Goal: Task Accomplishment & Management: Use online tool/utility

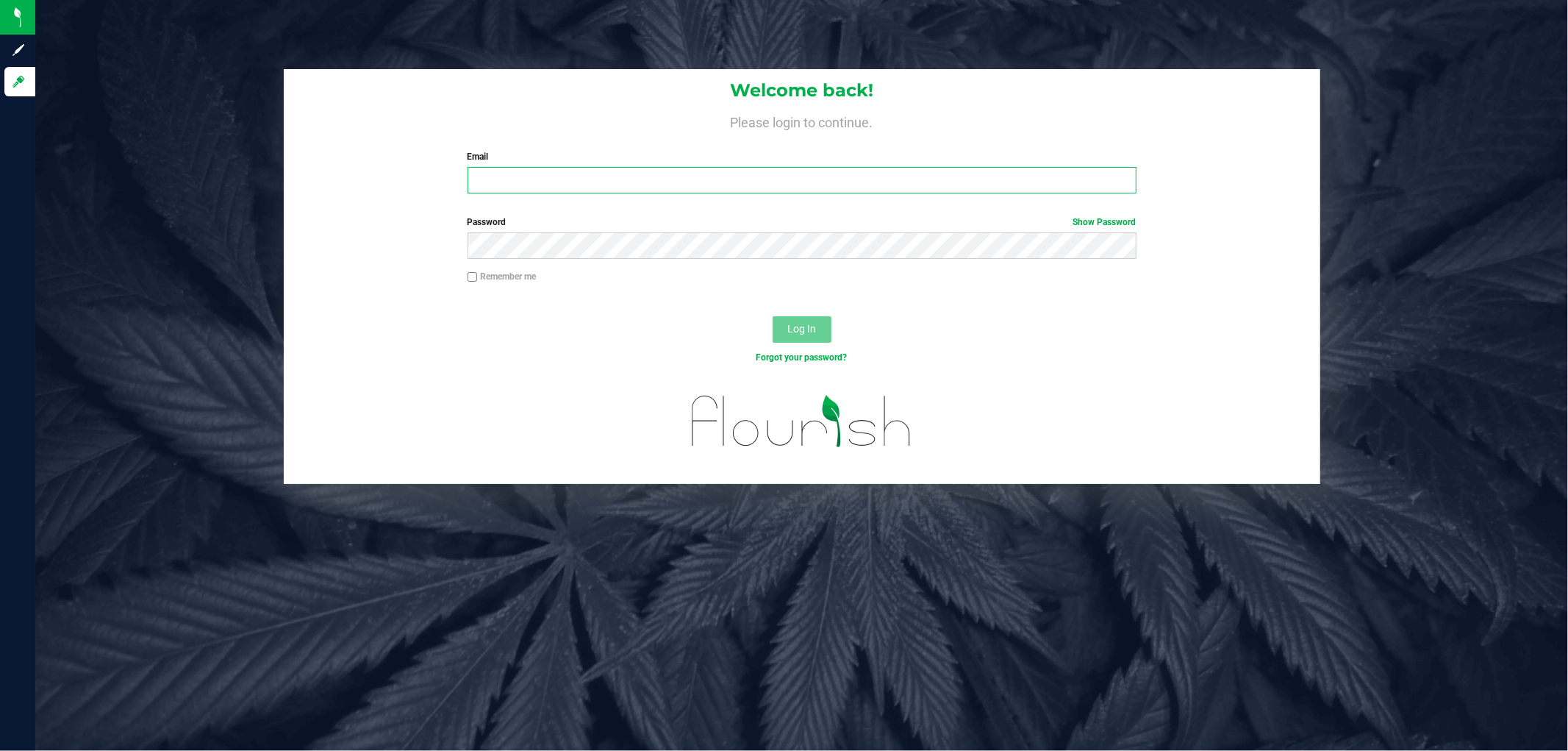
click at [529, 186] on input "Email" at bounding box center [802, 180] width 669 height 27
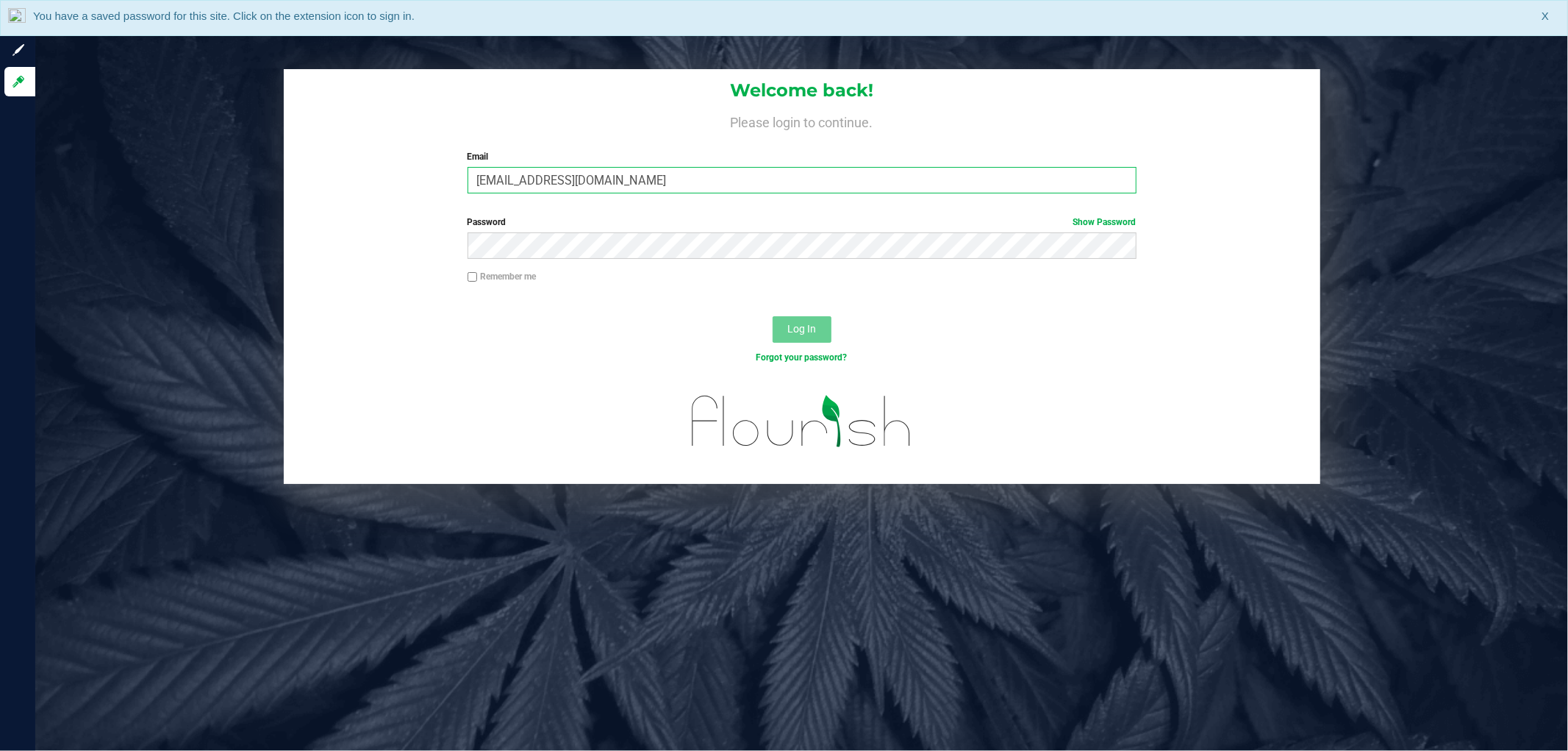
type input "[EMAIL_ADDRESS][DOMAIN_NAME]"
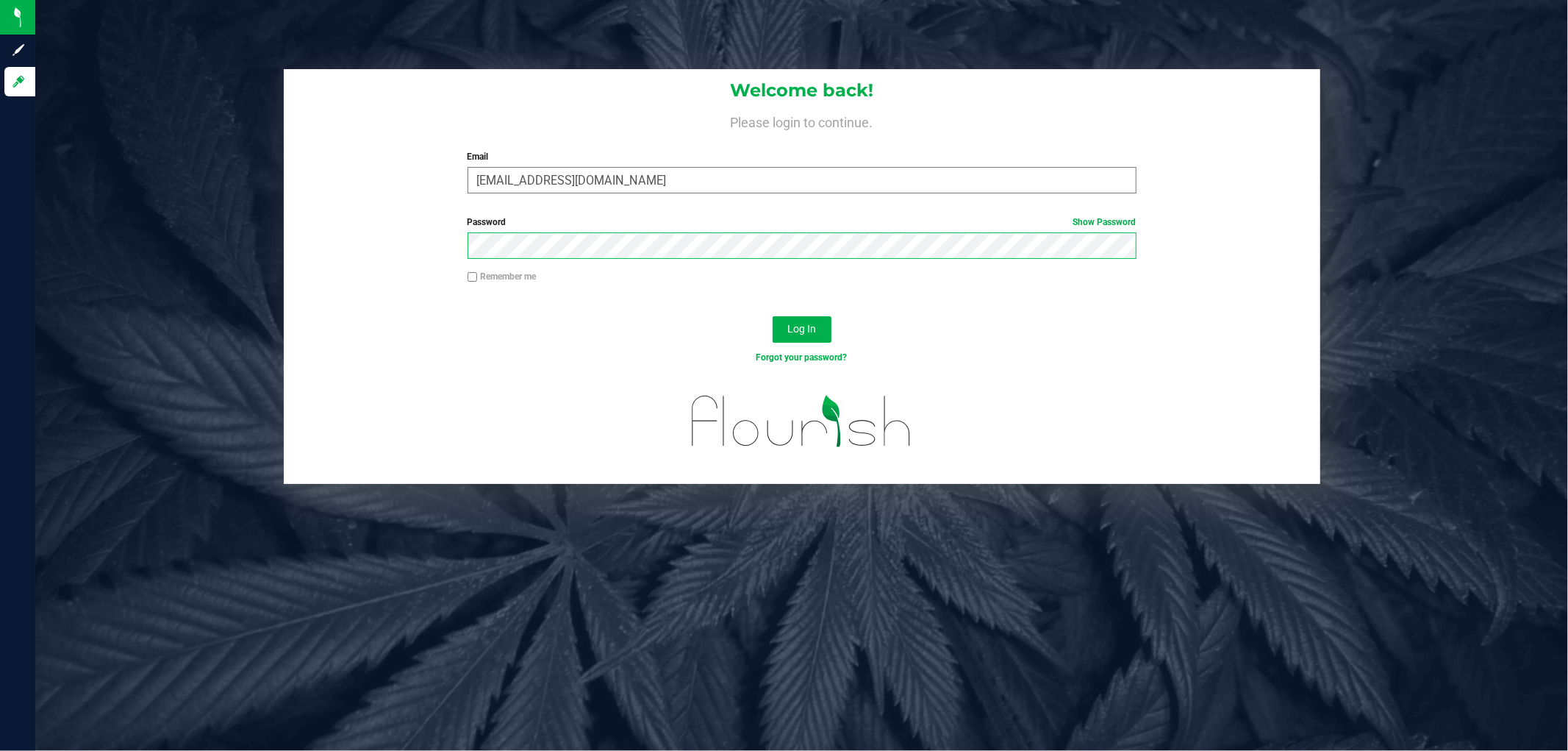
click at [772, 316] on button "Log In" at bounding box center [802, 330] width 59 height 27
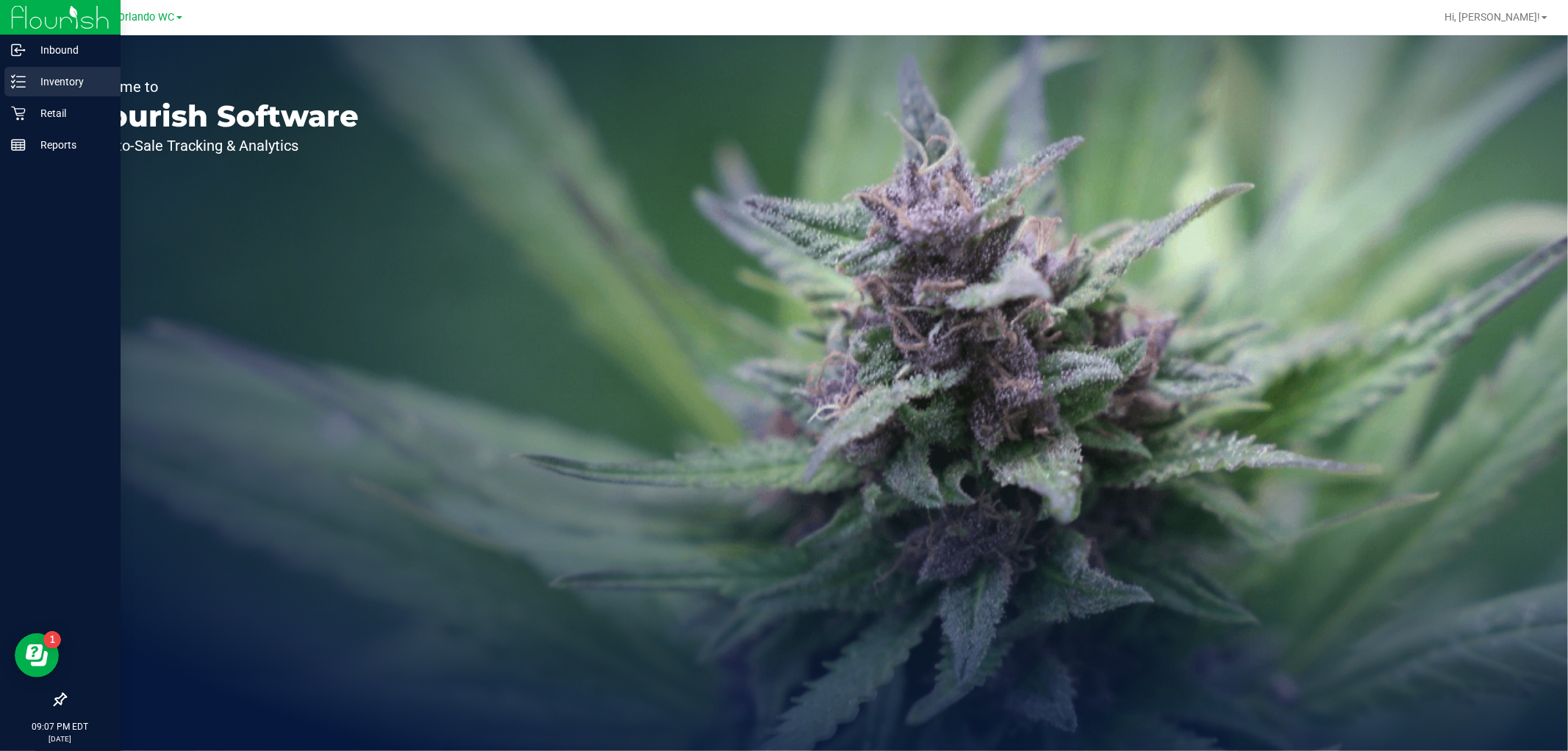
click at [48, 90] on div "Inventory" at bounding box center [63, 81] width 116 height 29
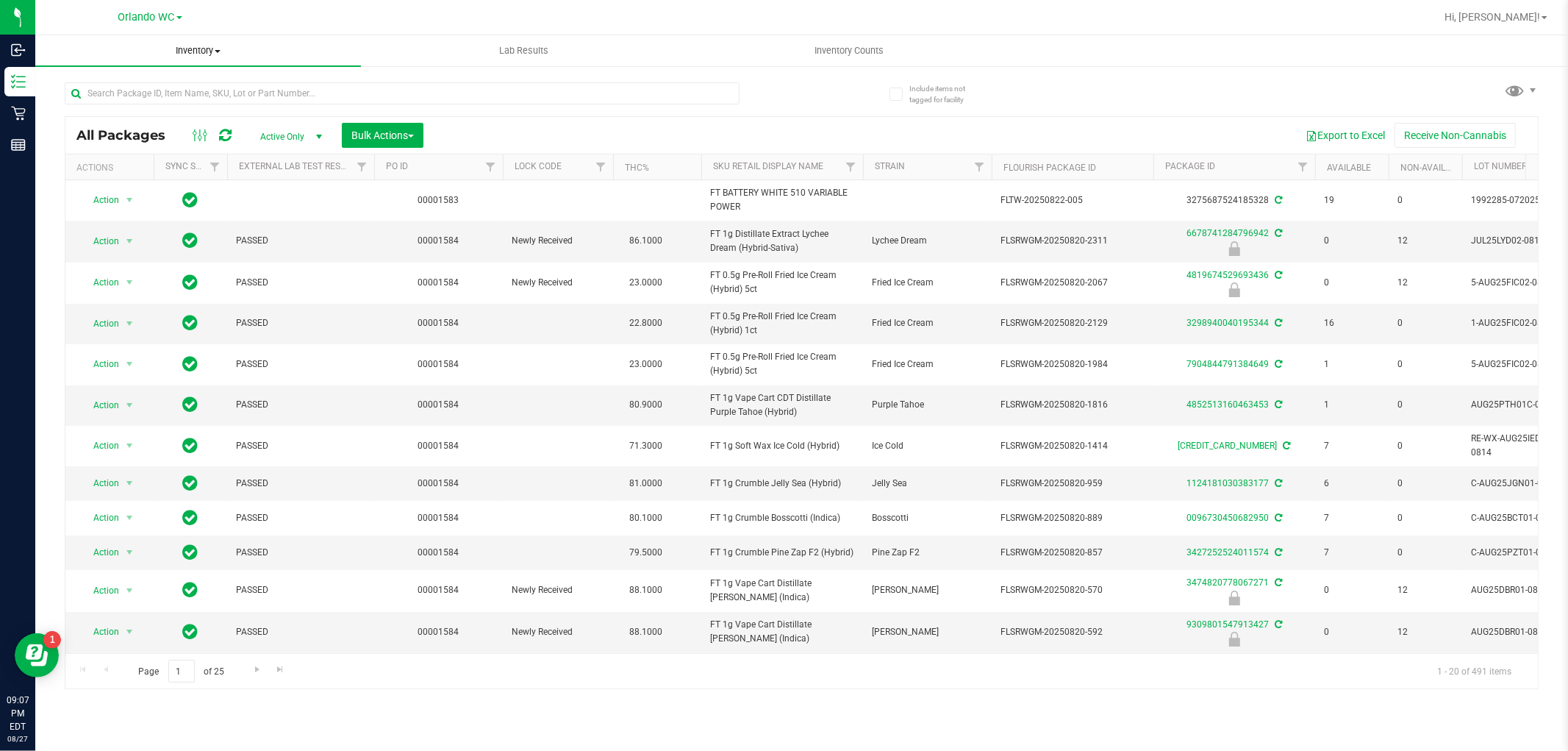
click at [218, 50] on span at bounding box center [218, 51] width 6 height 3
click at [247, 15] on div "Orlando WC" at bounding box center [150, 17] width 215 height 23
click at [844, 47] on span "Inventory Counts" at bounding box center [850, 51] width 109 height 13
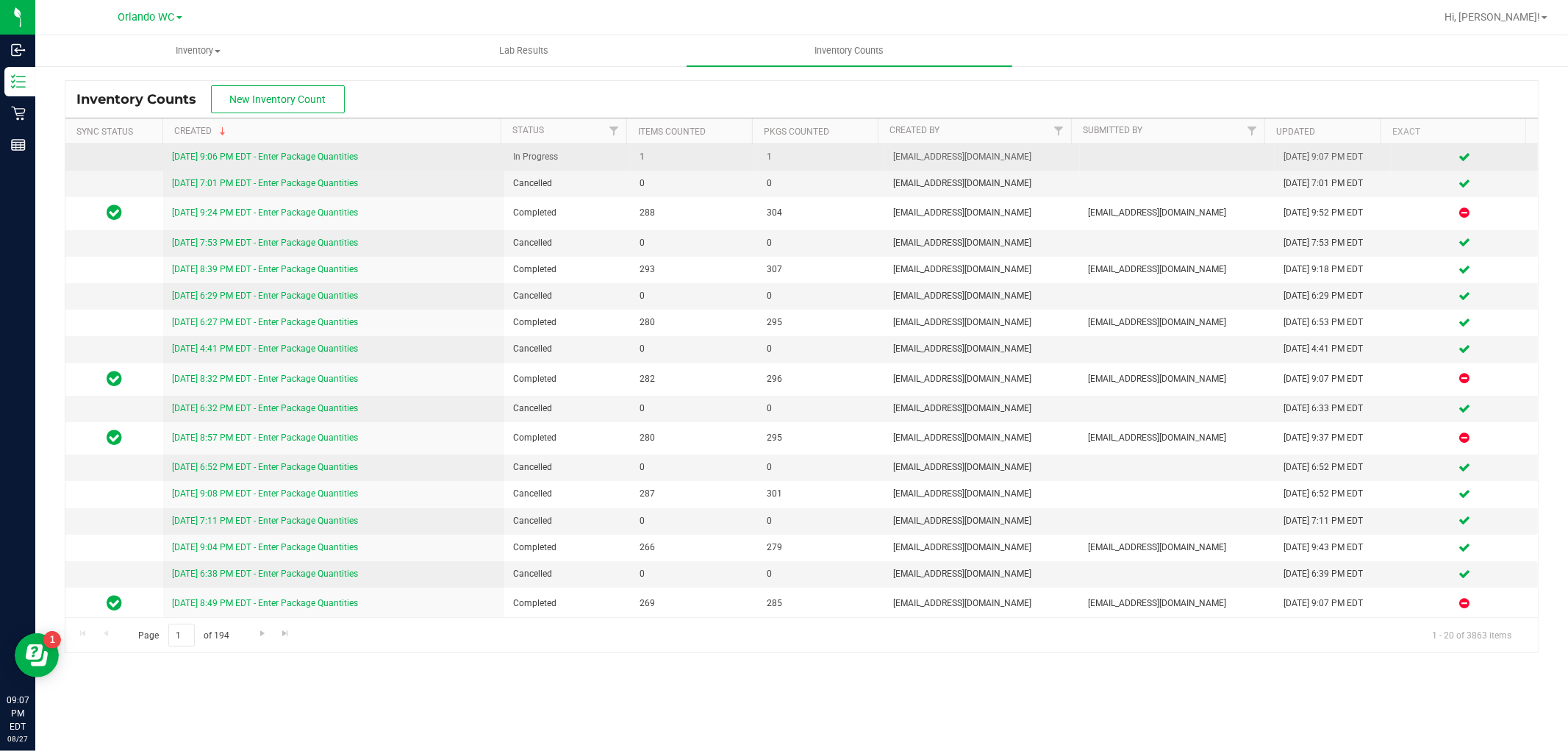
click at [336, 156] on link "[DATE] 9:06 PM EDT - Enter Package Quantities" at bounding box center [265, 157] width 186 height 10
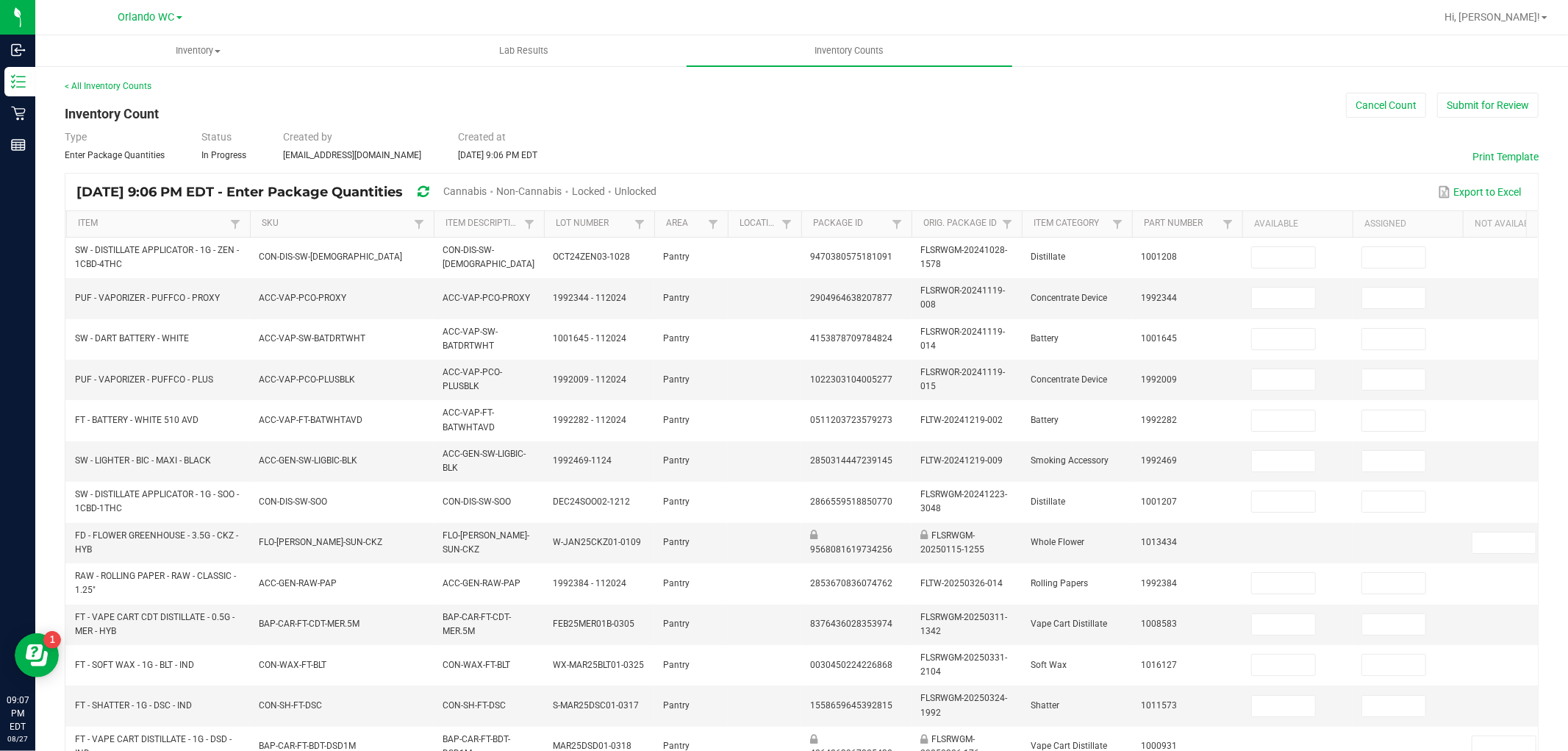
click at [657, 192] on span "Unlocked" at bounding box center [635, 192] width 42 height 12
click at [281, 225] on link "SKU" at bounding box center [336, 224] width 148 height 12
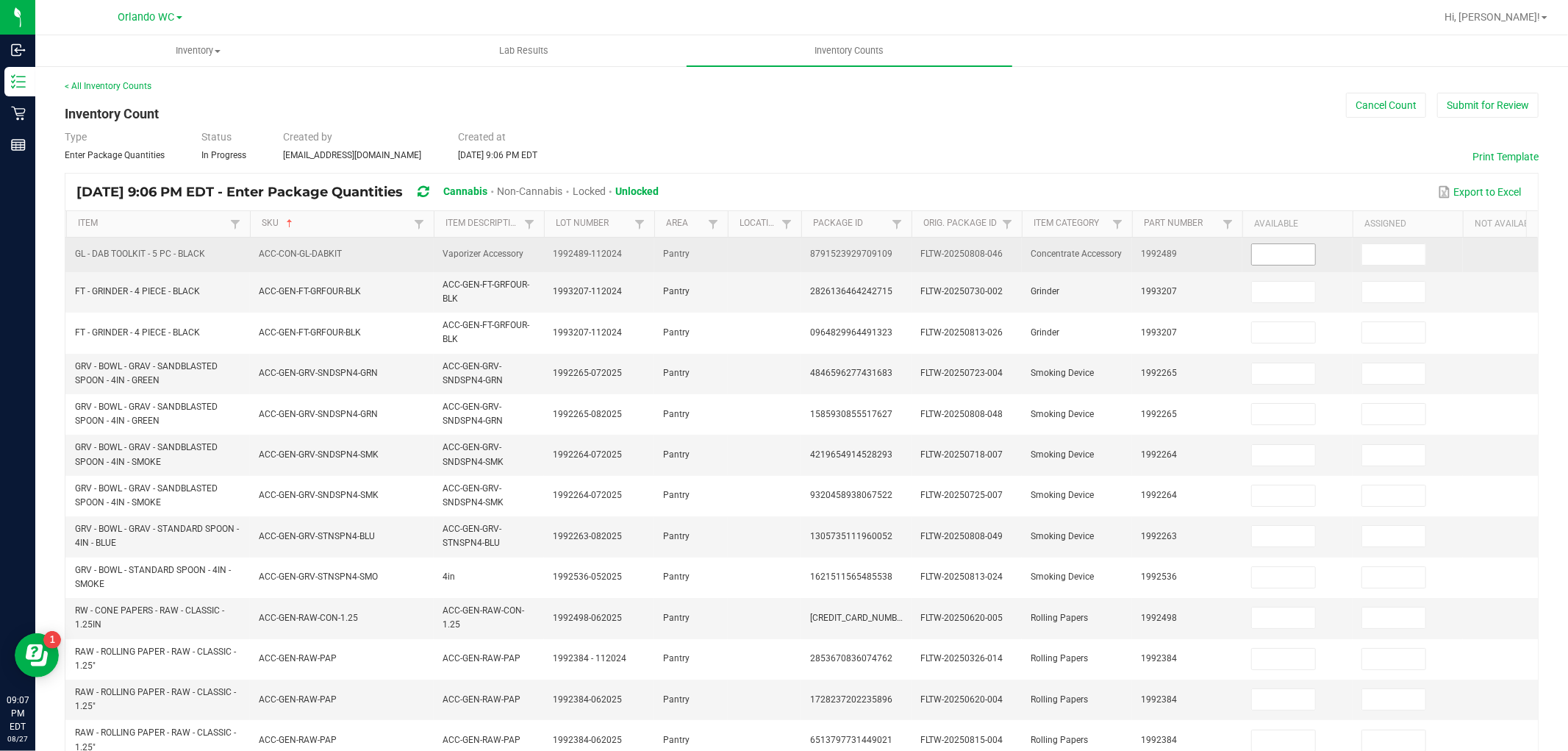
click at [1285, 254] on input at bounding box center [1283, 254] width 63 height 21
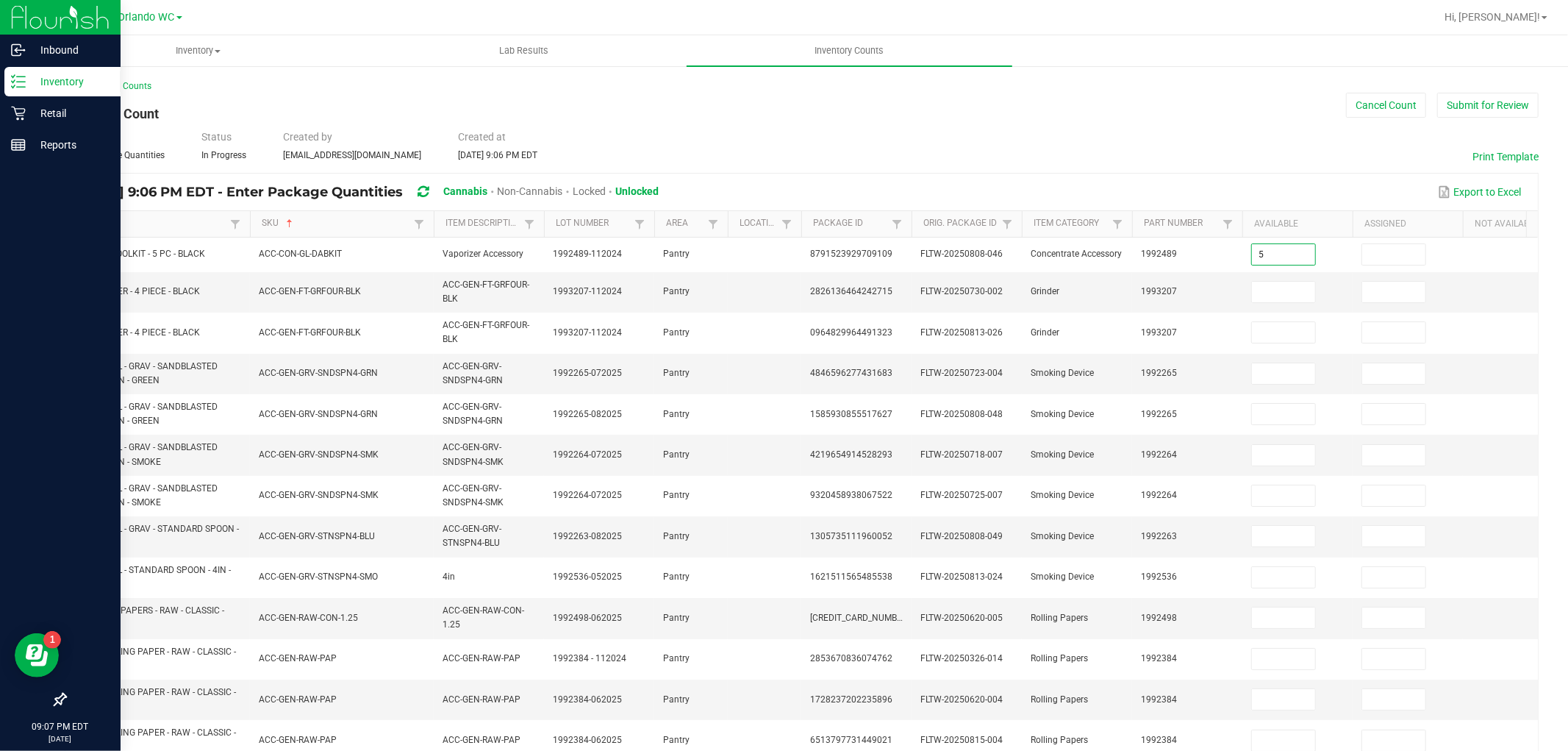
type input "5"
type input "0"
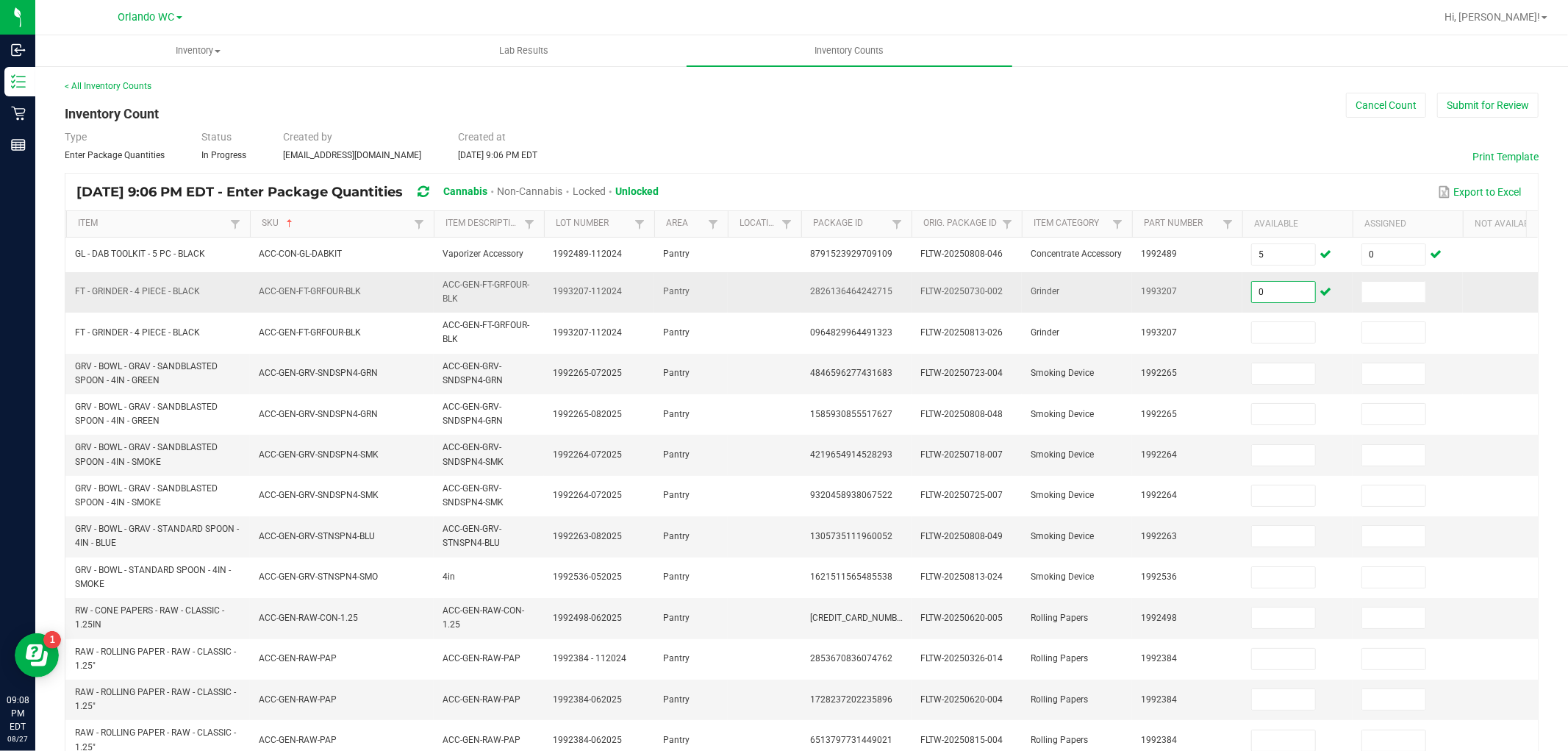
click at [1269, 285] on input "0" at bounding box center [1283, 292] width 63 height 21
type input "7"
type input "0"
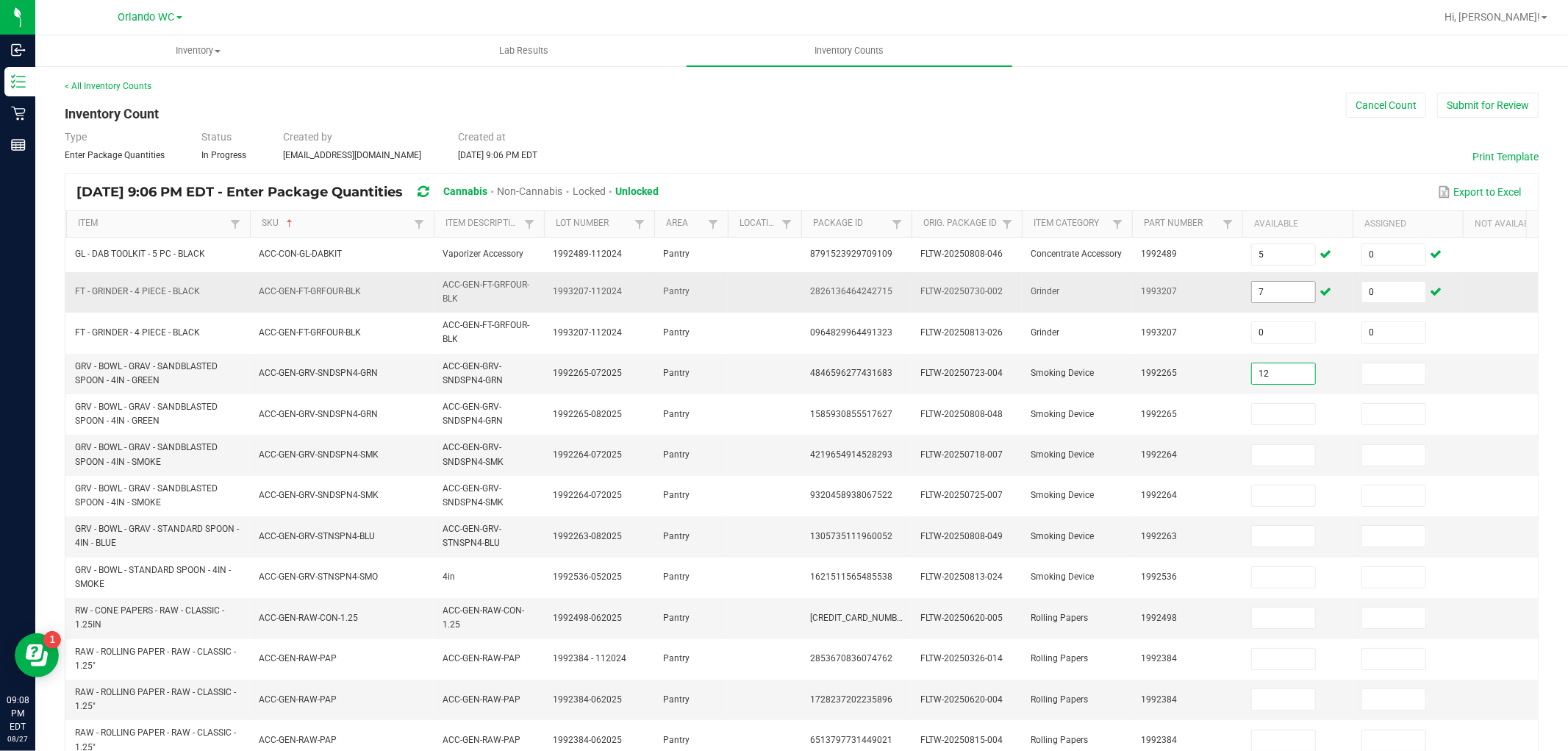
type input "12"
type input "0"
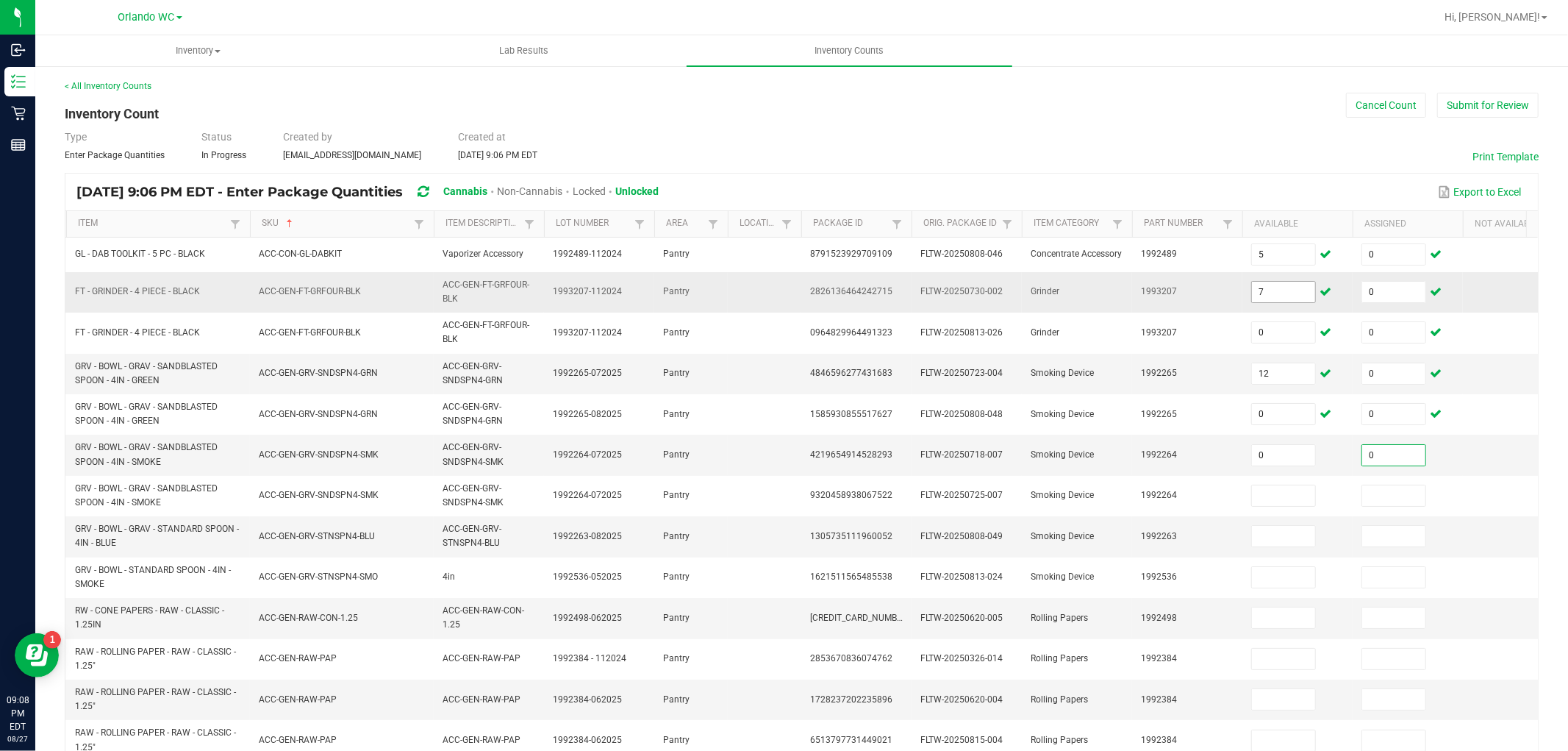
type input "0"
type input "20"
type input "0"
type input "2"
type input "0"
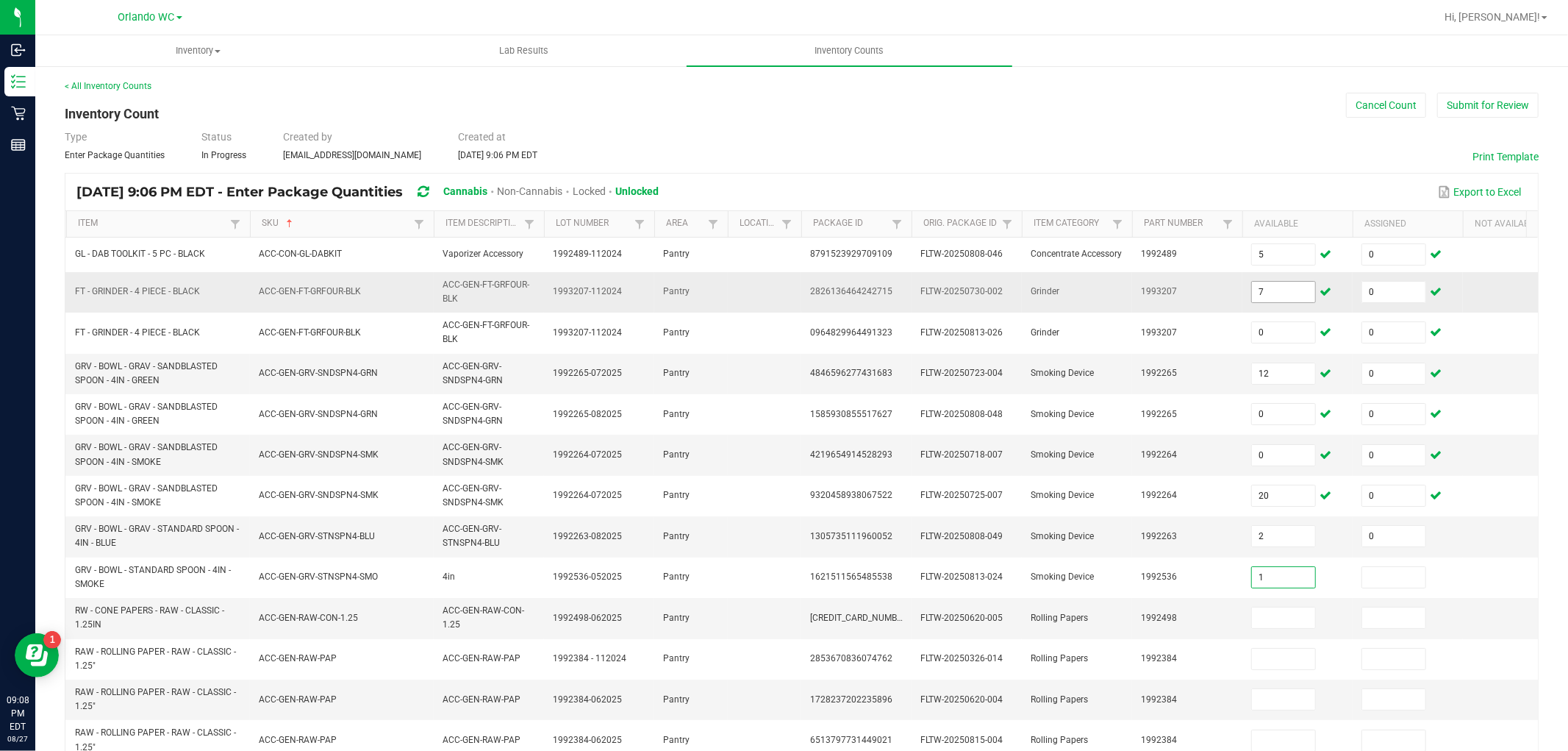
type input "1"
type input "0"
type input "9"
type input "0"
type input "68"
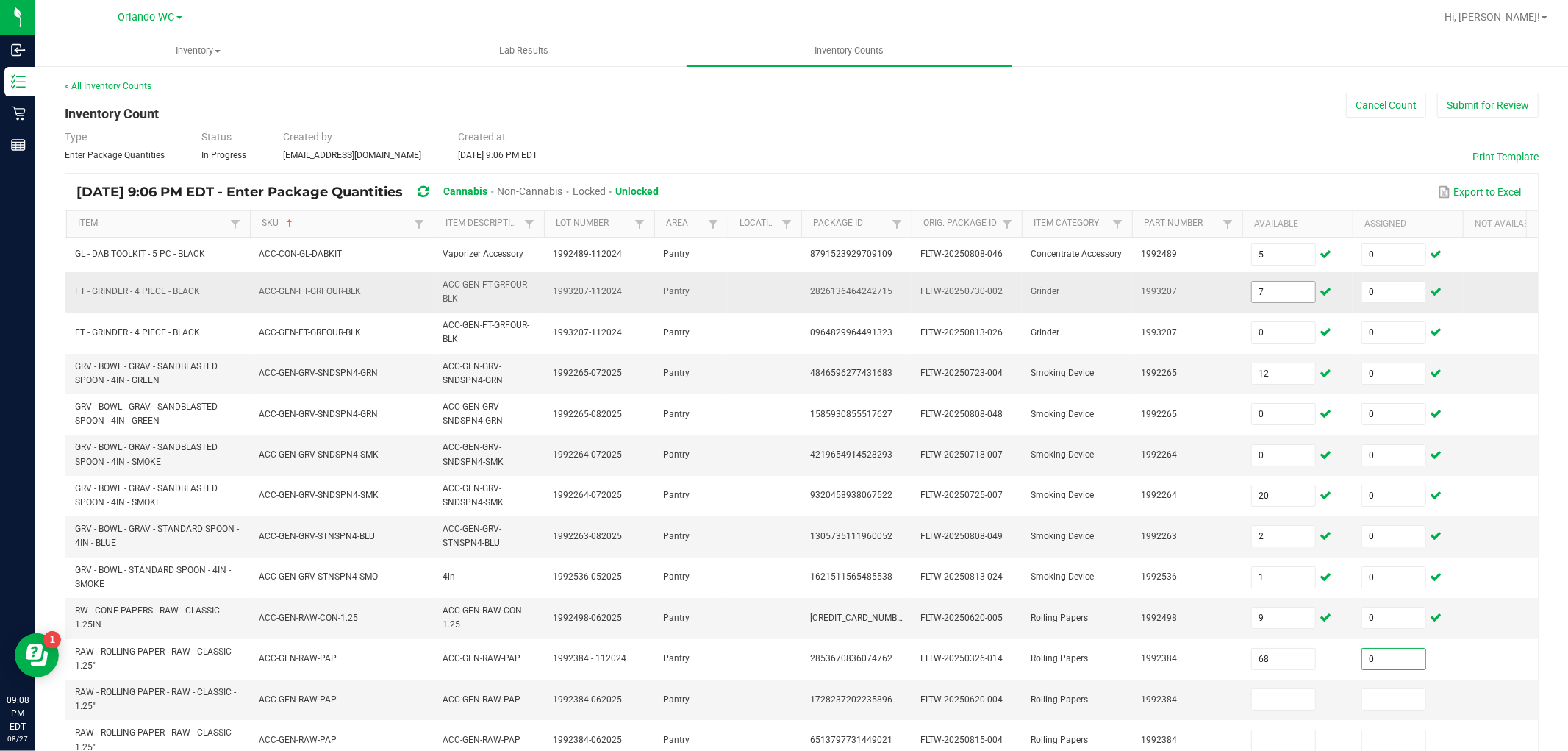
type input "0"
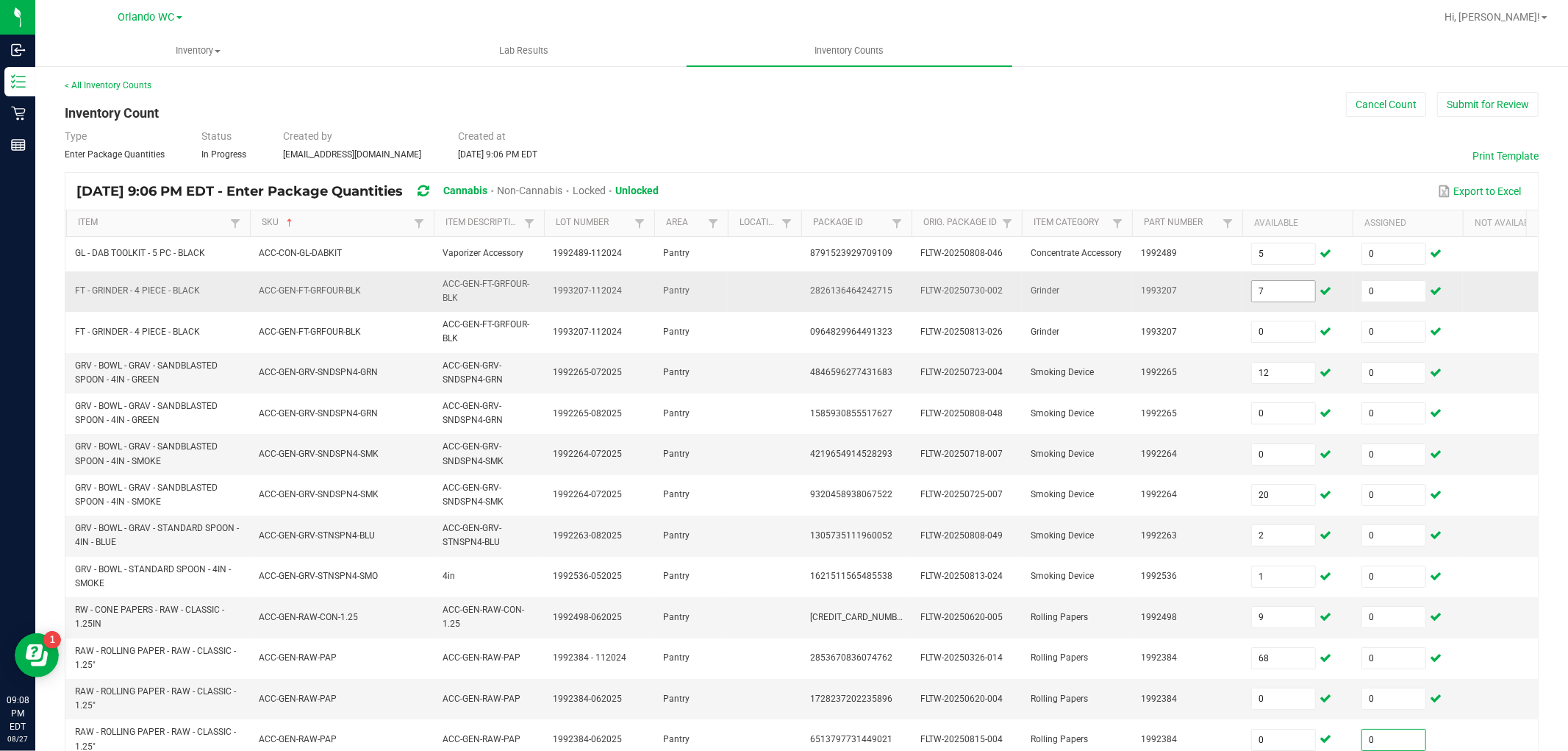
type input "0"
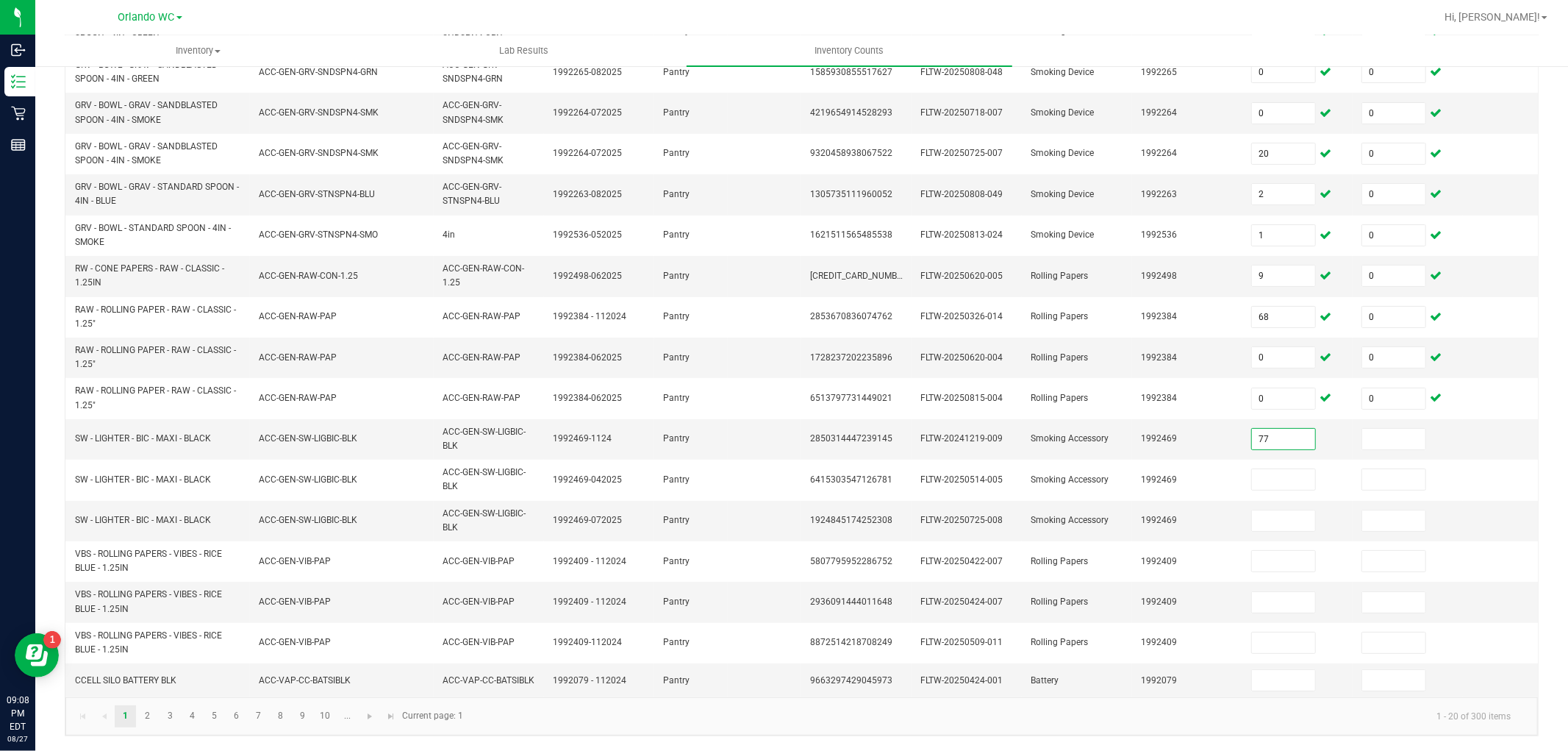
type input "77"
type input "0"
type input "132"
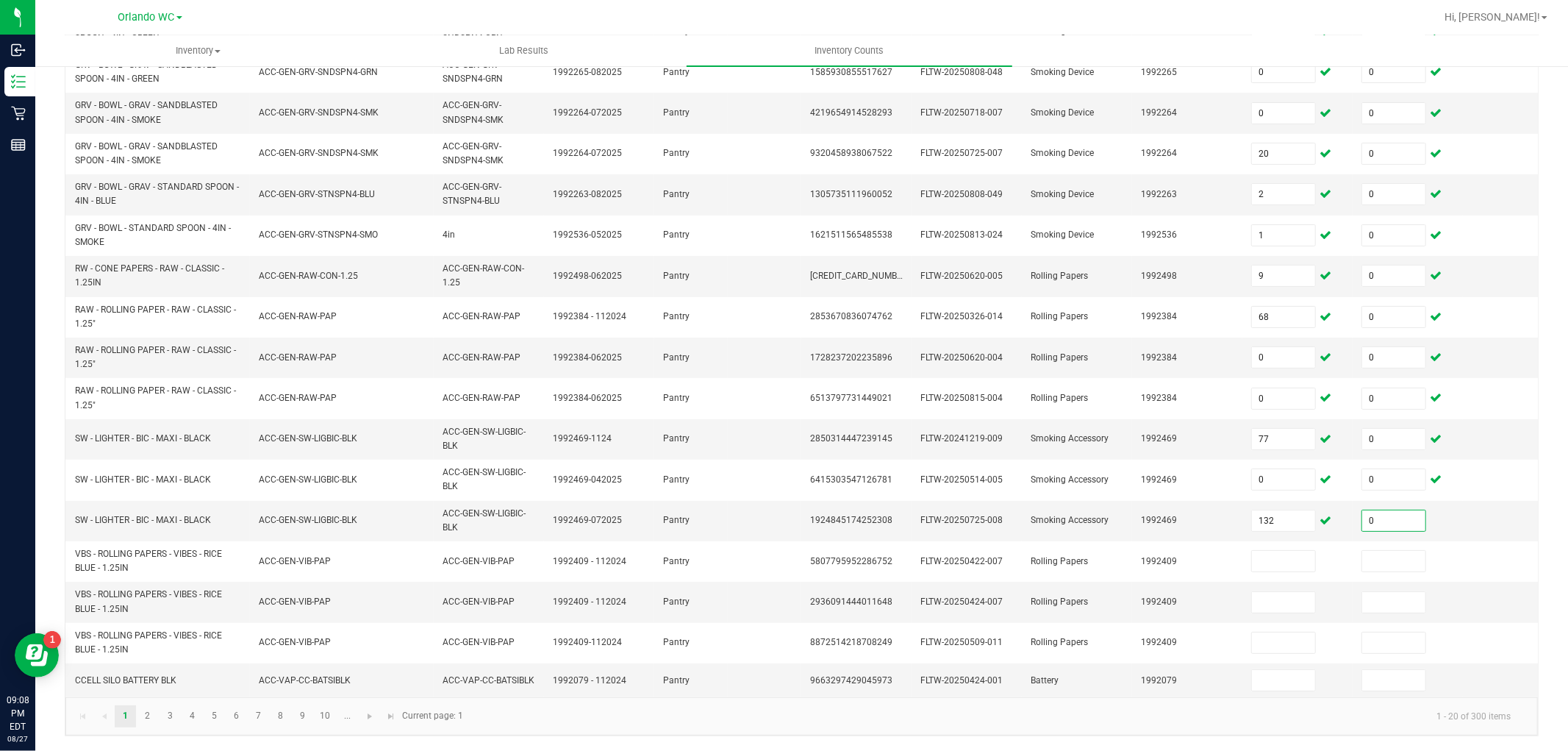
type input "0"
click at [1272, 510] on input "132" at bounding box center [1283, 521] width 63 height 21
type input "122"
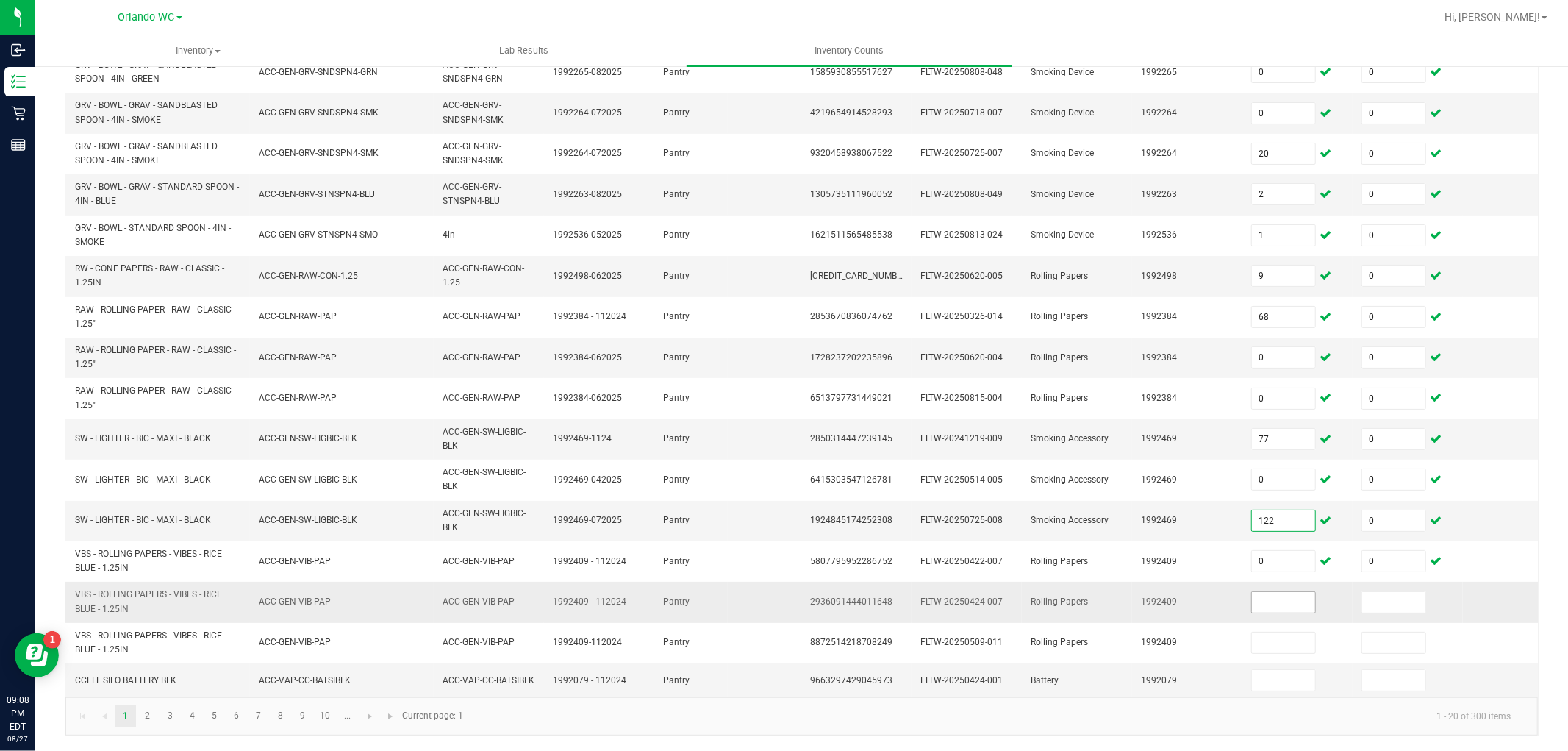
click at [1293, 592] on input at bounding box center [1283, 603] width 63 height 21
type input "0"
type input "13"
type input "0"
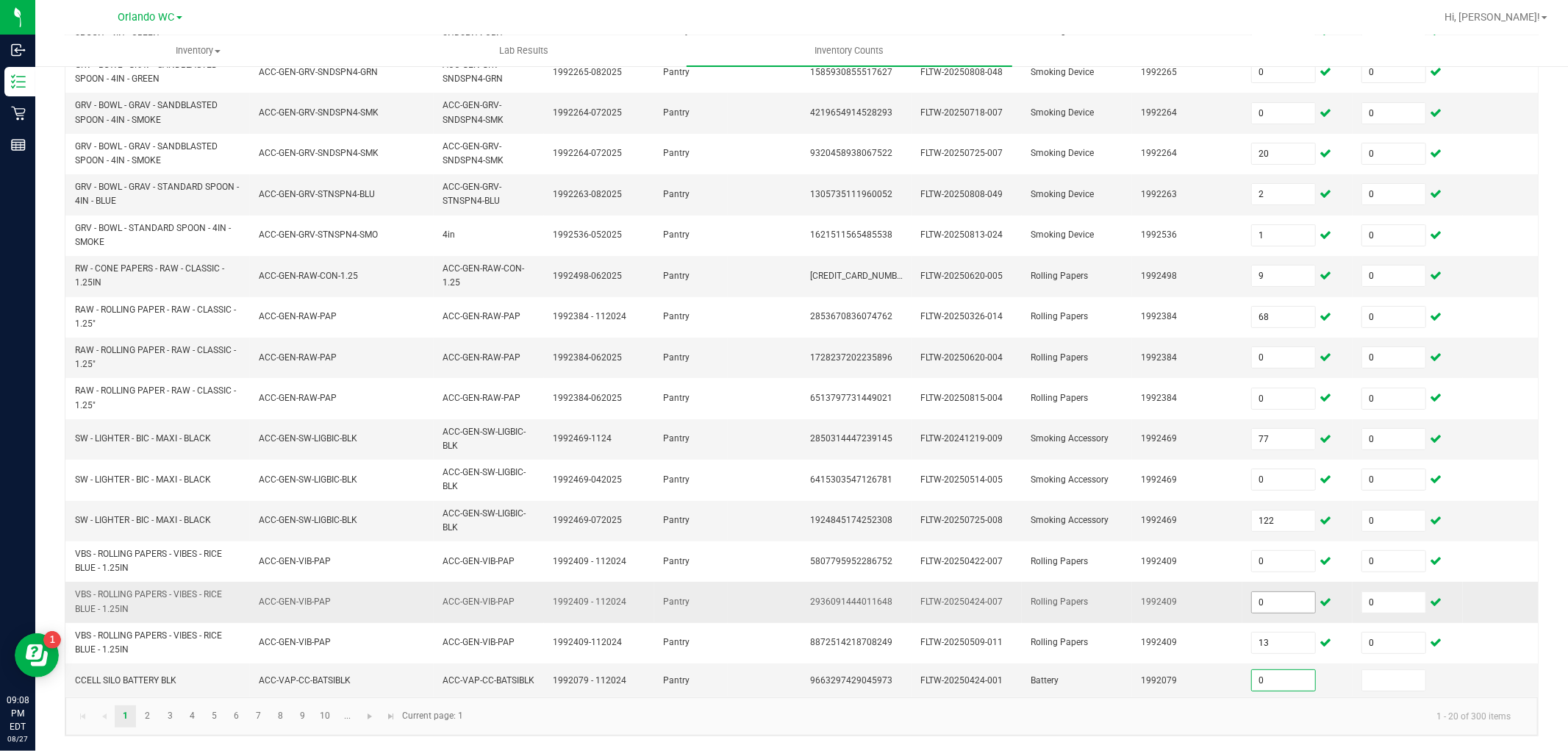
type input "0"
click at [1282, 510] on input "122" at bounding box center [1283, 521] width 63 height 21
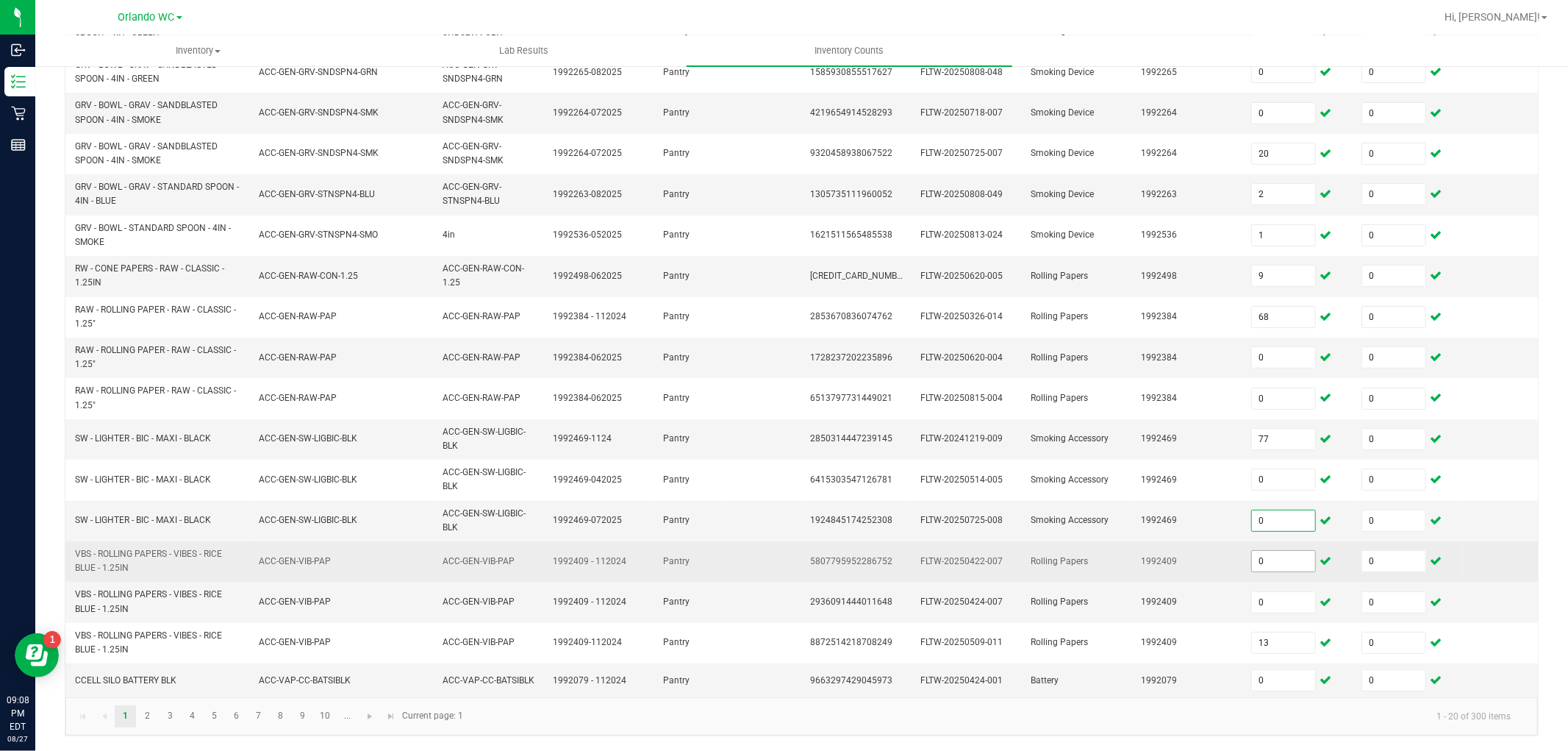
type input "0"
click at [1273, 559] on span "0" at bounding box center [1283, 562] width 65 height 22
click at [1294, 551] on input "0" at bounding box center [1283, 562] width 63 height 21
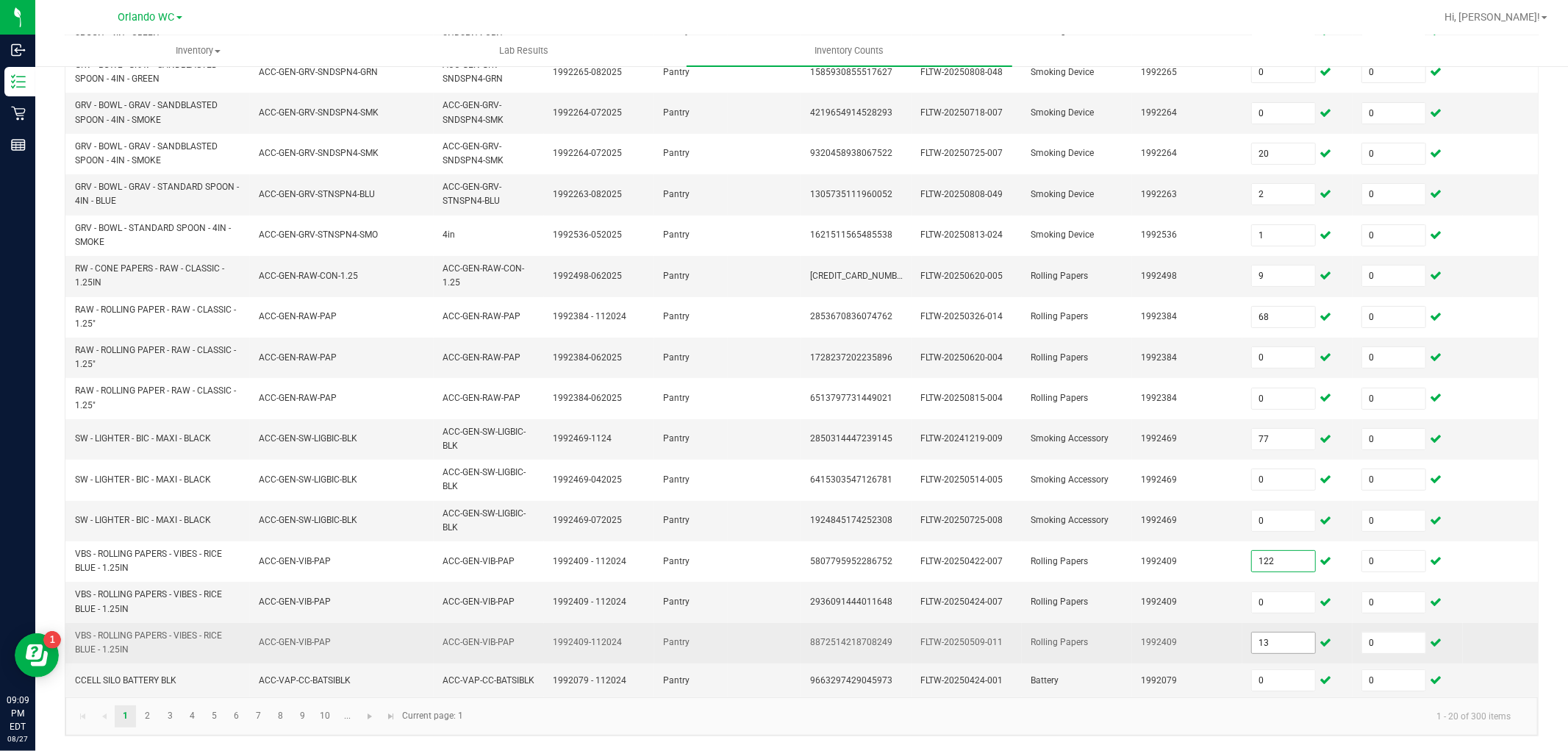
type input "122"
click at [1280, 638] on input "13" at bounding box center [1283, 643] width 63 height 21
type input "0"
type input "1"
type input "0"
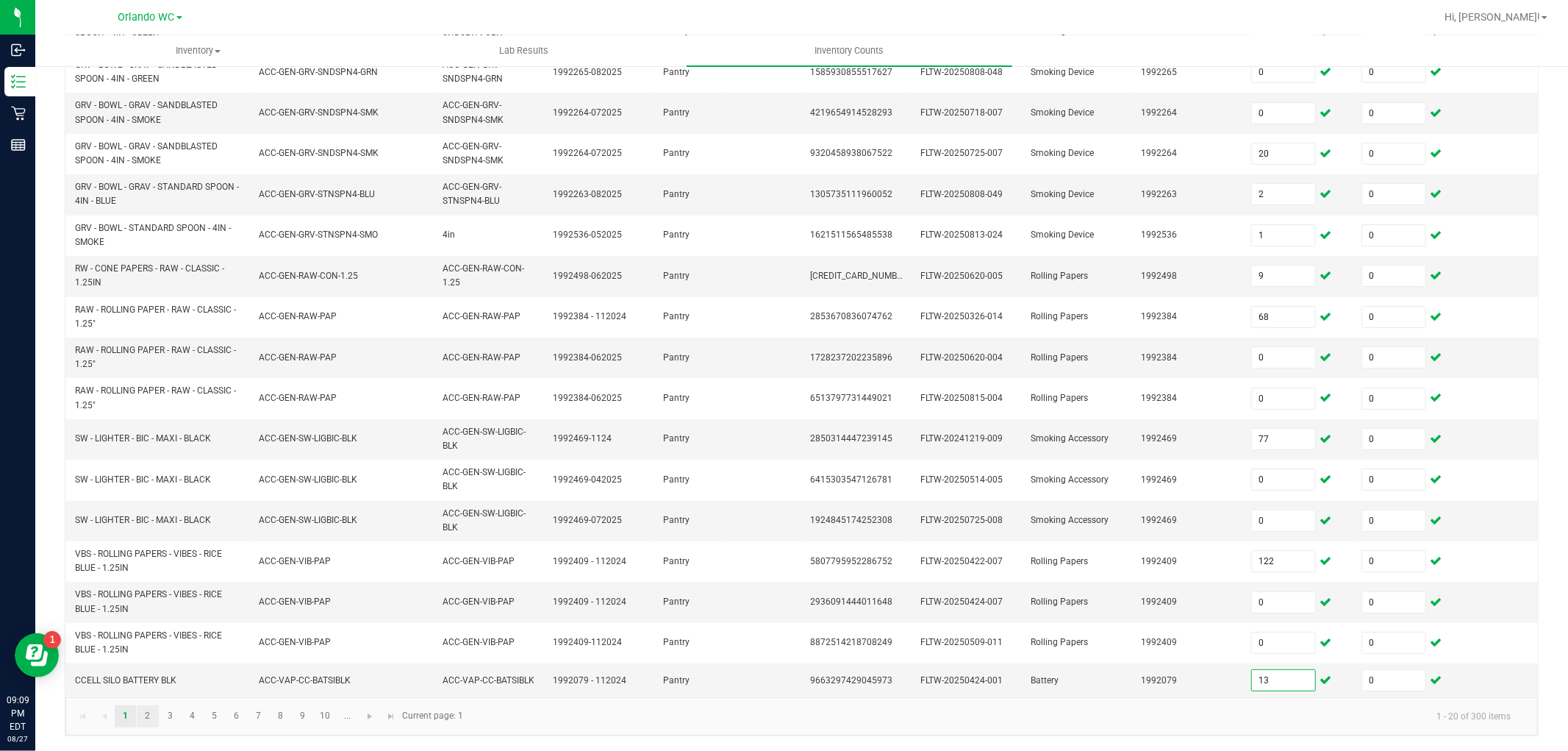
type input "13"
click at [154, 715] on link "2" at bounding box center [147, 717] width 22 height 22
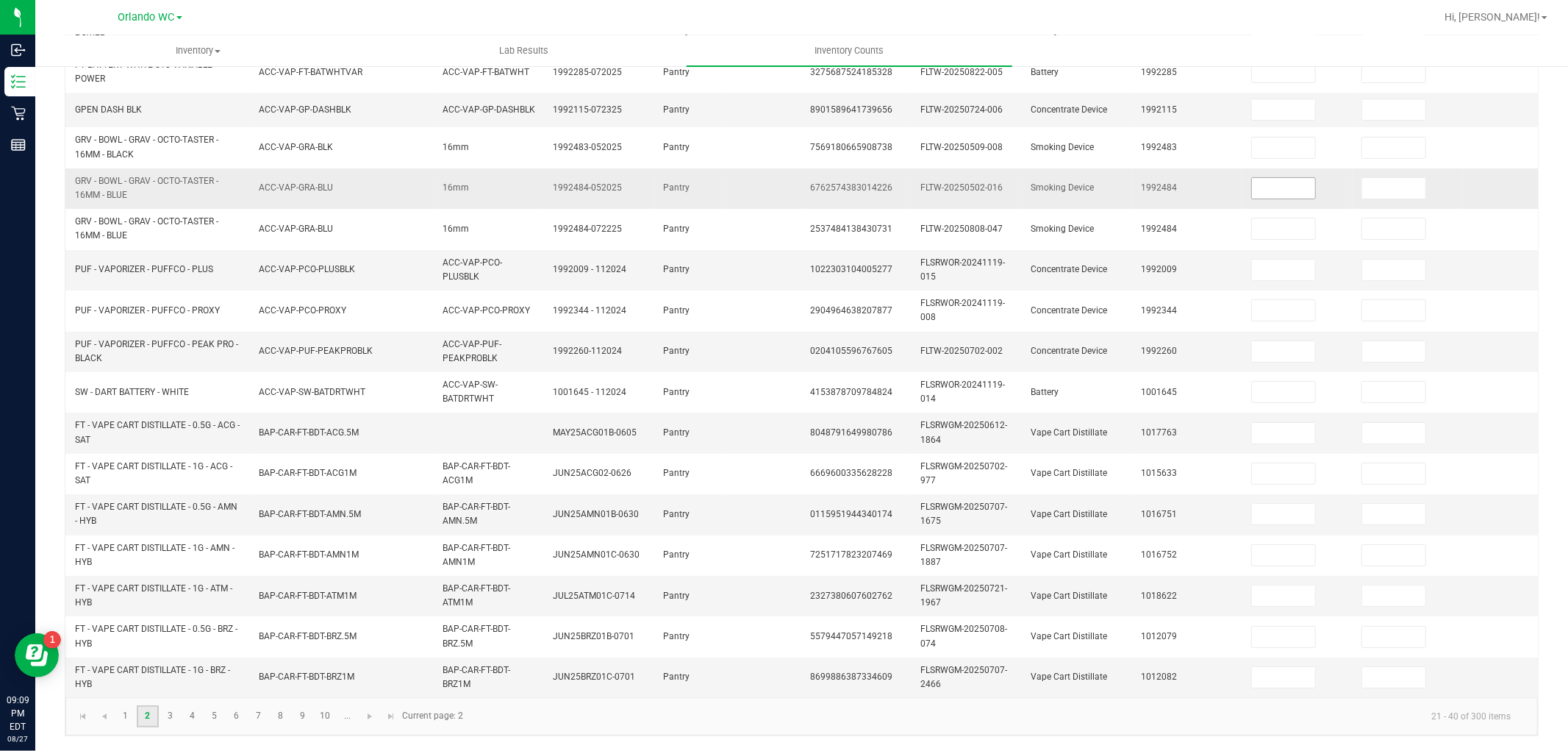
scroll to position [0, 0]
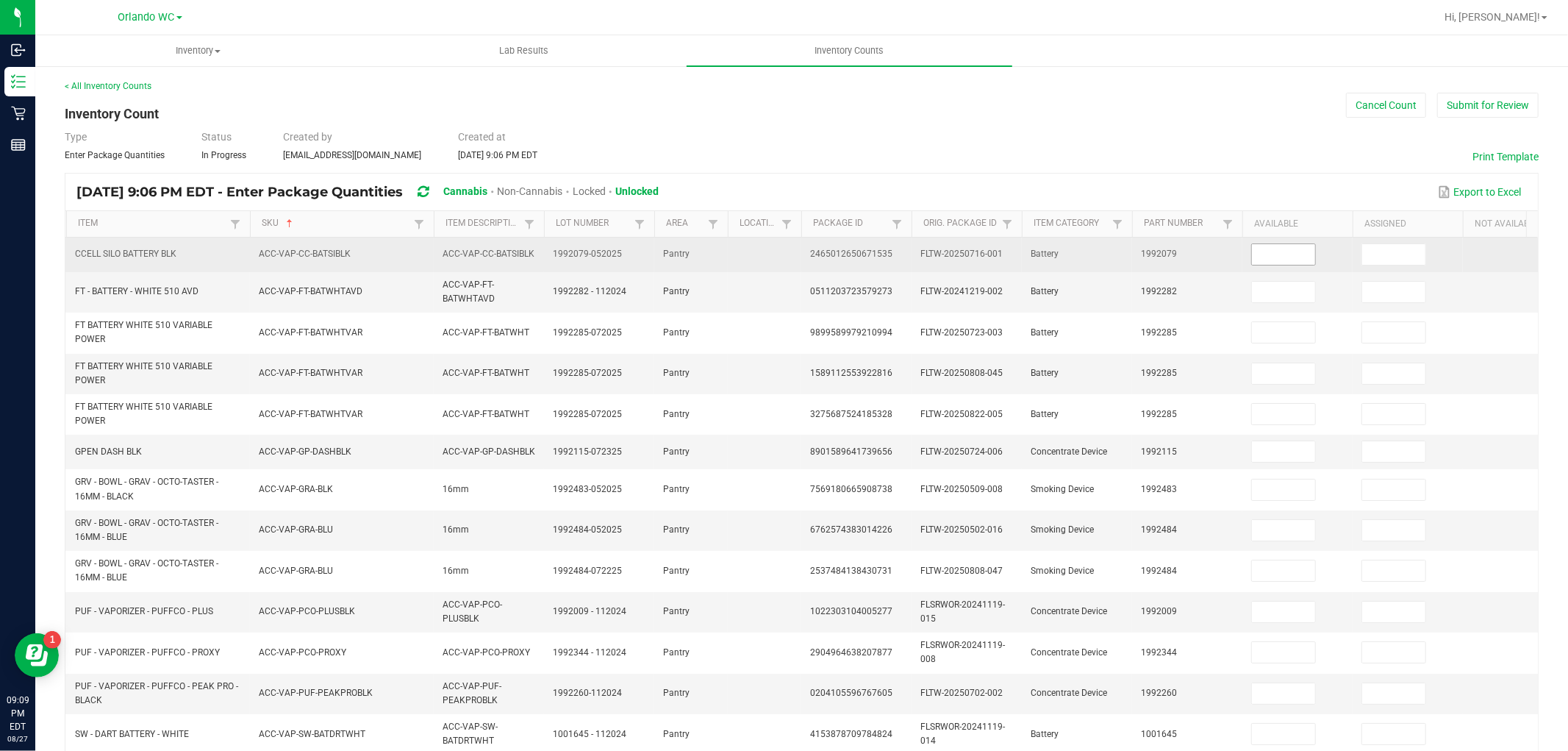
click at [1311, 256] on input at bounding box center [1283, 254] width 63 height 21
type input "4"
type input "0"
type input "14"
type input "0"
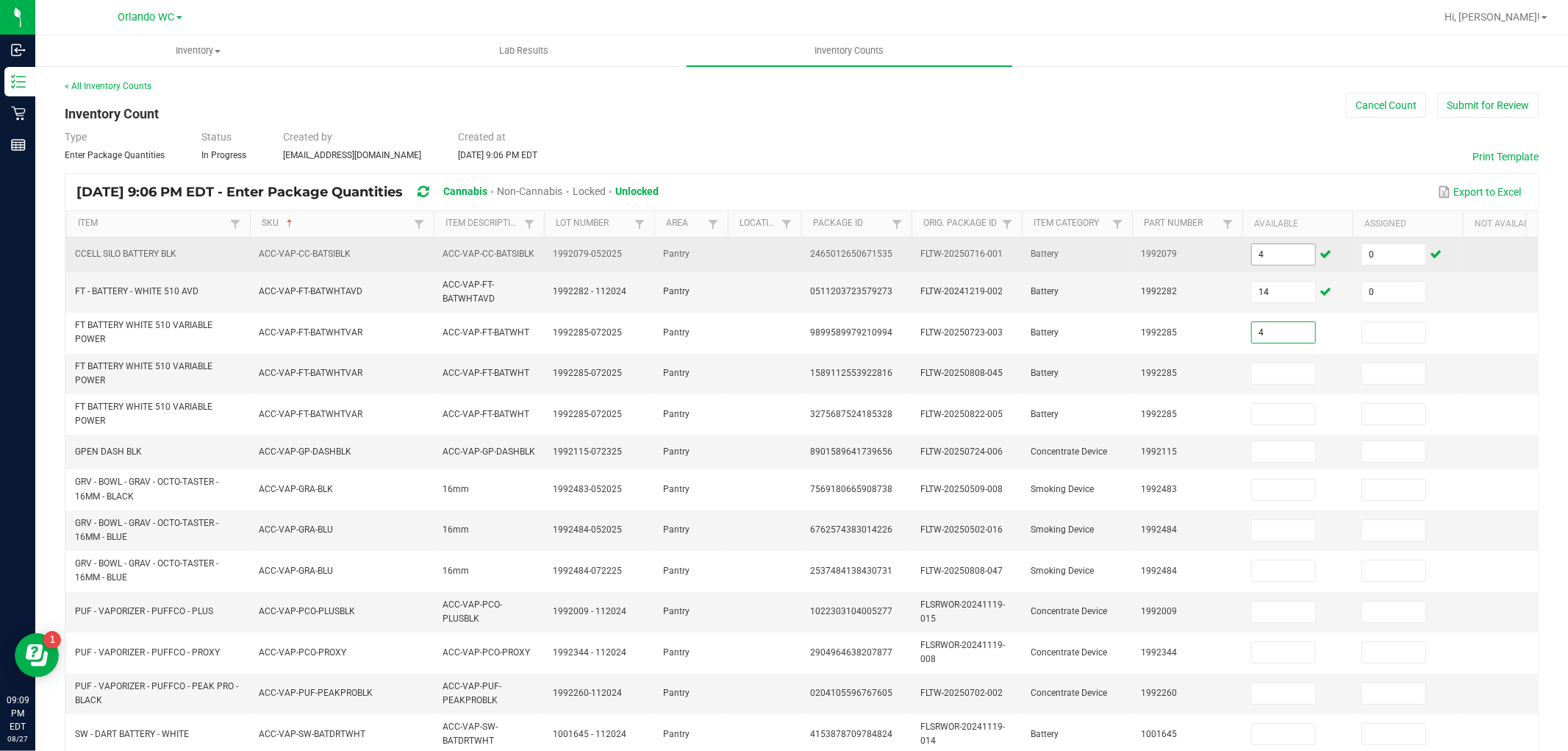
type input "4"
type input "0"
type input "1"
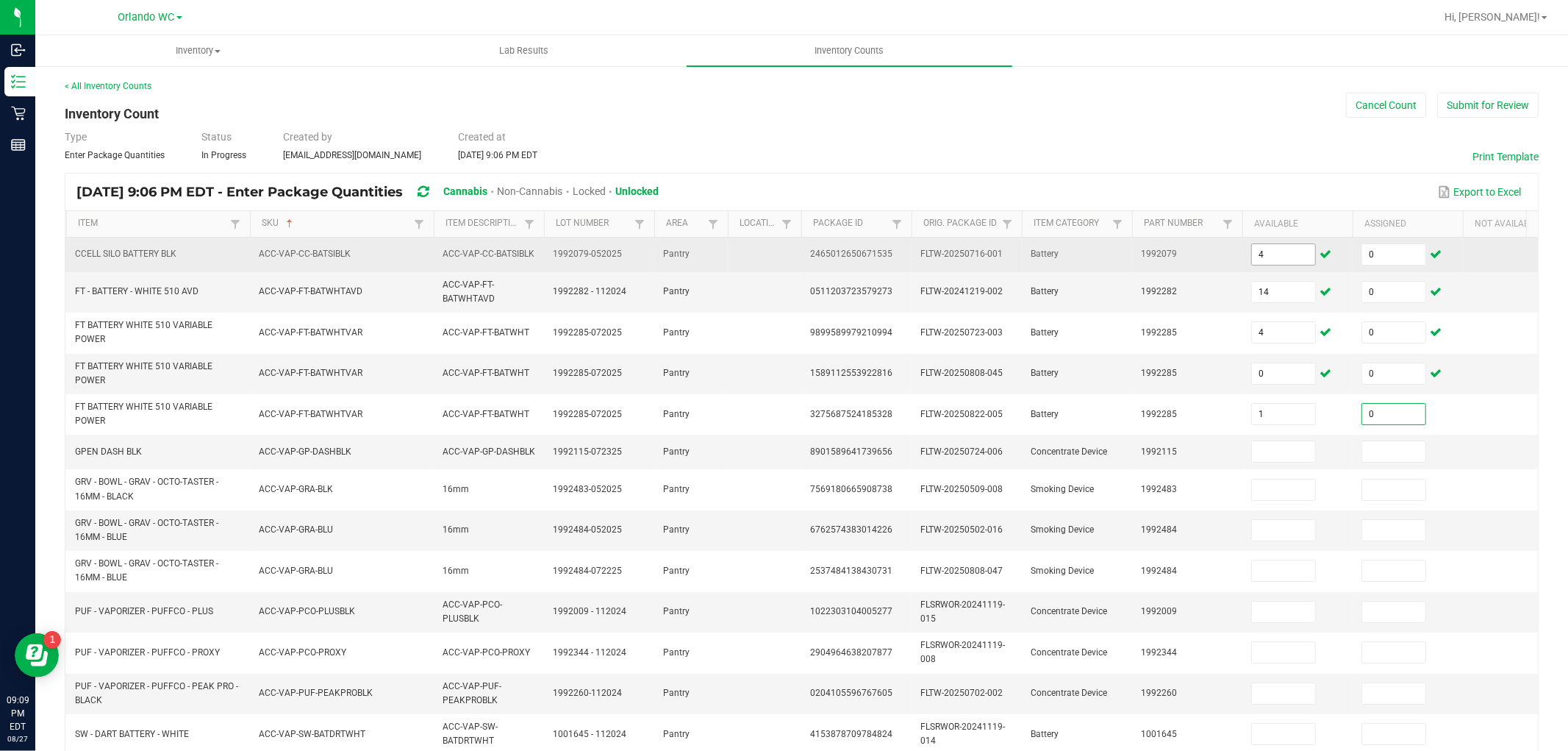
type input "0"
type input "3"
type input "0"
type input "1"
type input "0"
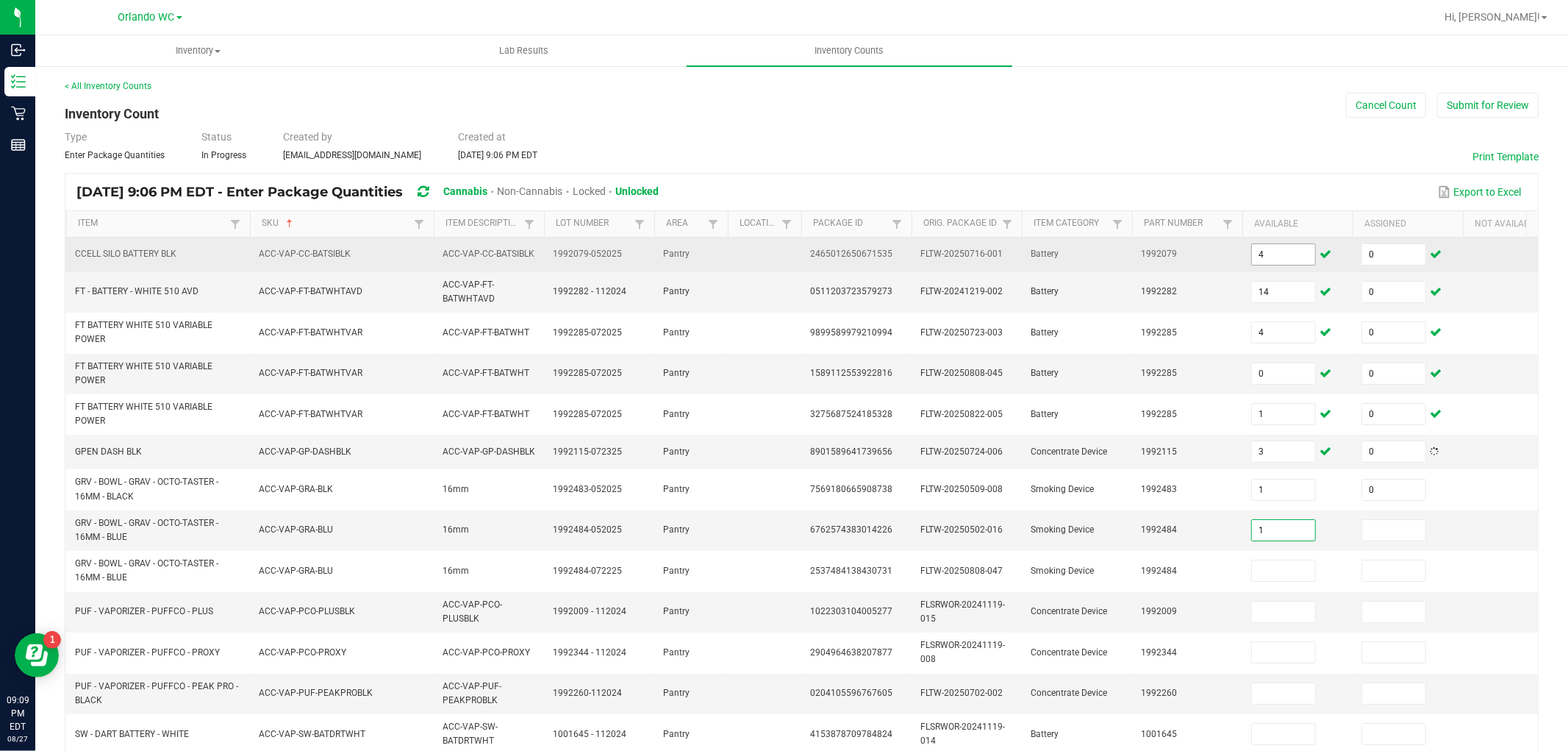
type input "1"
type input "0"
type input "11"
type input "0"
type input "7"
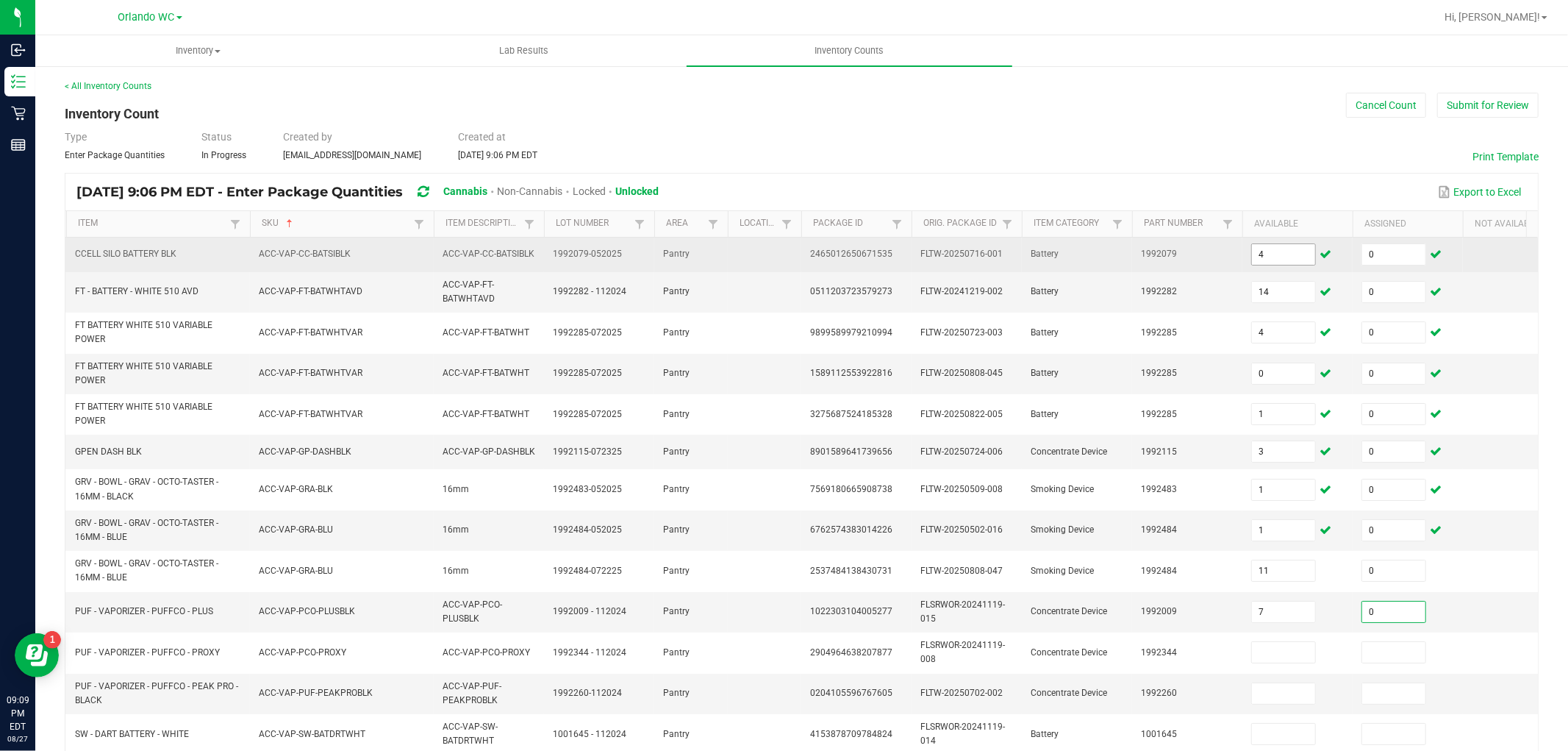
type input "0"
type input "11"
type input "0"
type input "7"
type input "0"
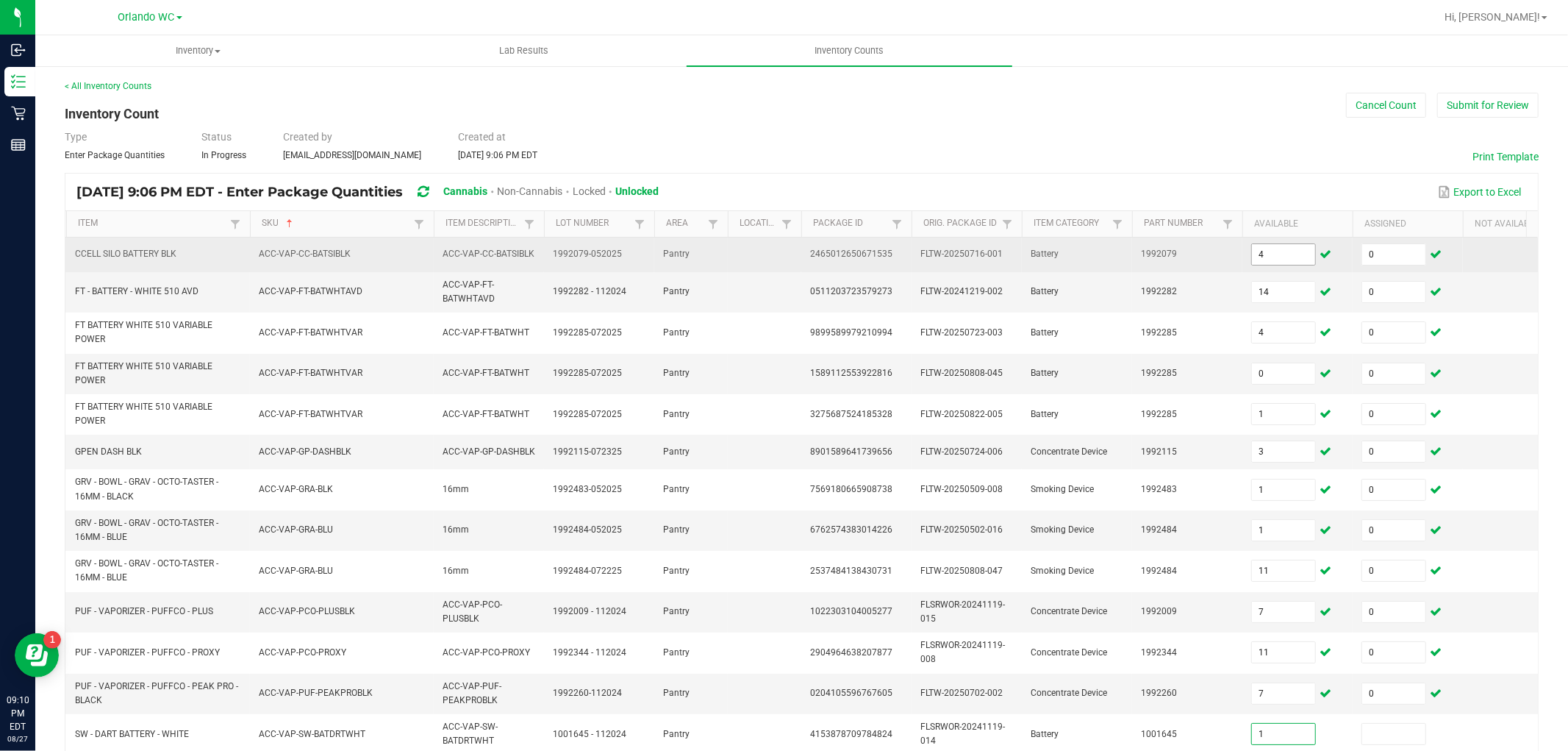
type input "1"
type input "0"
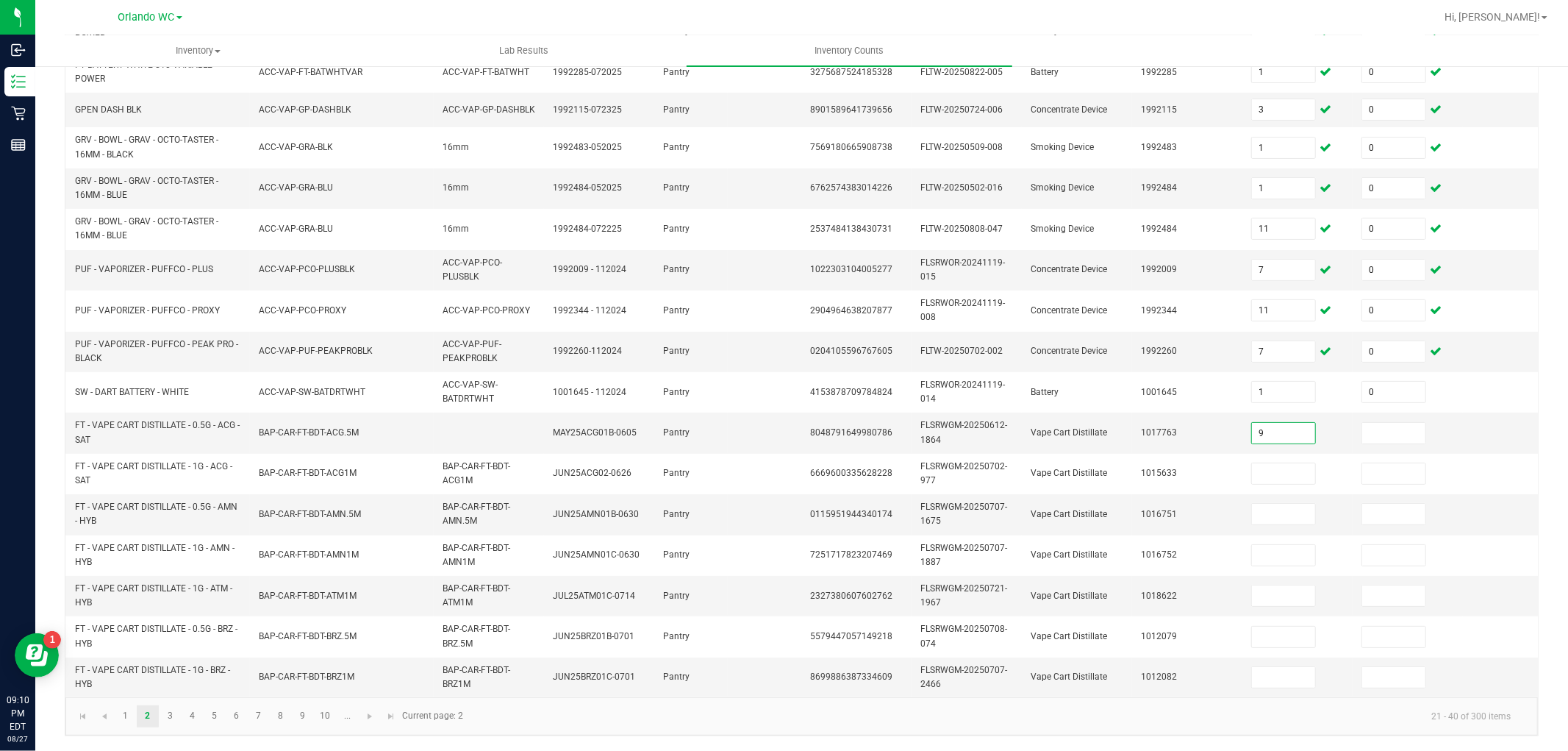
type input "9"
type input "0"
type input "7"
type input "0"
type input "7"
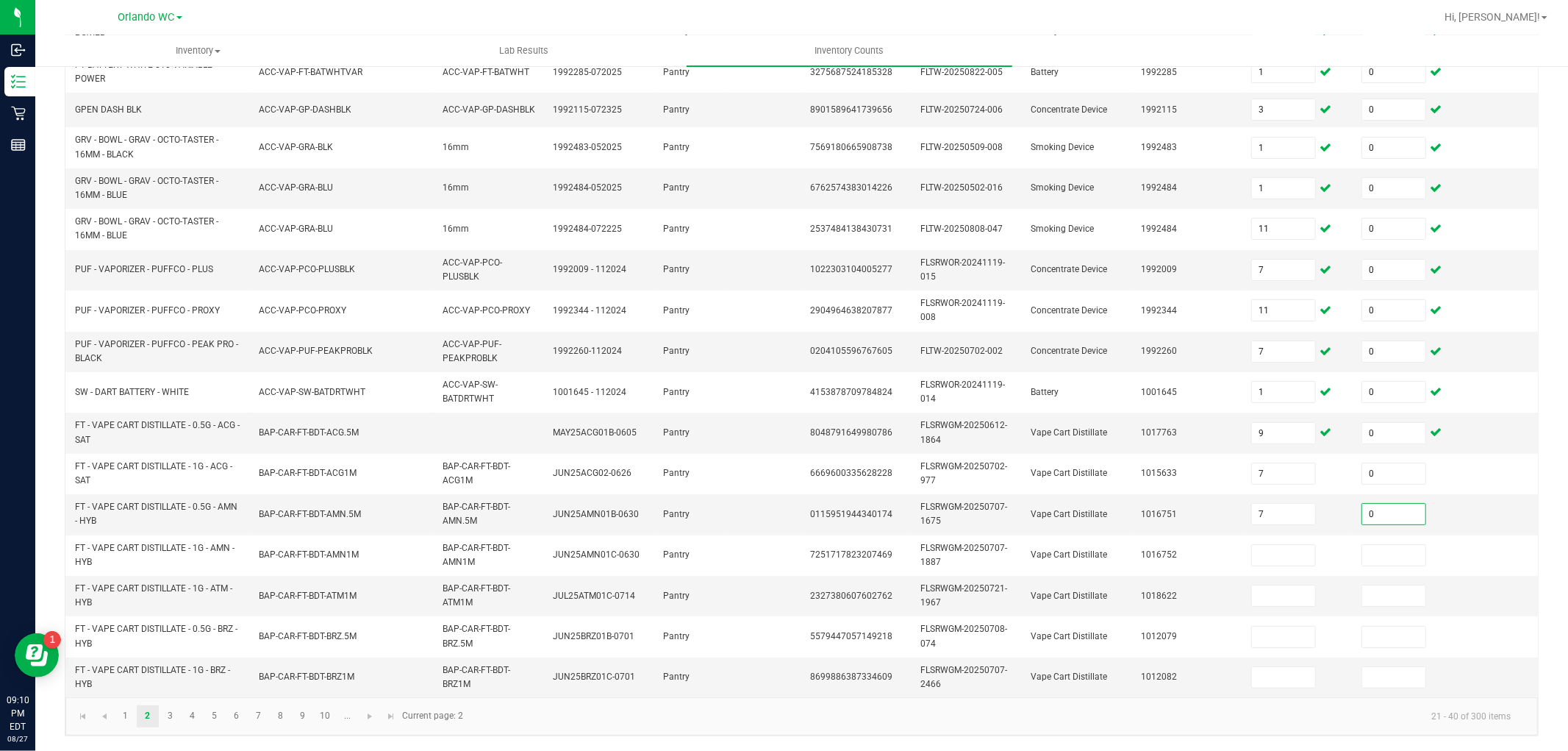
type input "0"
type input "3"
type input "0"
type input "10"
type input "0"
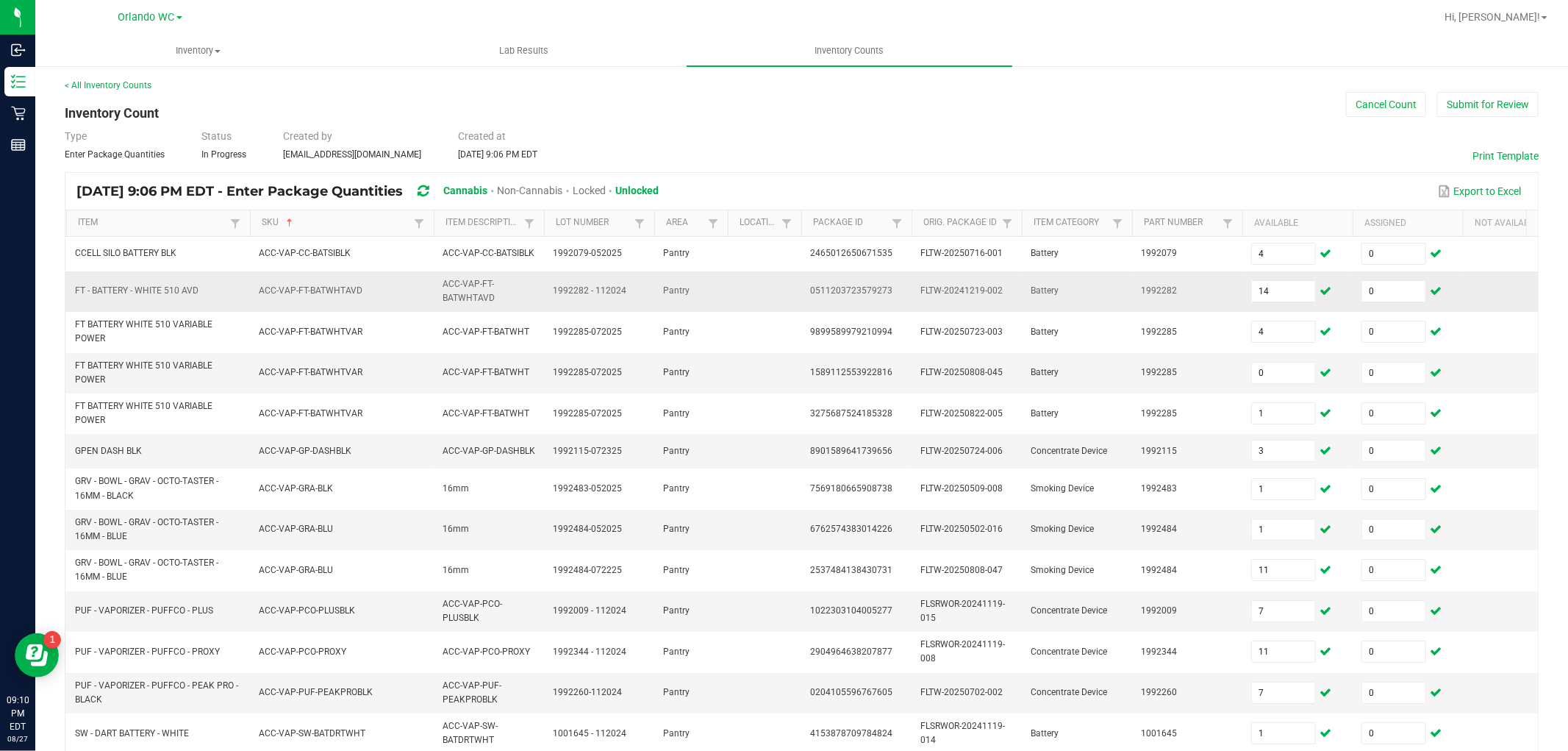
scroll to position [0, 0]
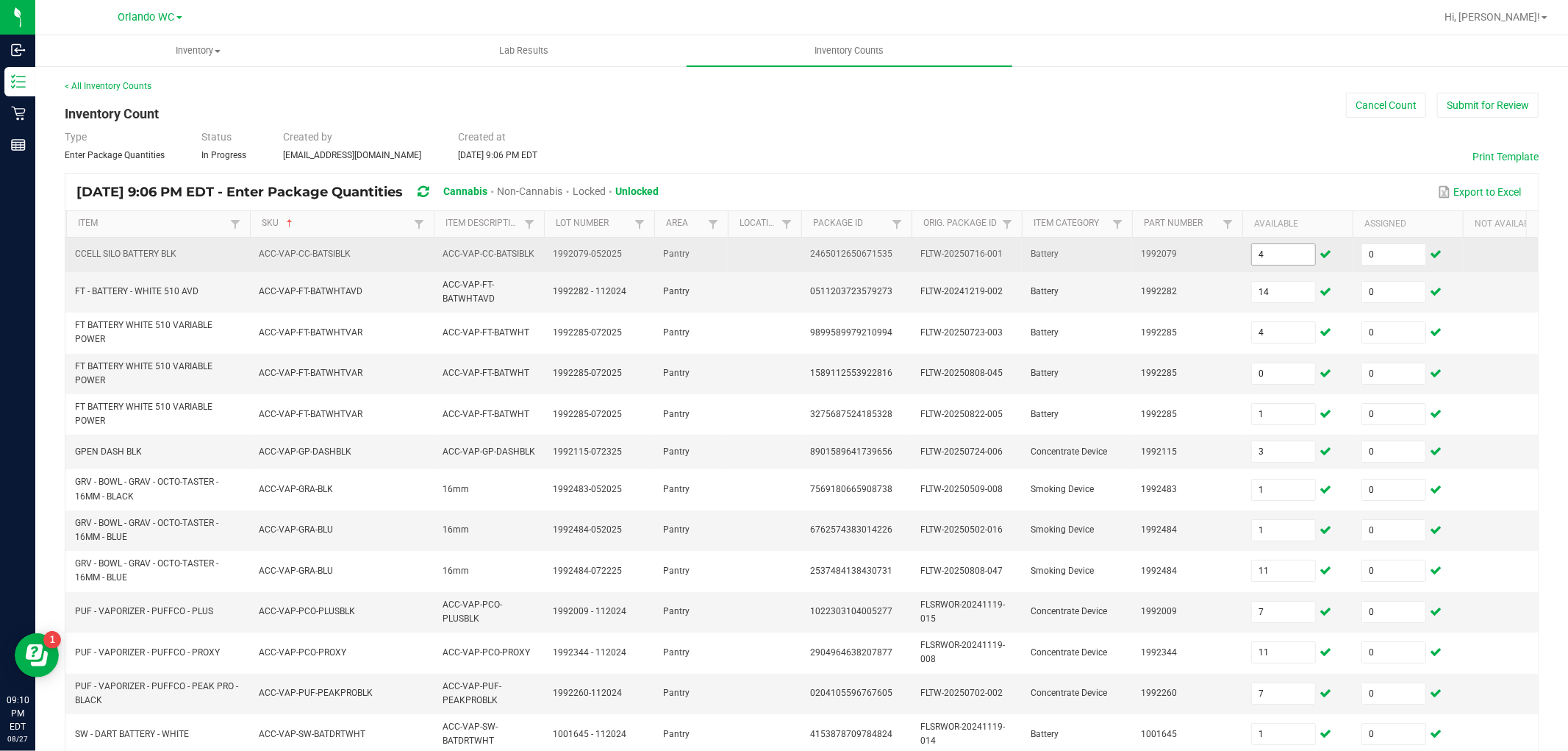
click at [1271, 255] on input "4" at bounding box center [1283, 254] width 63 height 21
type input "0"
type input "8"
type input "98"
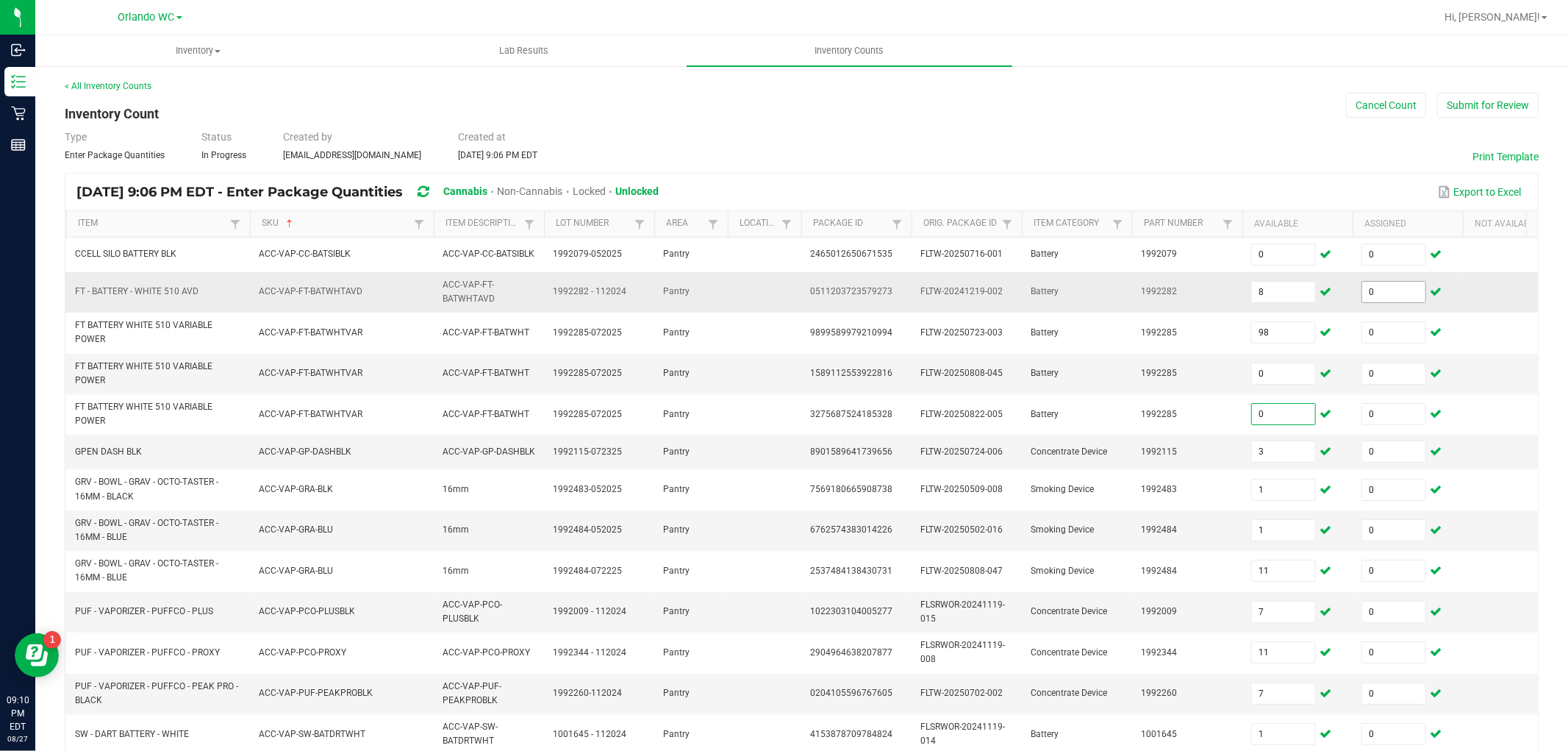
type input "0"
click at [1285, 462] on span "0" at bounding box center [1283, 452] width 65 height 22
click at [1278, 450] on input "0" at bounding box center [1283, 452] width 63 height 21
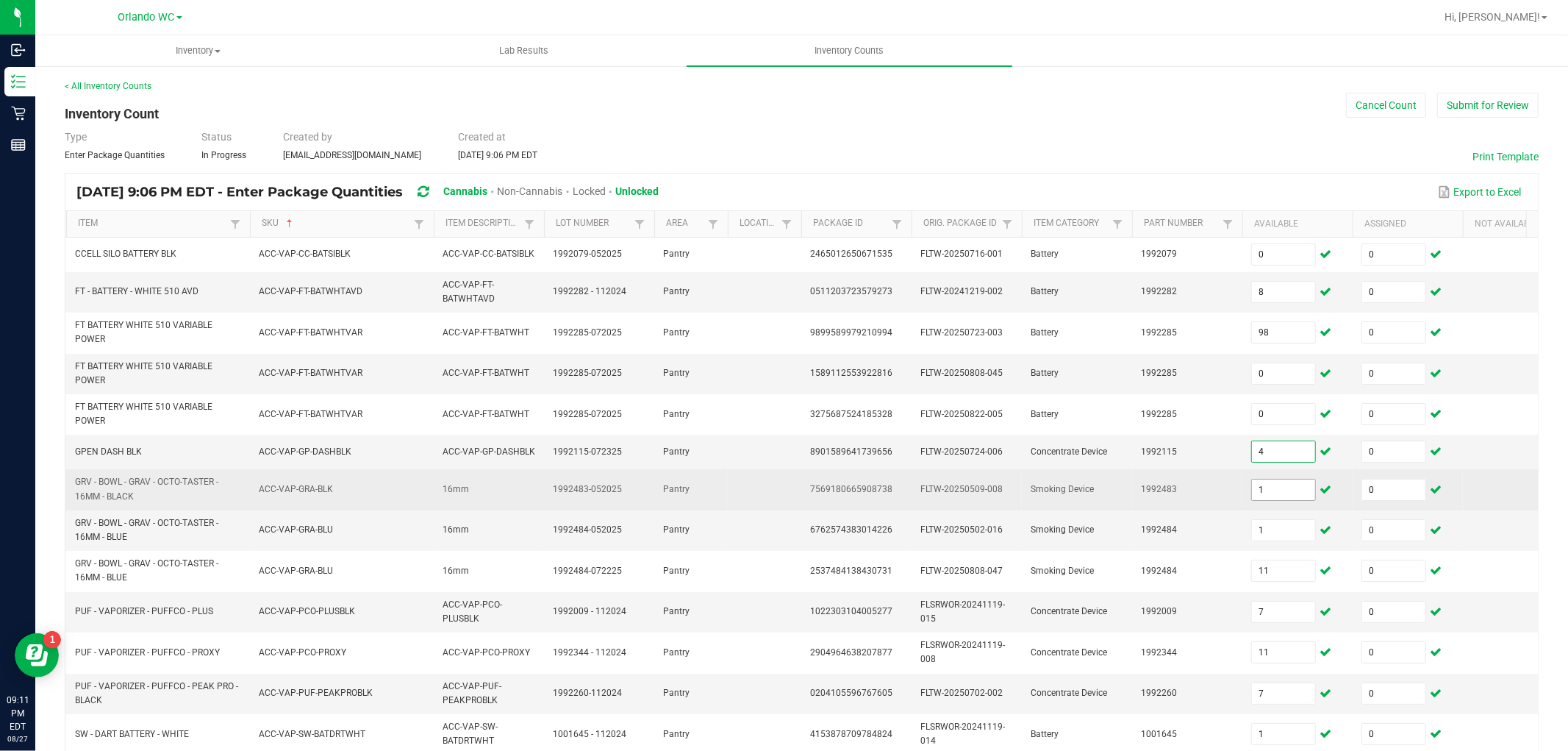
type input "4"
click at [1273, 482] on input "1" at bounding box center [1283, 490] width 63 height 21
type input "14"
type input "4"
type input "0"
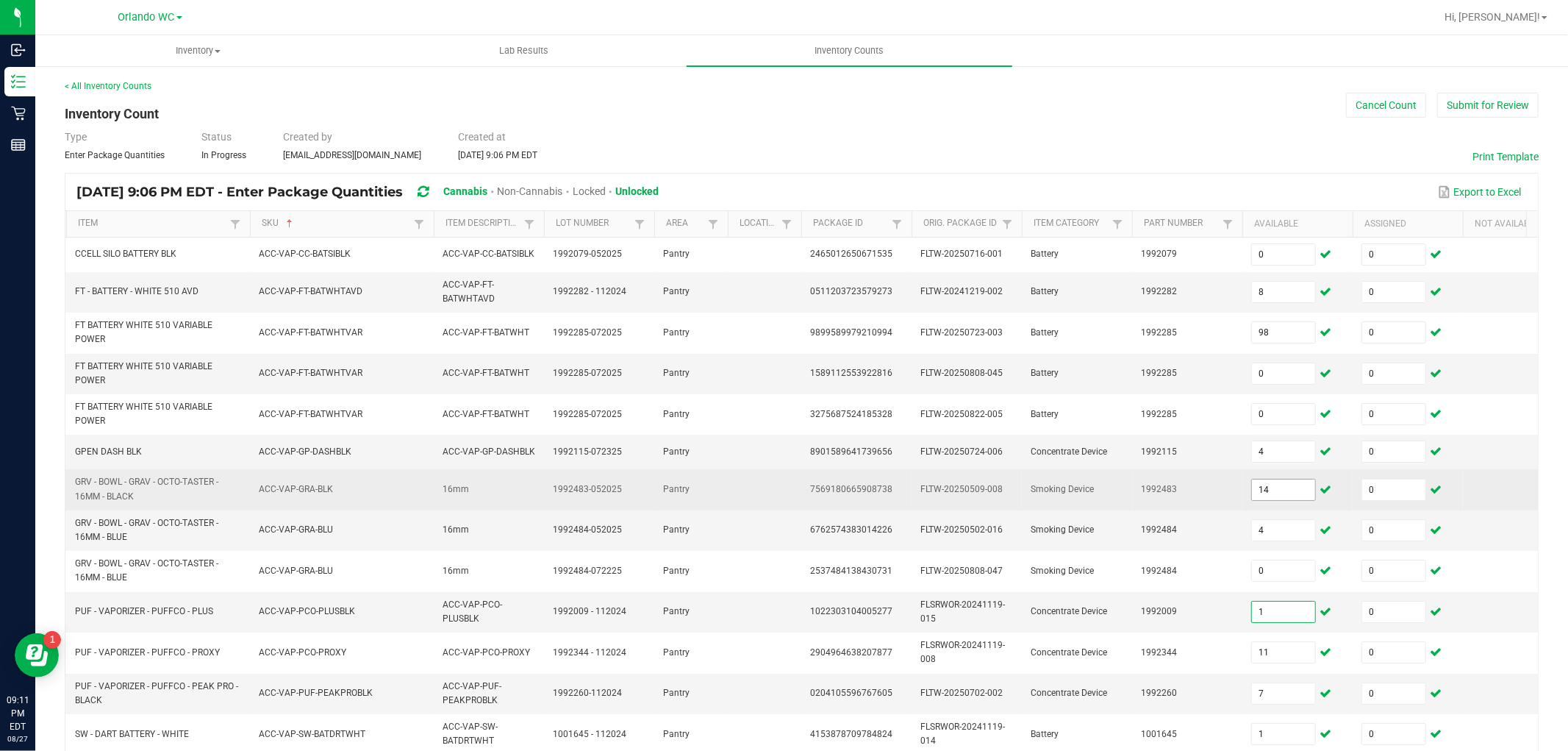
type input "1"
type input "3"
type input "1"
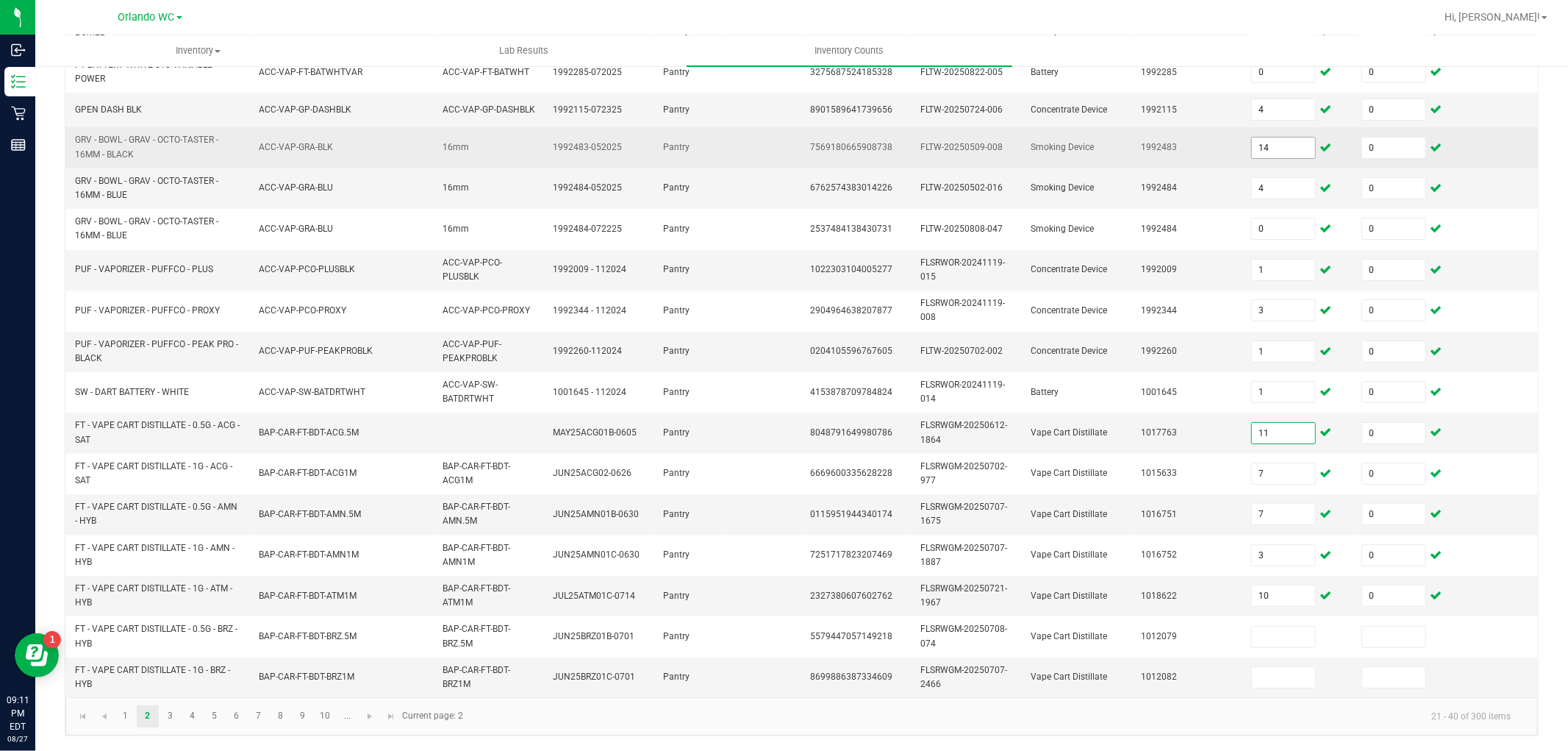
type input "11"
type input "7"
type input "1"
type input "9"
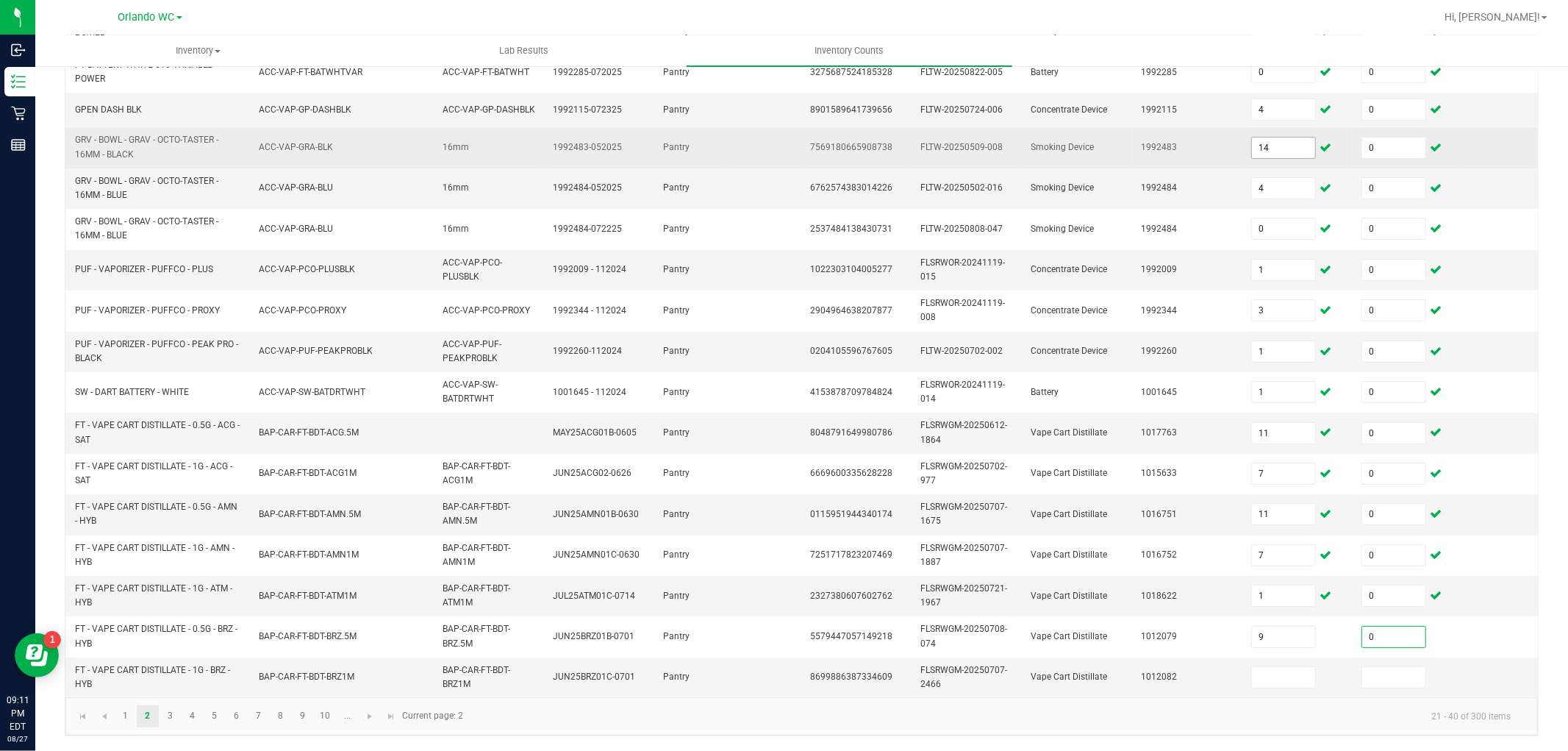
type input "0"
type input "7"
type input "0"
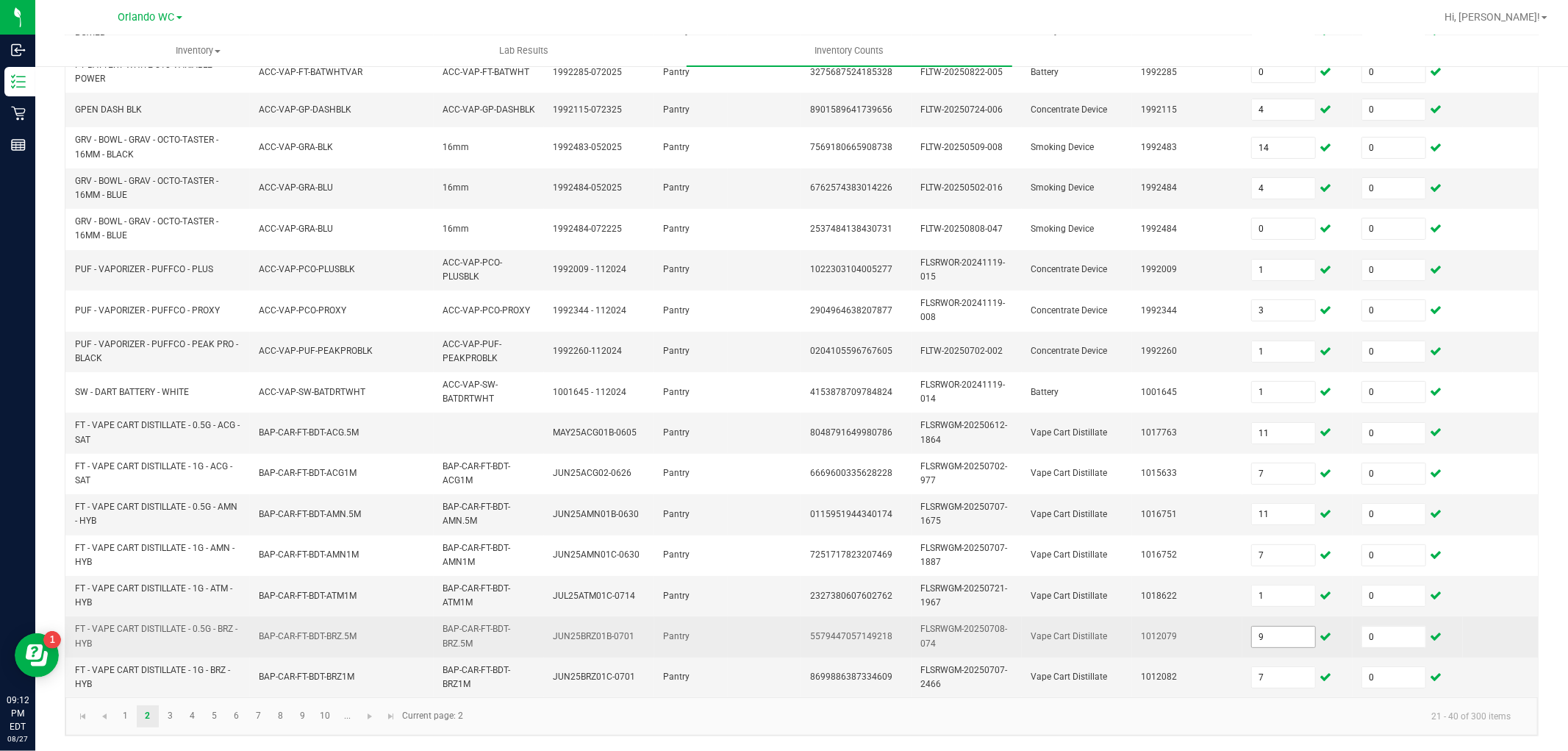
click at [1270, 626] on input "9" at bounding box center [1283, 637] width 63 height 21
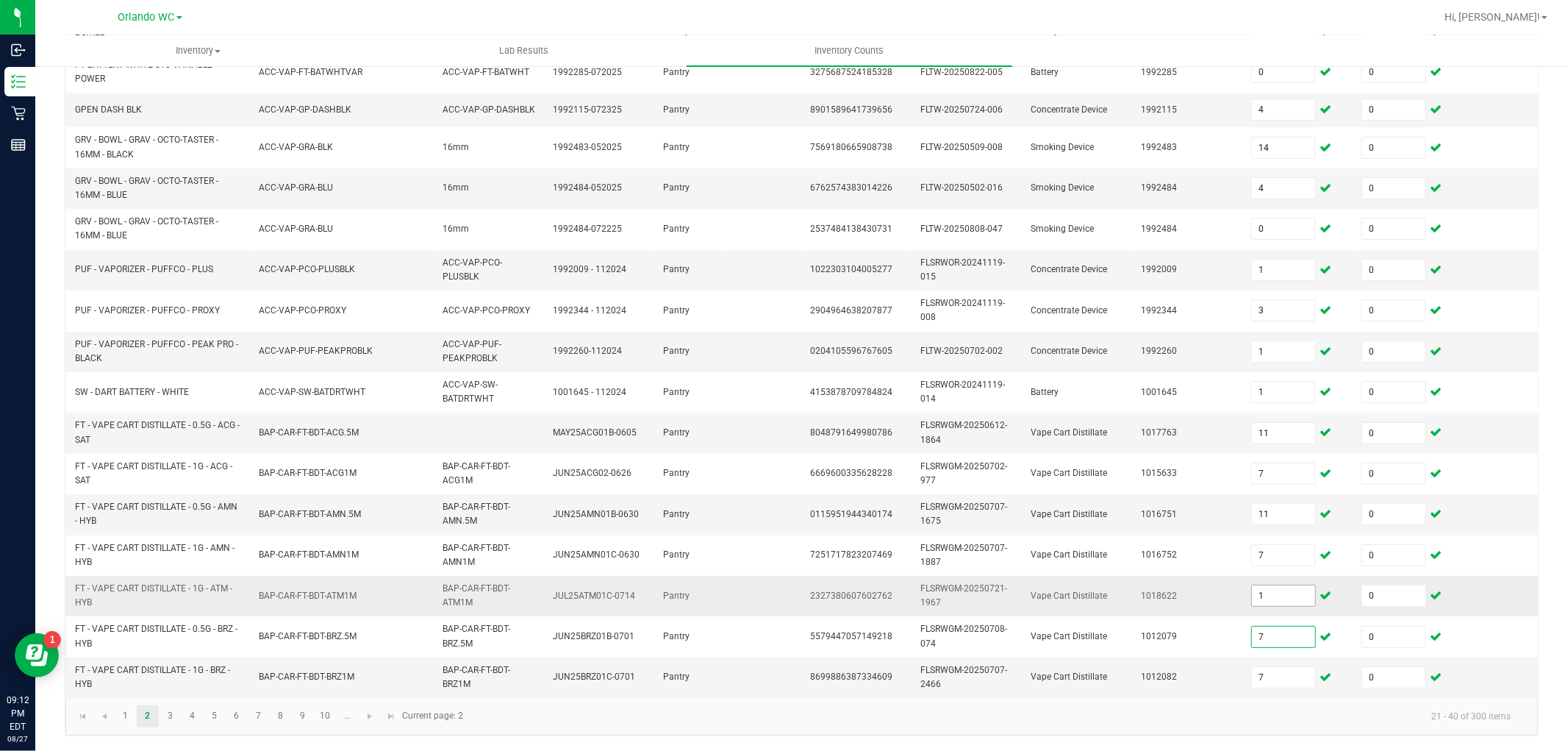
type input "7"
click at [1285, 585] on input "1" at bounding box center [1283, 596] width 63 height 21
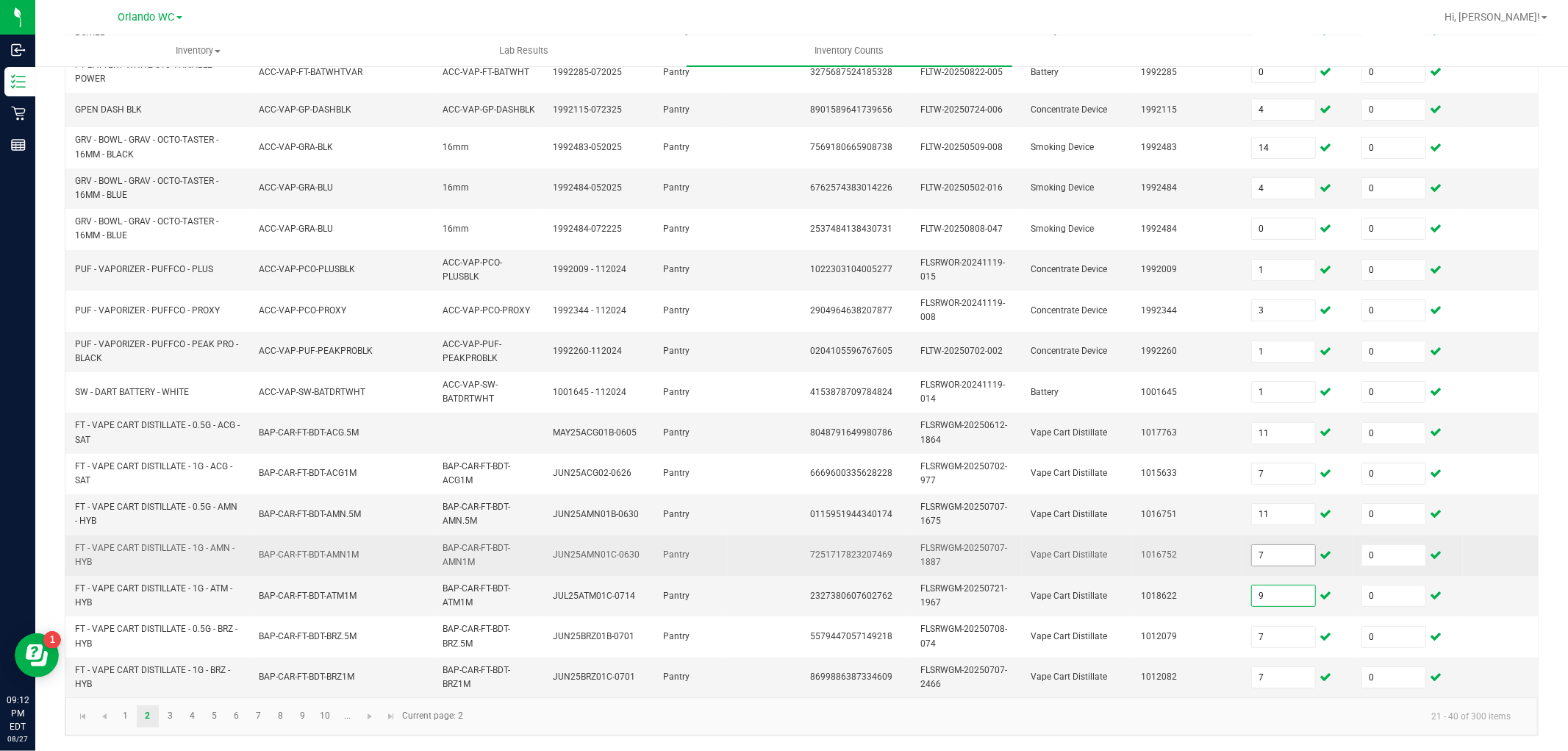
type input "9"
click at [1268, 545] on input "7" at bounding box center [1283, 556] width 63 height 21
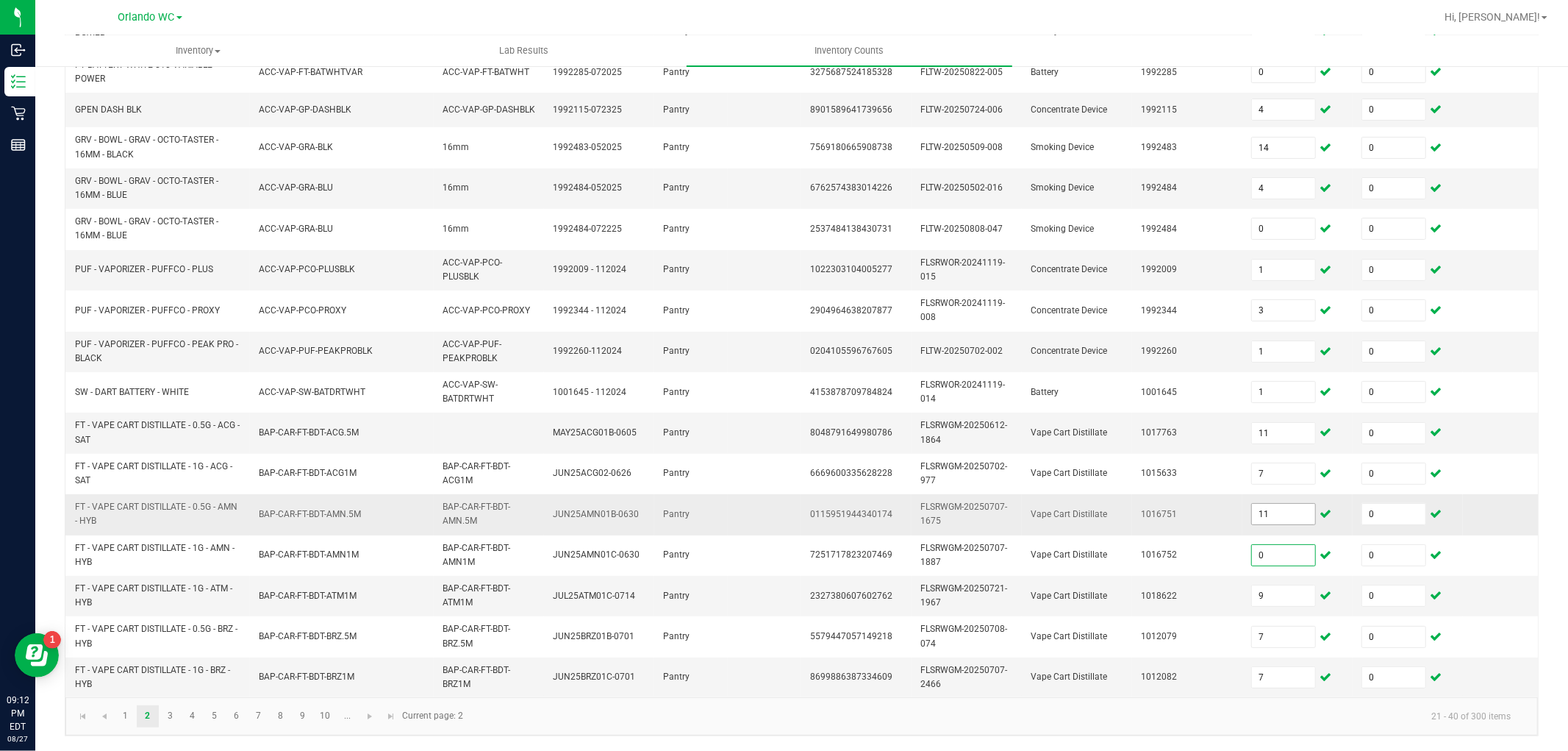
type input "0"
click at [1274, 504] on input "11" at bounding box center [1283, 515] width 63 height 21
click at [1265, 504] on input "1" at bounding box center [1283, 515] width 63 height 21
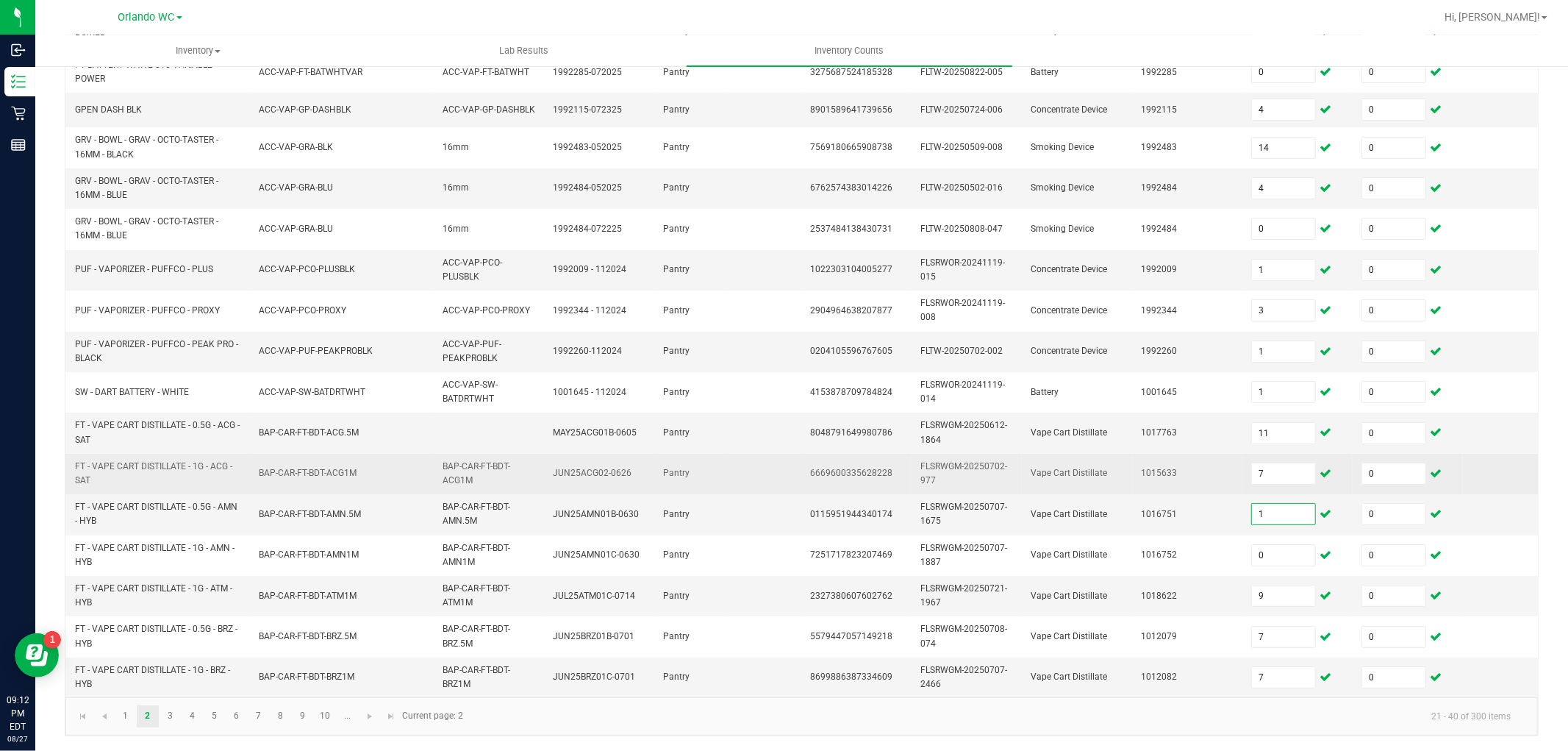
type input "11"
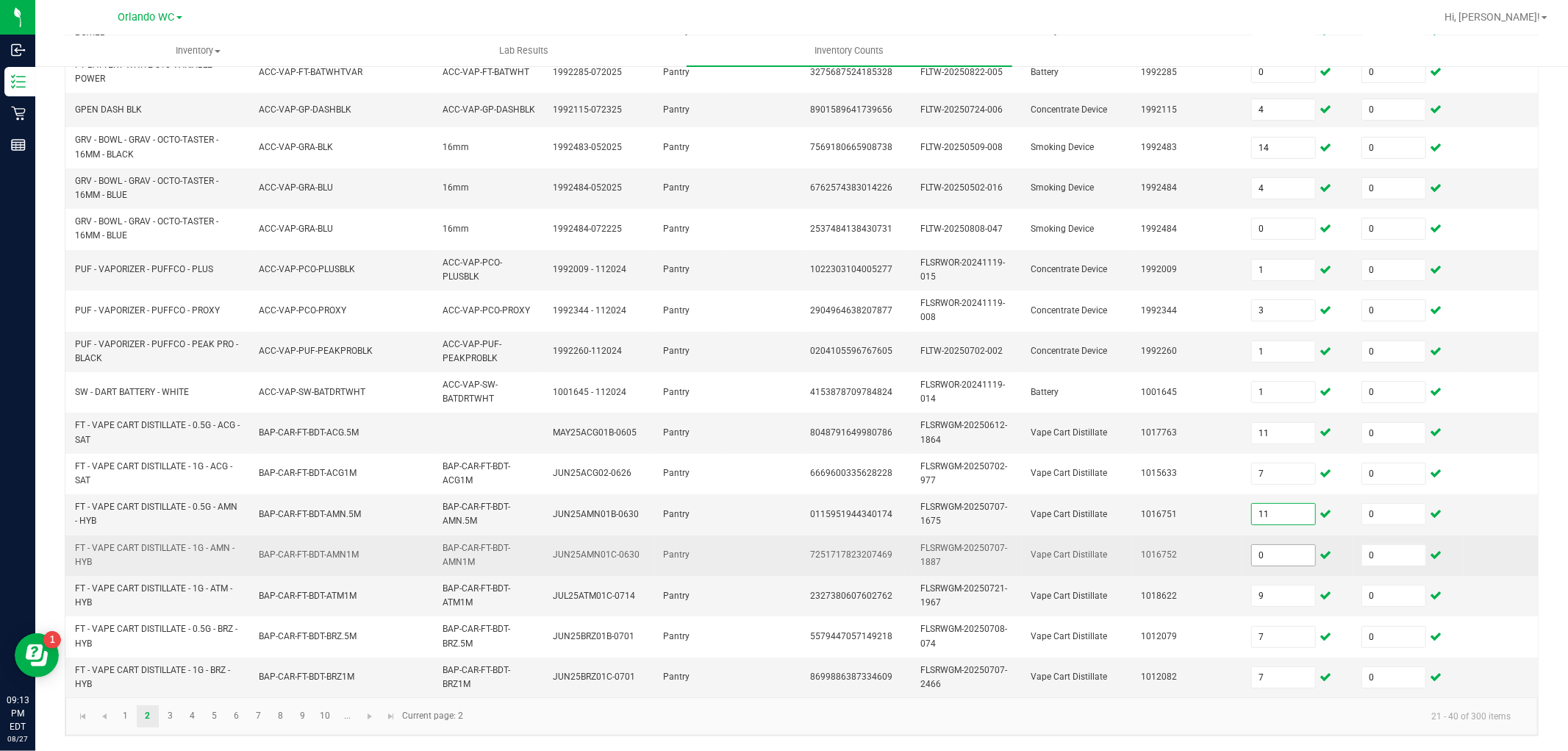
click at [1276, 545] on input "0" at bounding box center [1283, 556] width 63 height 21
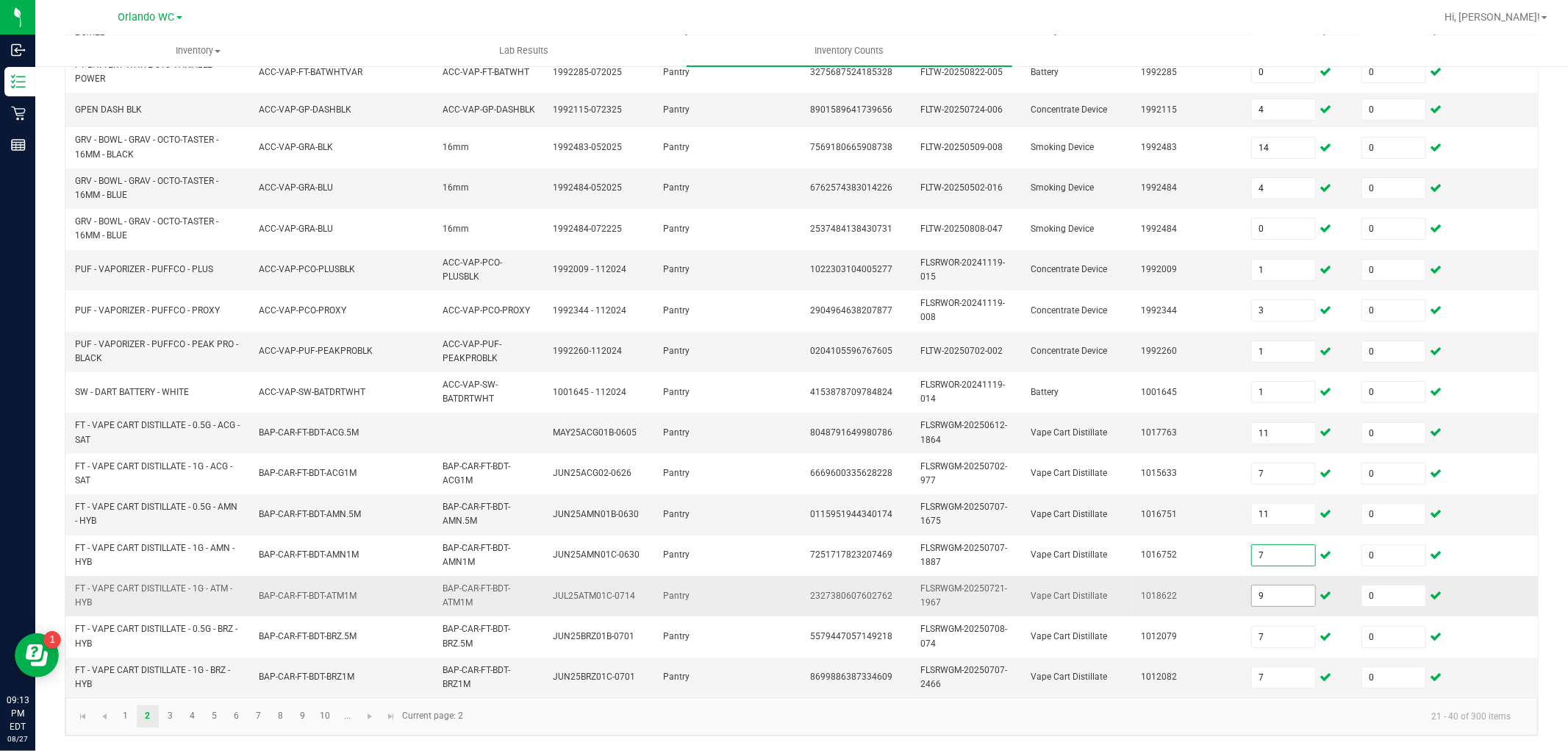
type input "7"
click at [1266, 585] on input "9" at bounding box center [1283, 596] width 63 height 21
click at [168, 711] on link "3" at bounding box center [170, 717] width 22 height 22
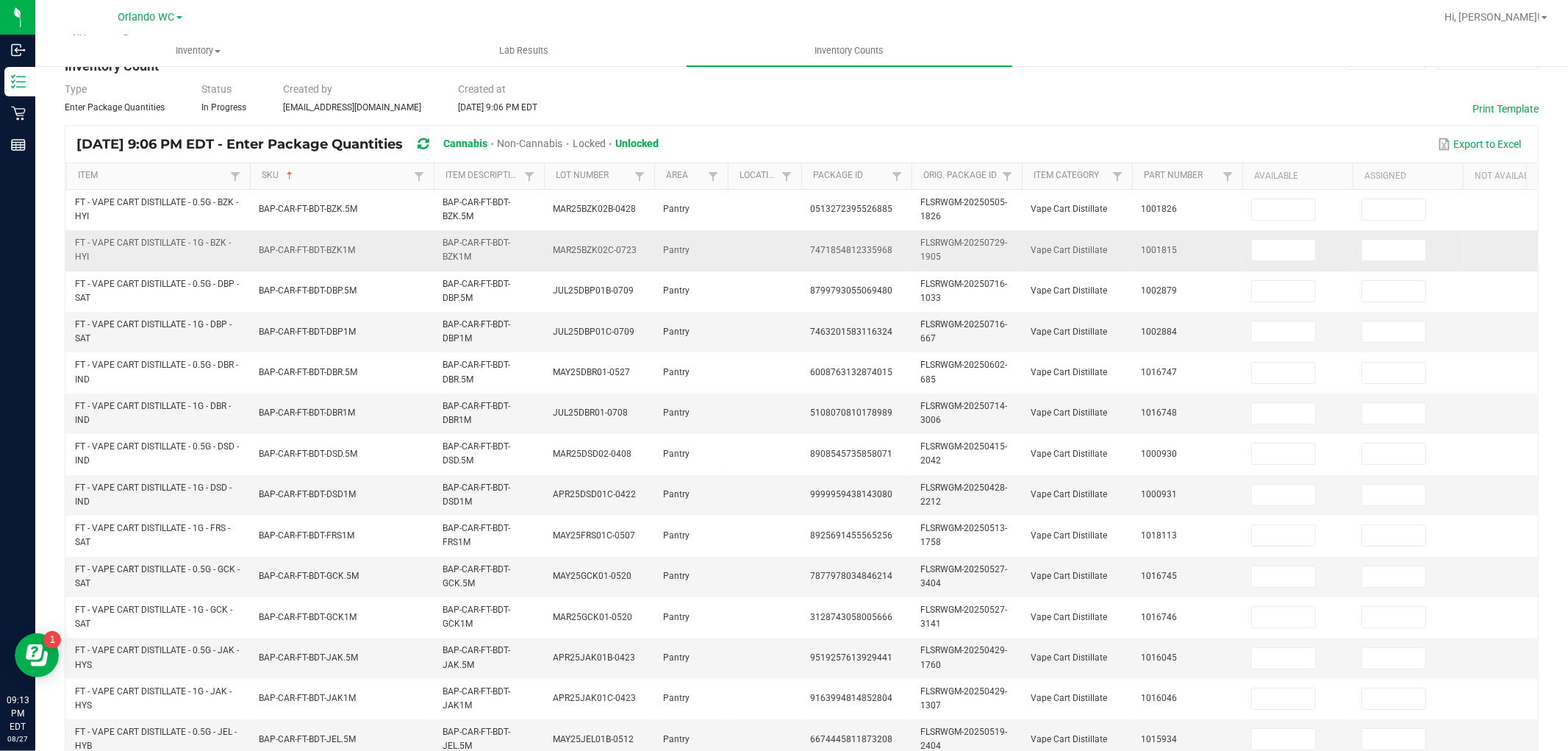
scroll to position [0, 0]
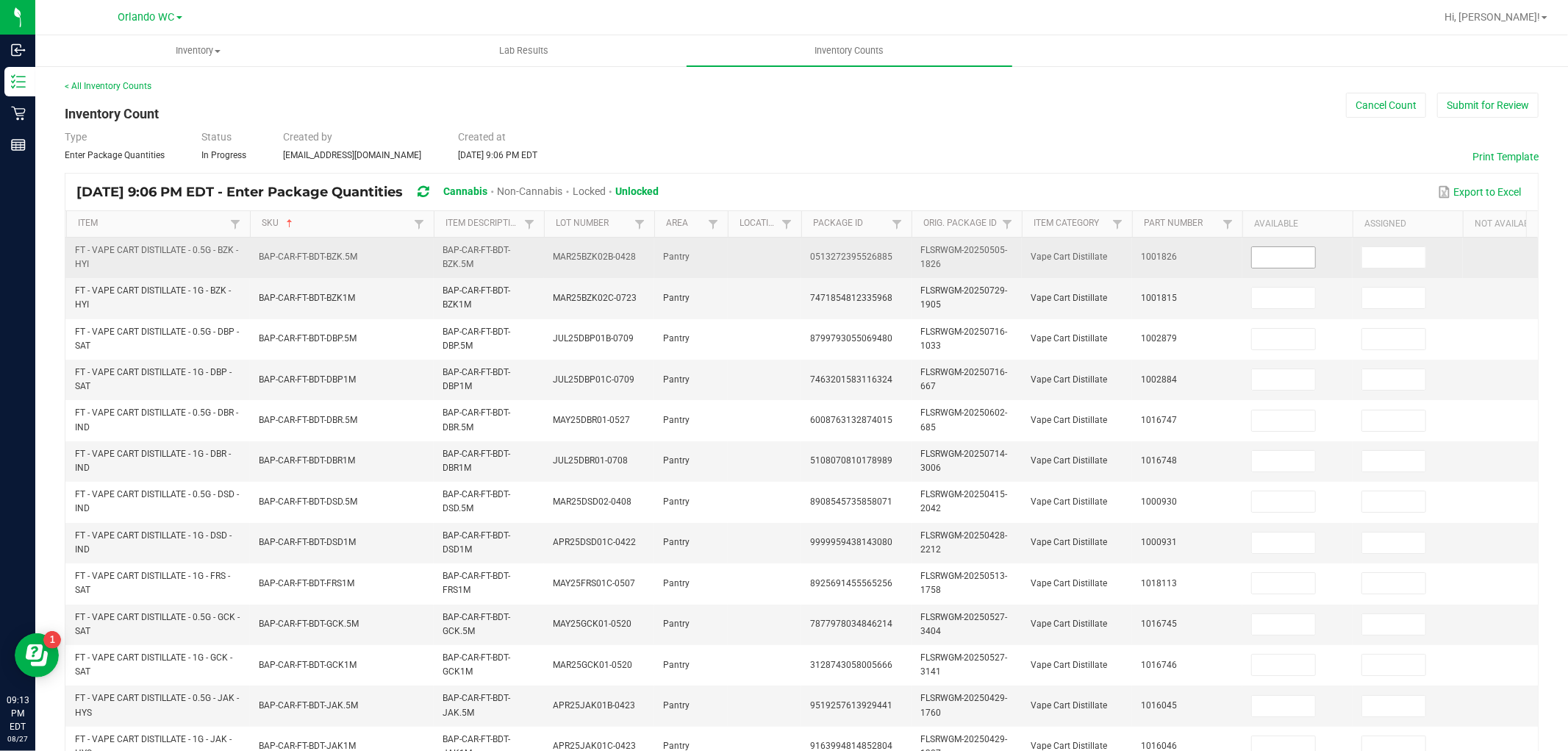
click at [1270, 262] on input at bounding box center [1283, 257] width 63 height 21
type input "3"
type input "0"
type input "10"
type input "0"
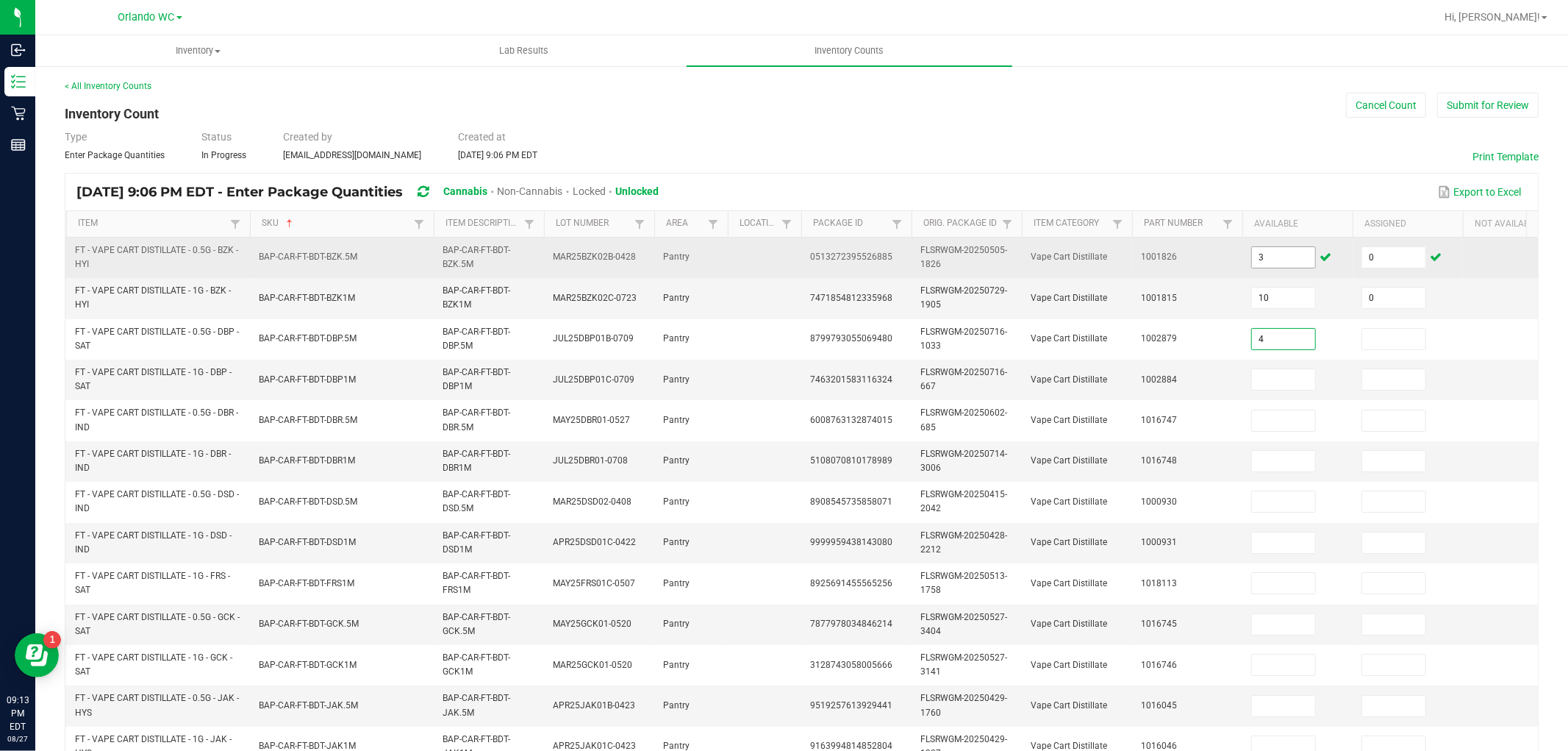
type input "4"
type input "0"
type input "11"
type input "0"
type input "12"
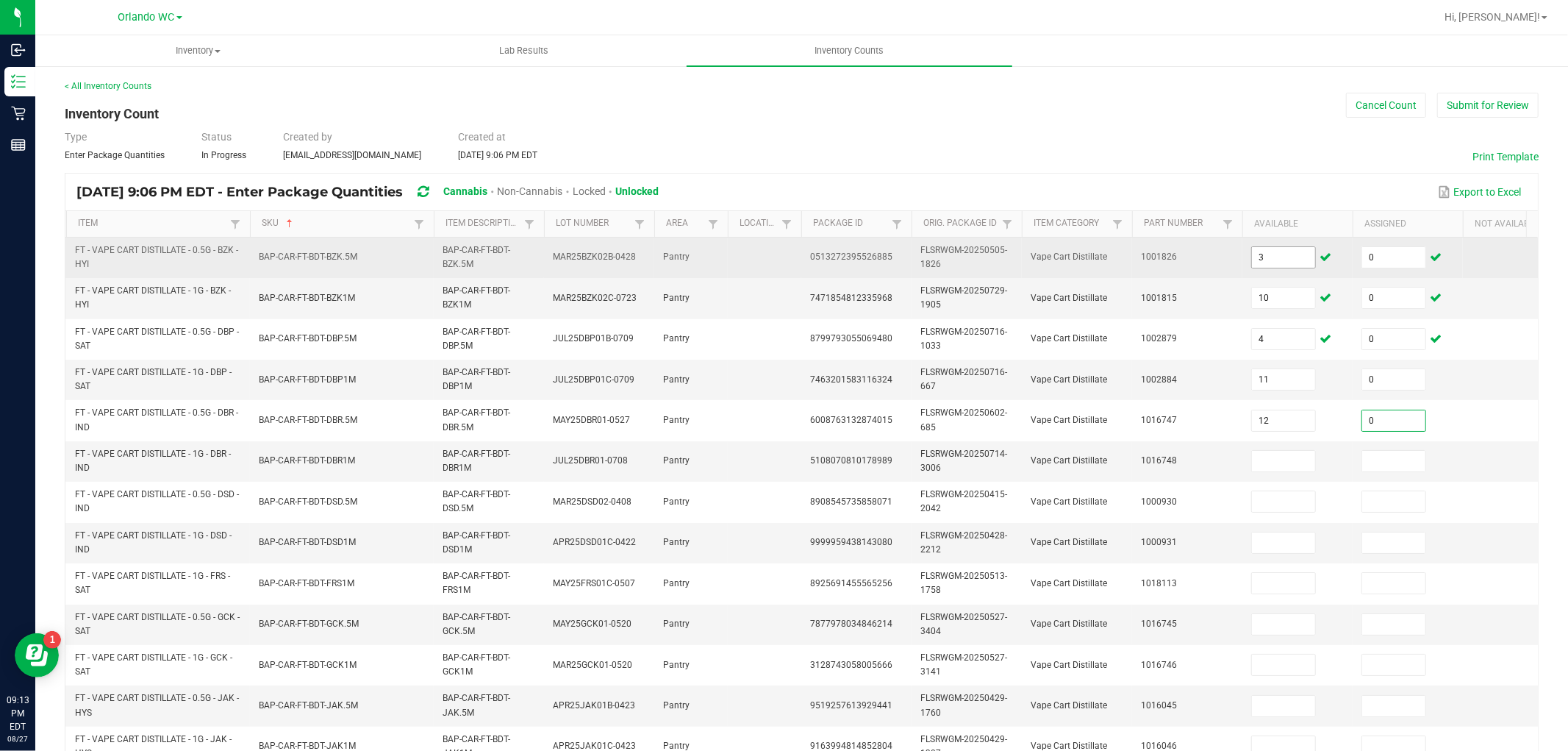
type input "0"
type input "3"
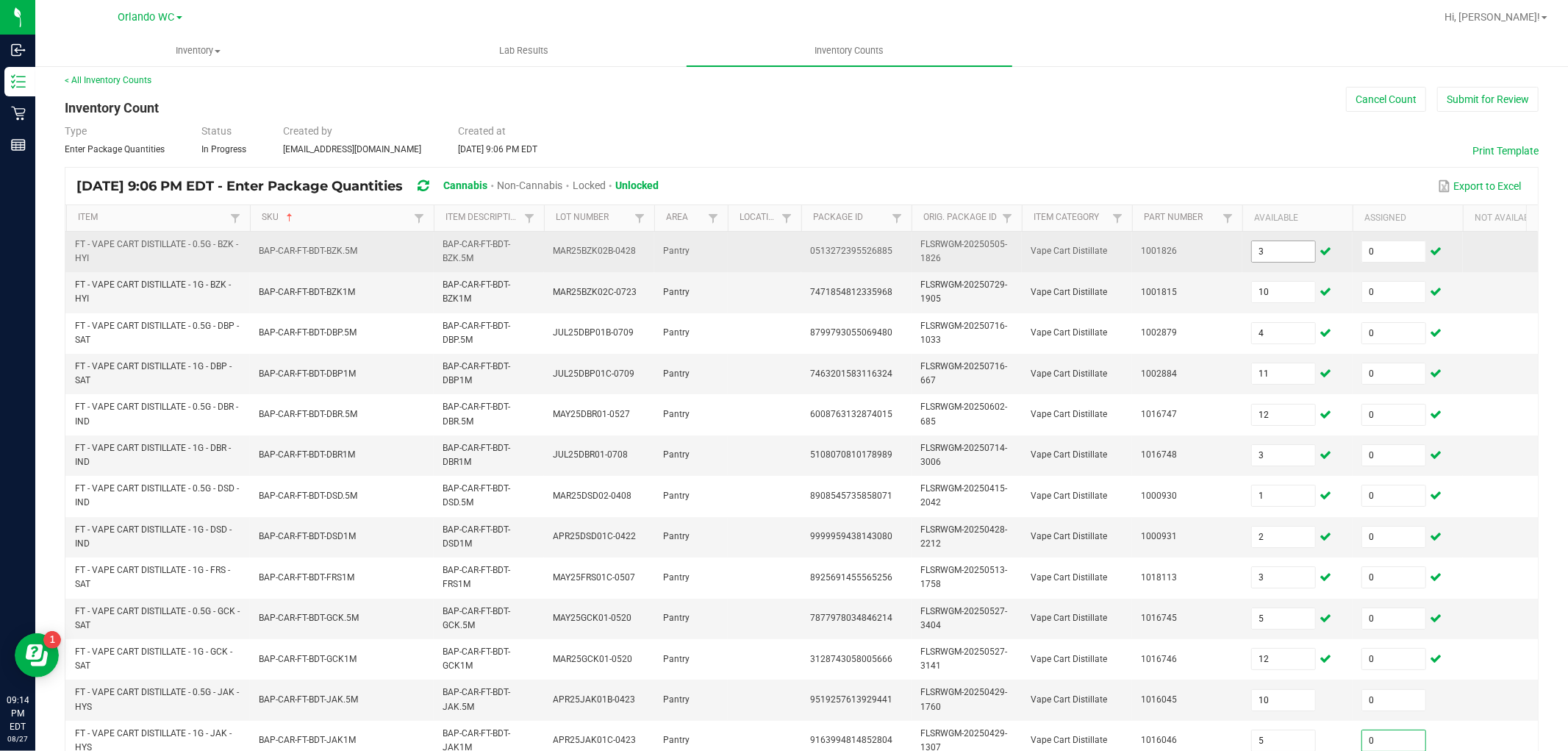
scroll to position [368, 0]
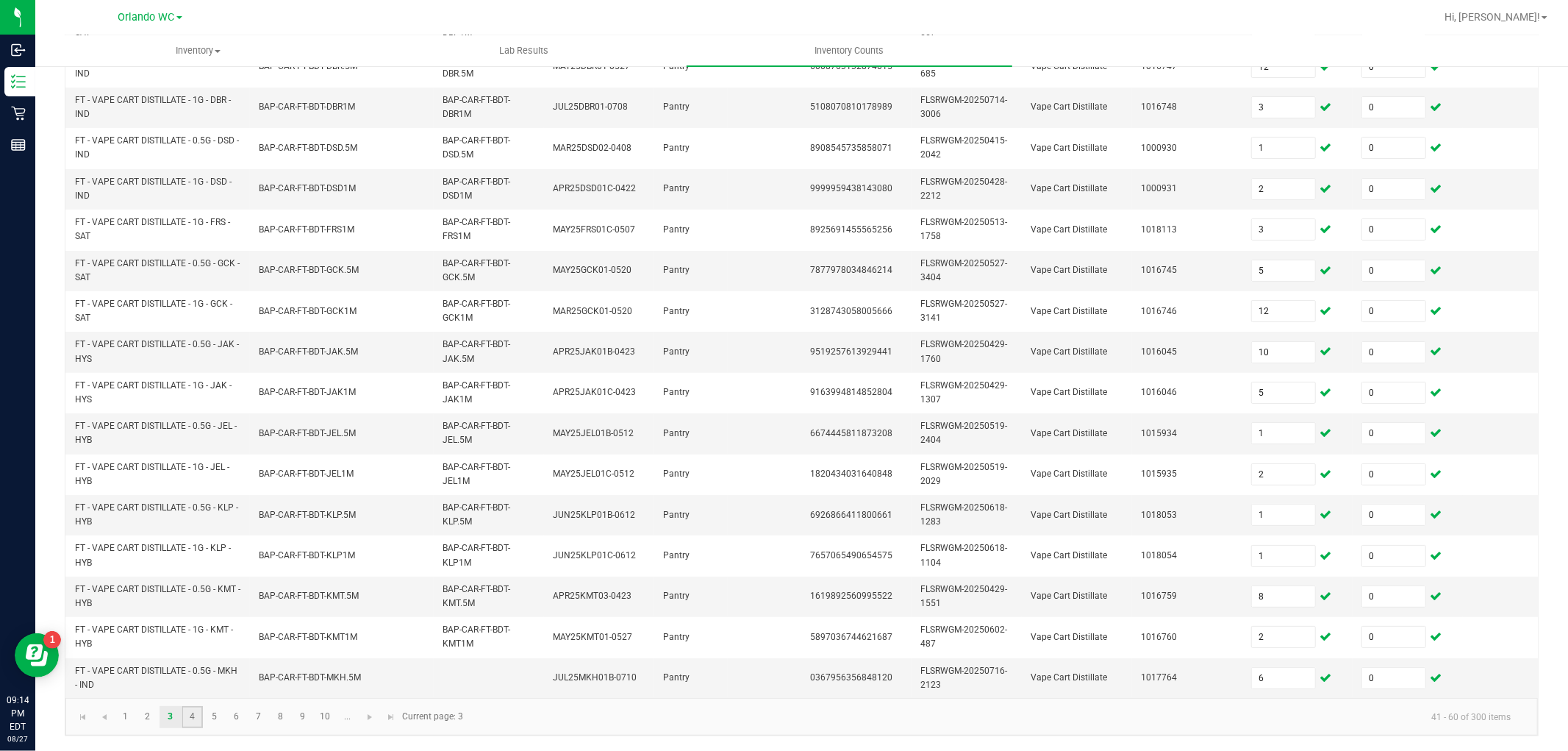
click at [189, 716] on link "4" at bounding box center [192, 717] width 22 height 22
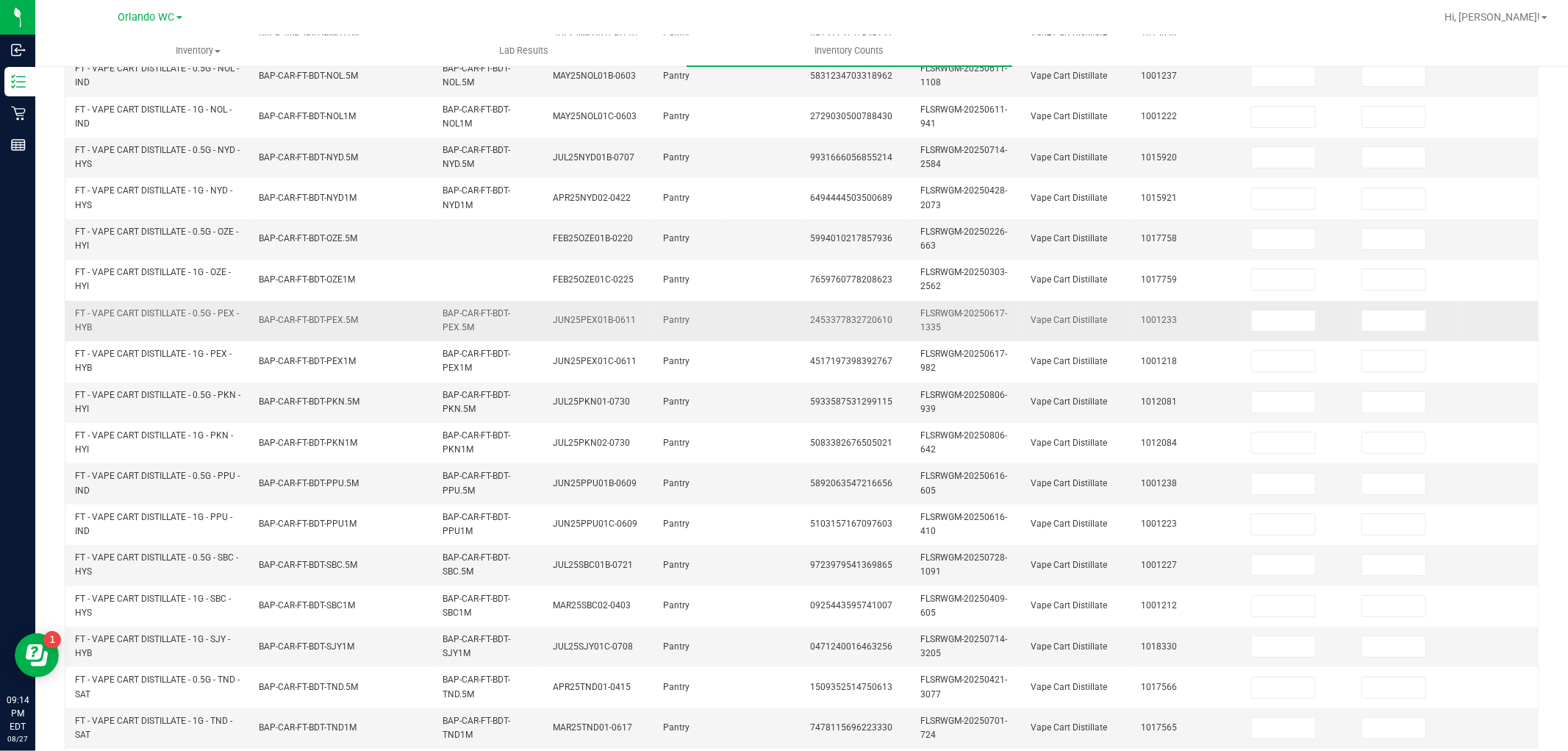
scroll to position [40, 0]
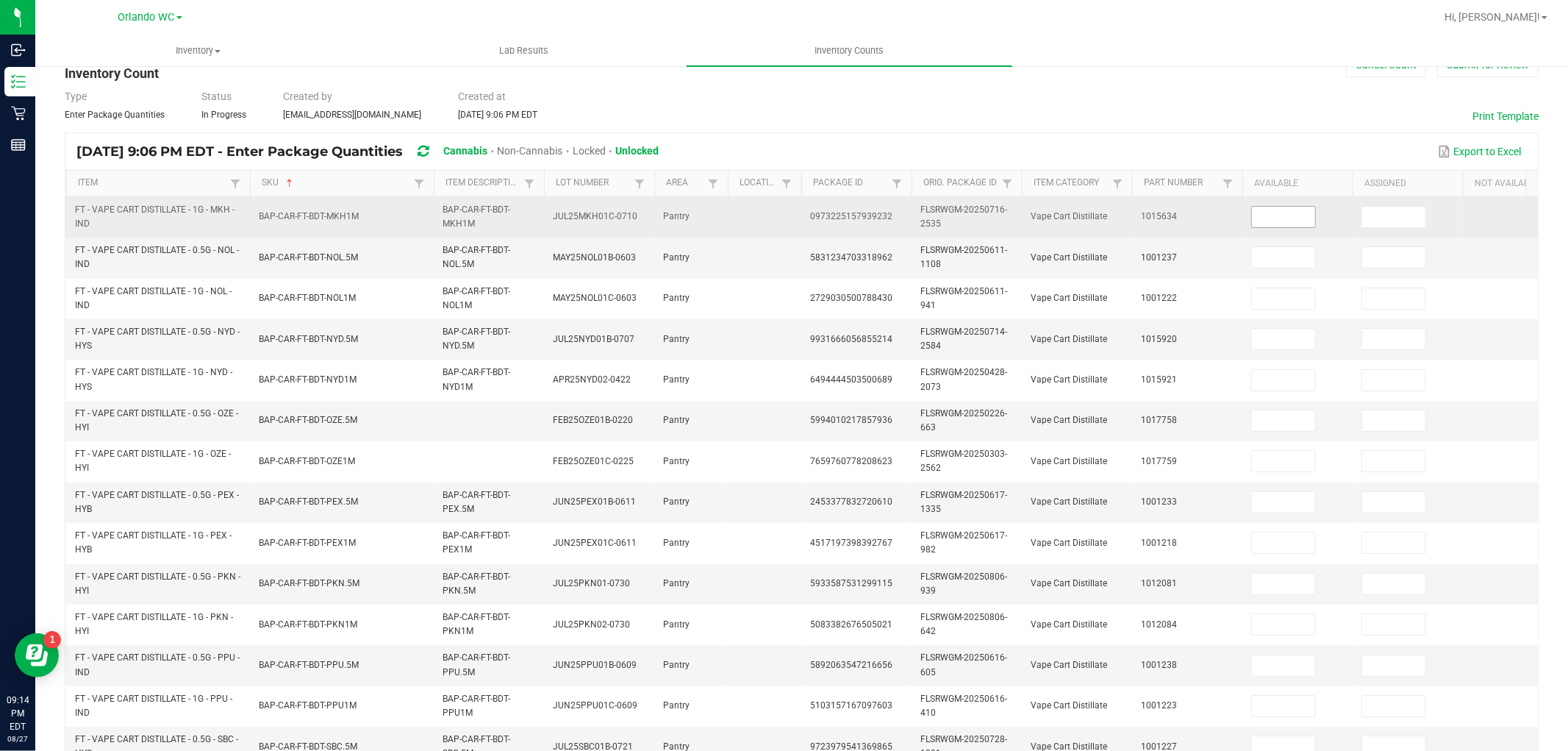
click at [1276, 226] on input at bounding box center [1283, 217] width 63 height 21
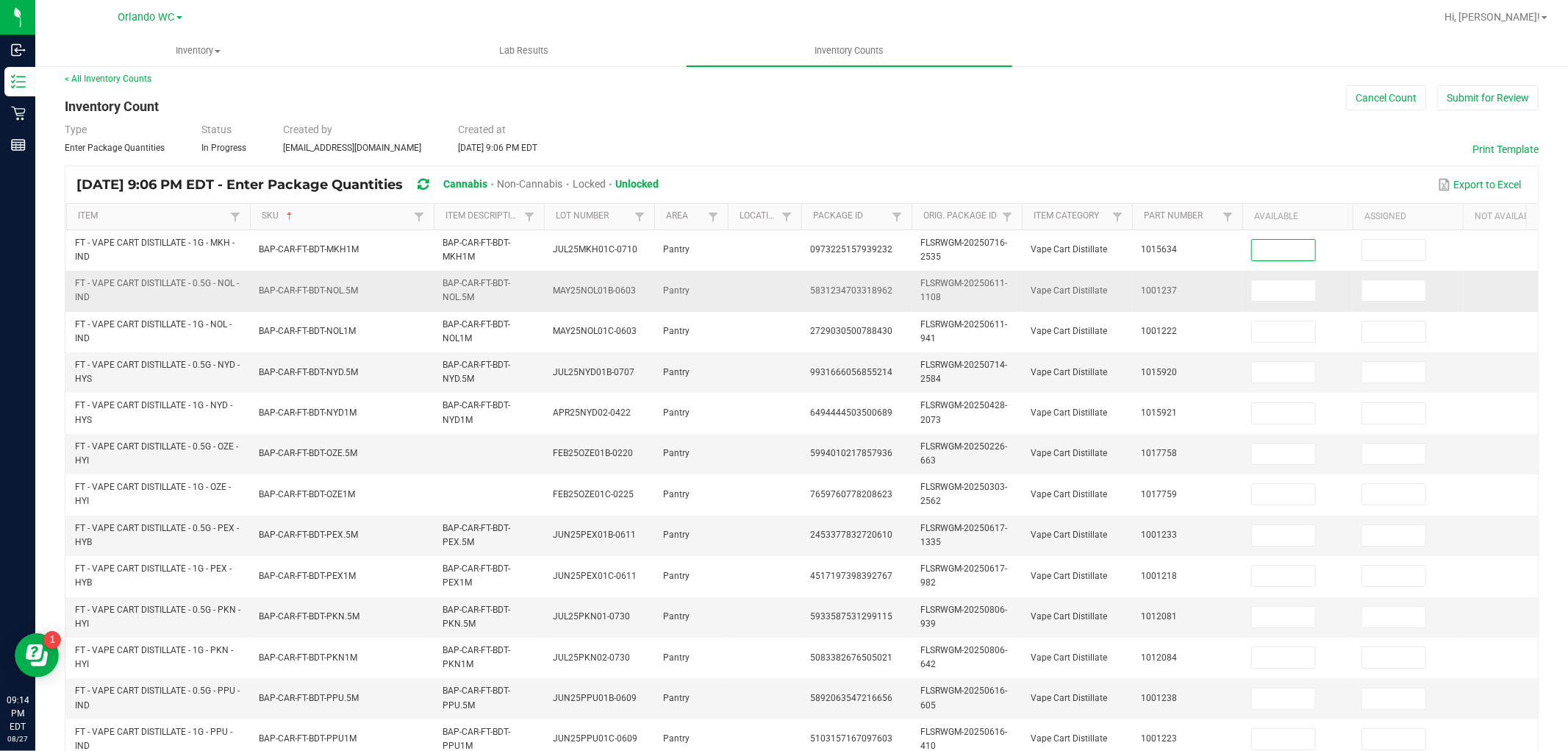
scroll to position [0, 0]
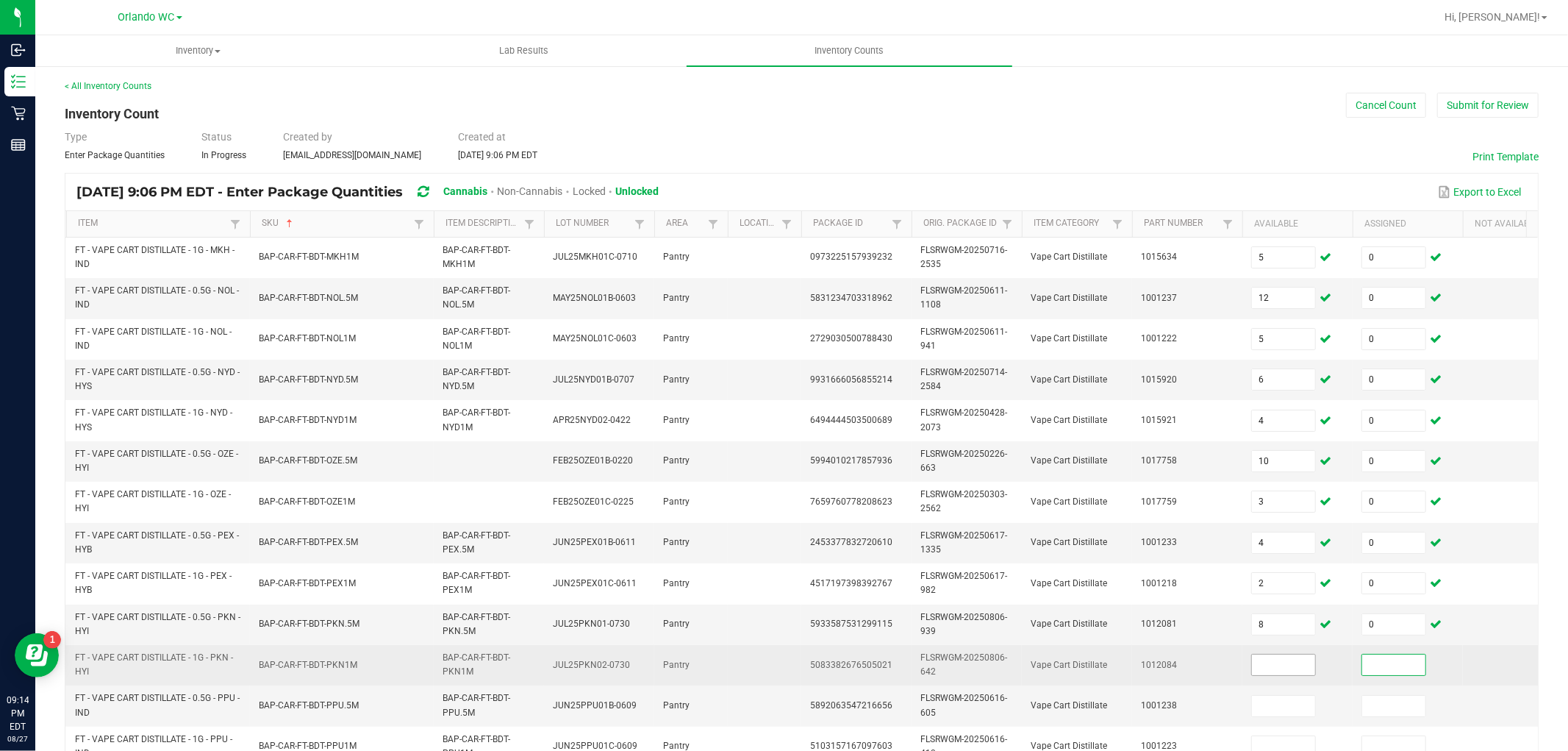
click at [1276, 662] on input at bounding box center [1283, 665] width 63 height 21
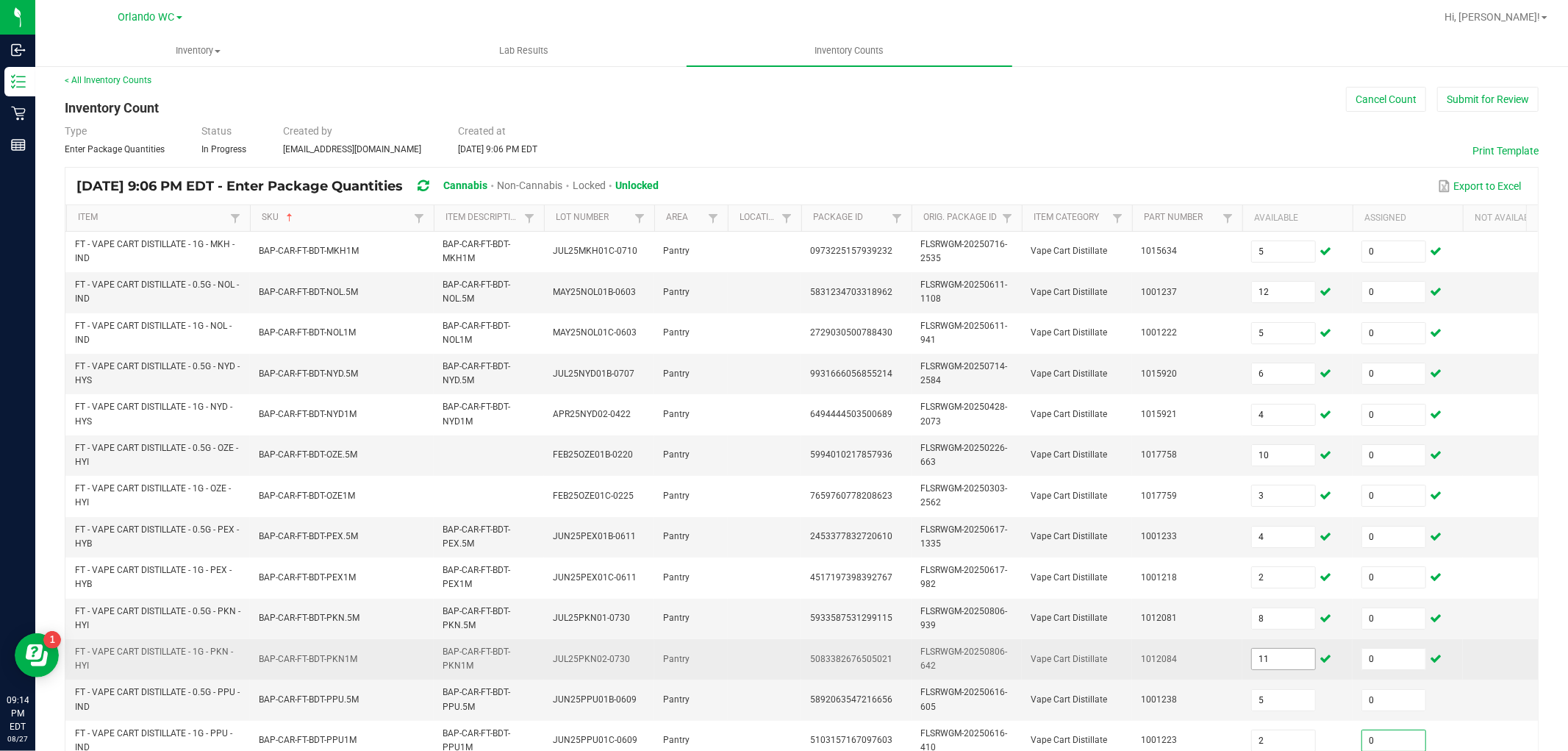
scroll to position [368, 0]
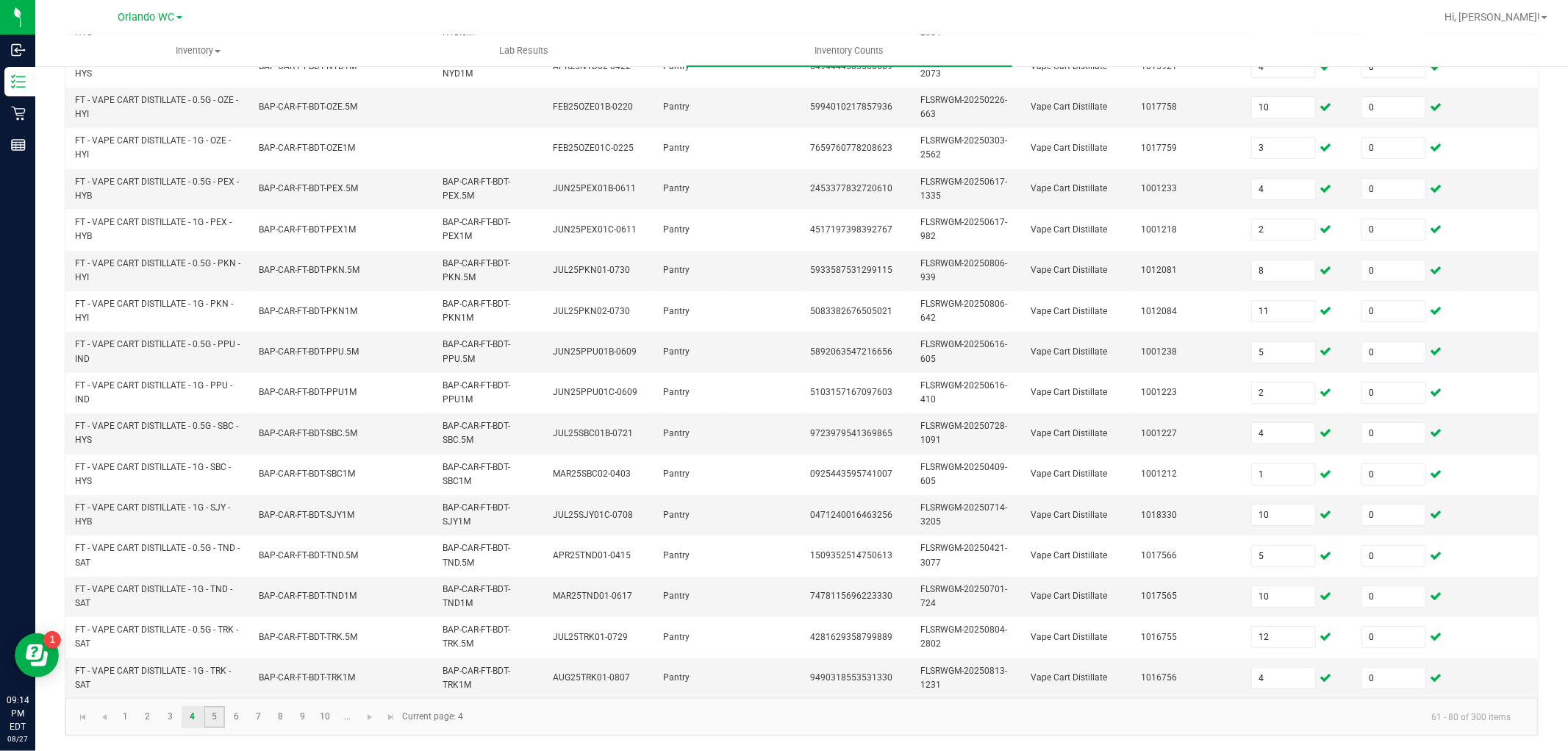
click at [218, 716] on link "5" at bounding box center [214, 717] width 22 height 22
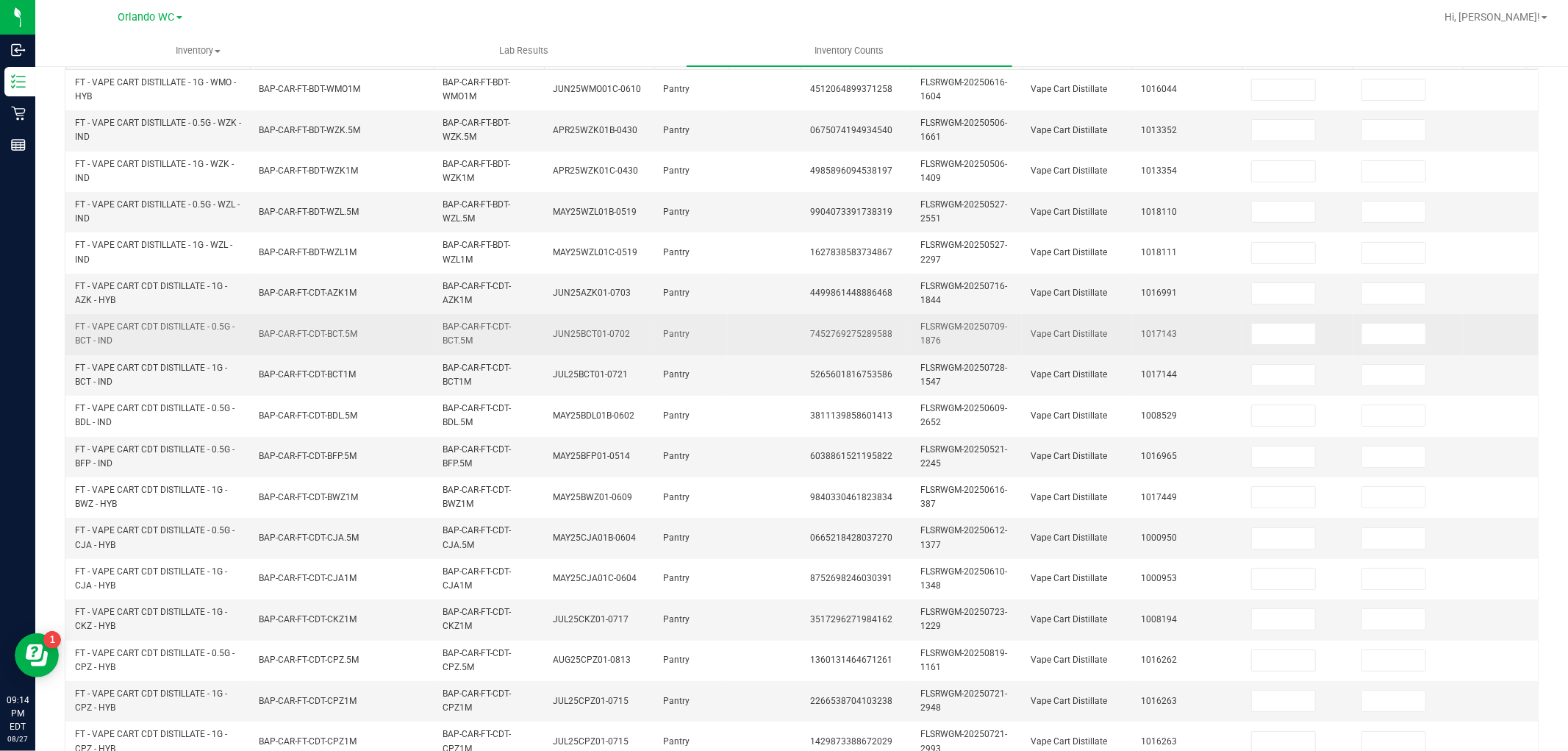
scroll to position [0, 0]
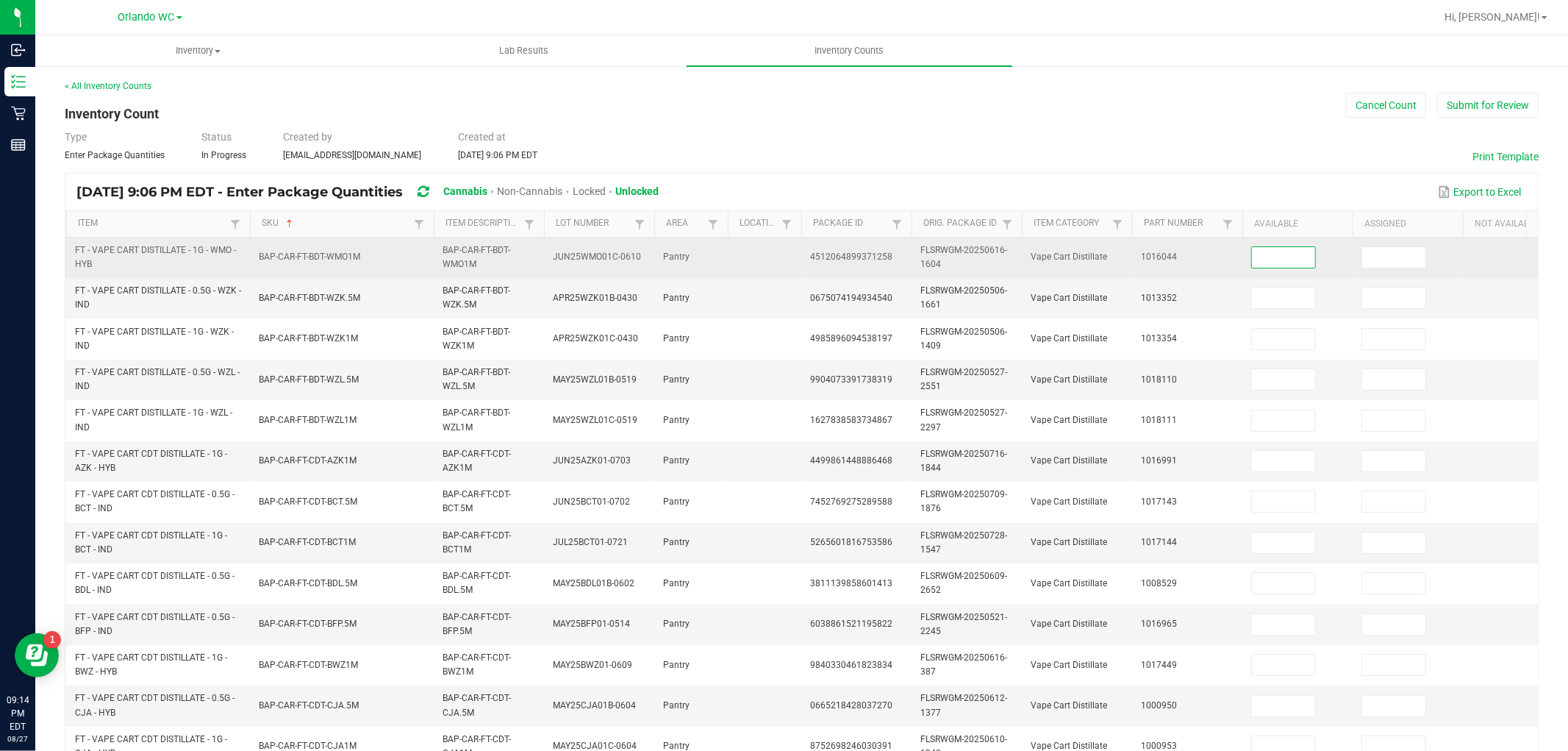
click at [1257, 254] on input at bounding box center [1283, 257] width 63 height 21
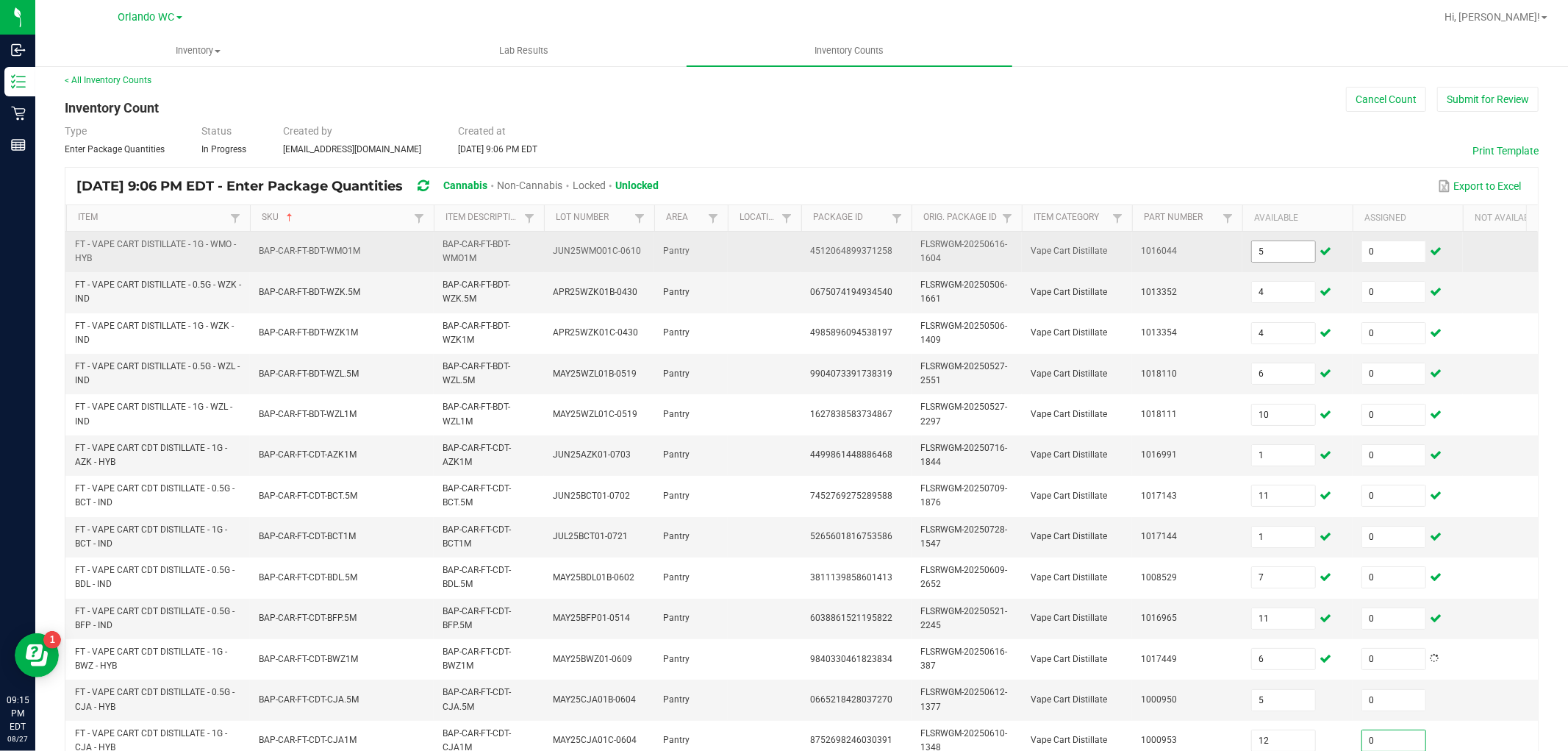
scroll to position [368, 0]
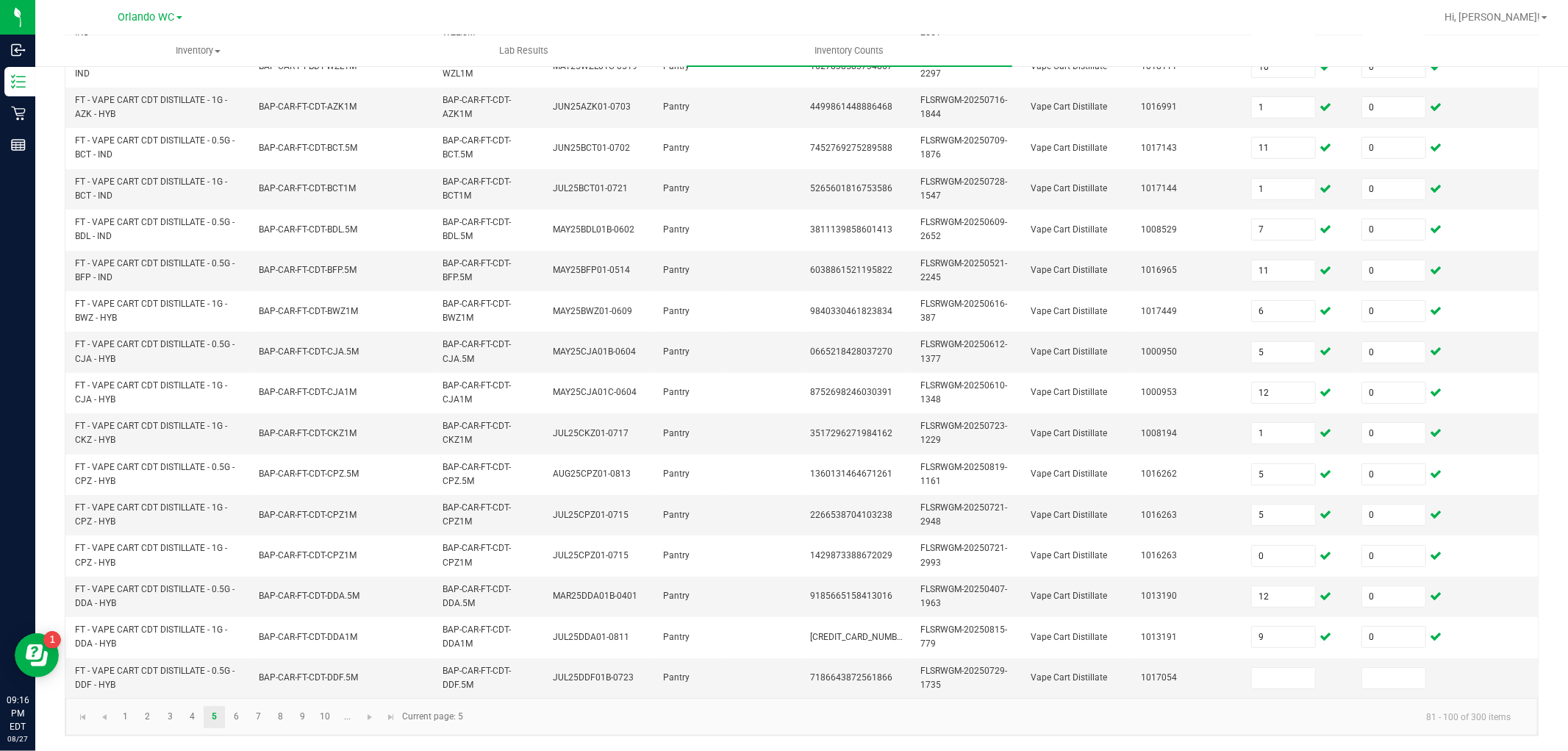
click at [1224, 726] on kendo-pager-info "81 - 100 of 300 items" at bounding box center [997, 717] width 1051 height 25
